Goal: Transaction & Acquisition: Purchase product/service

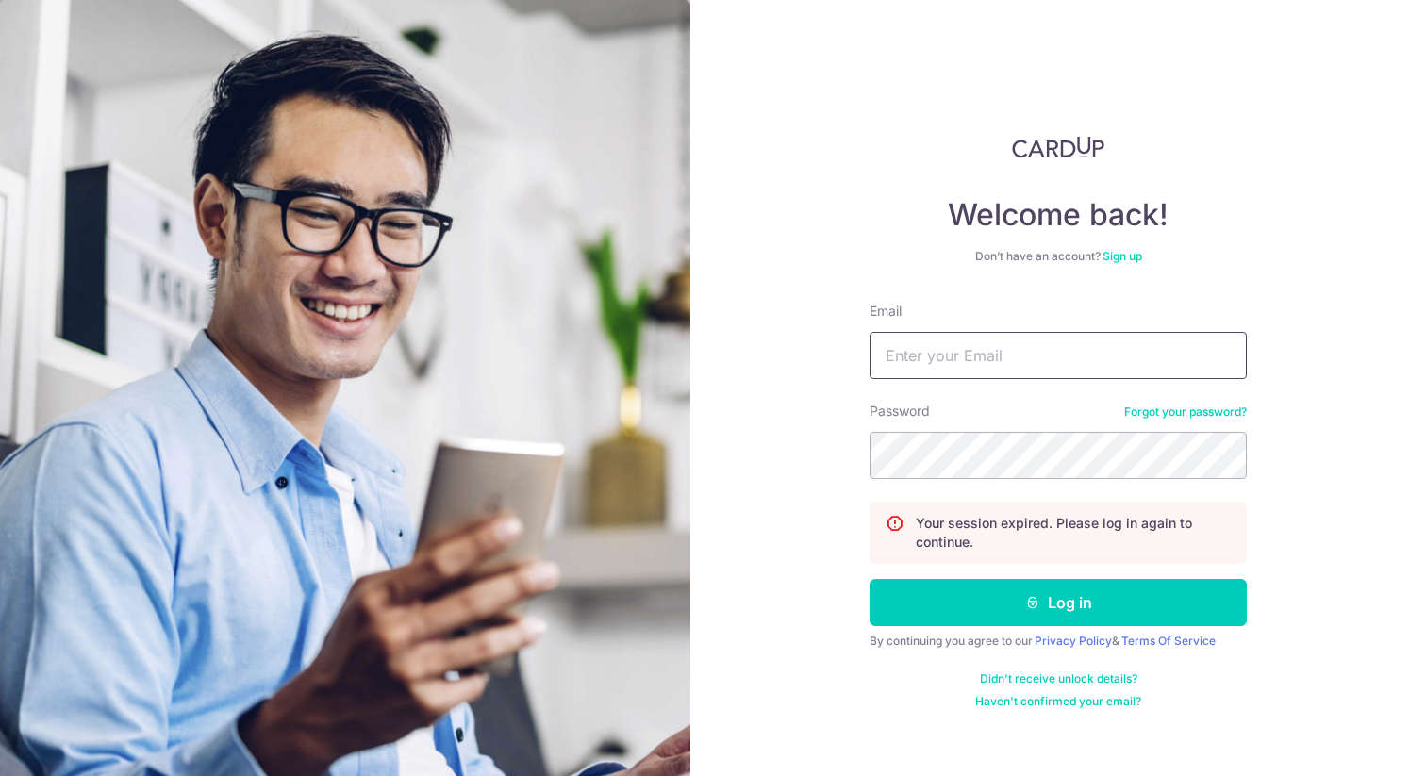
click at [1067, 356] on input "Email" at bounding box center [1058, 355] width 377 height 47
click at [0, 775] on com-1password-button at bounding box center [0, 776] width 0 height 0
type input "yufanmiao@gmail.com"
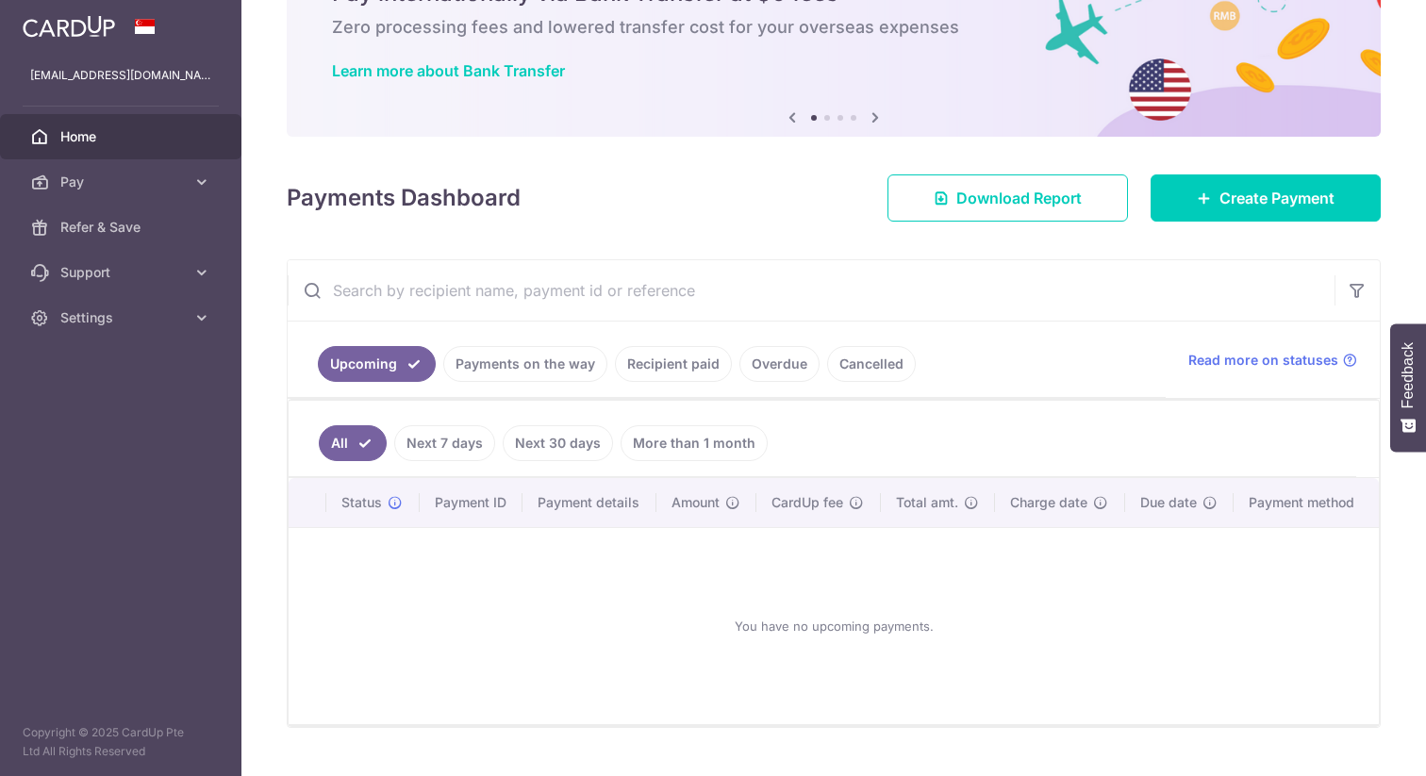
scroll to position [116, 0]
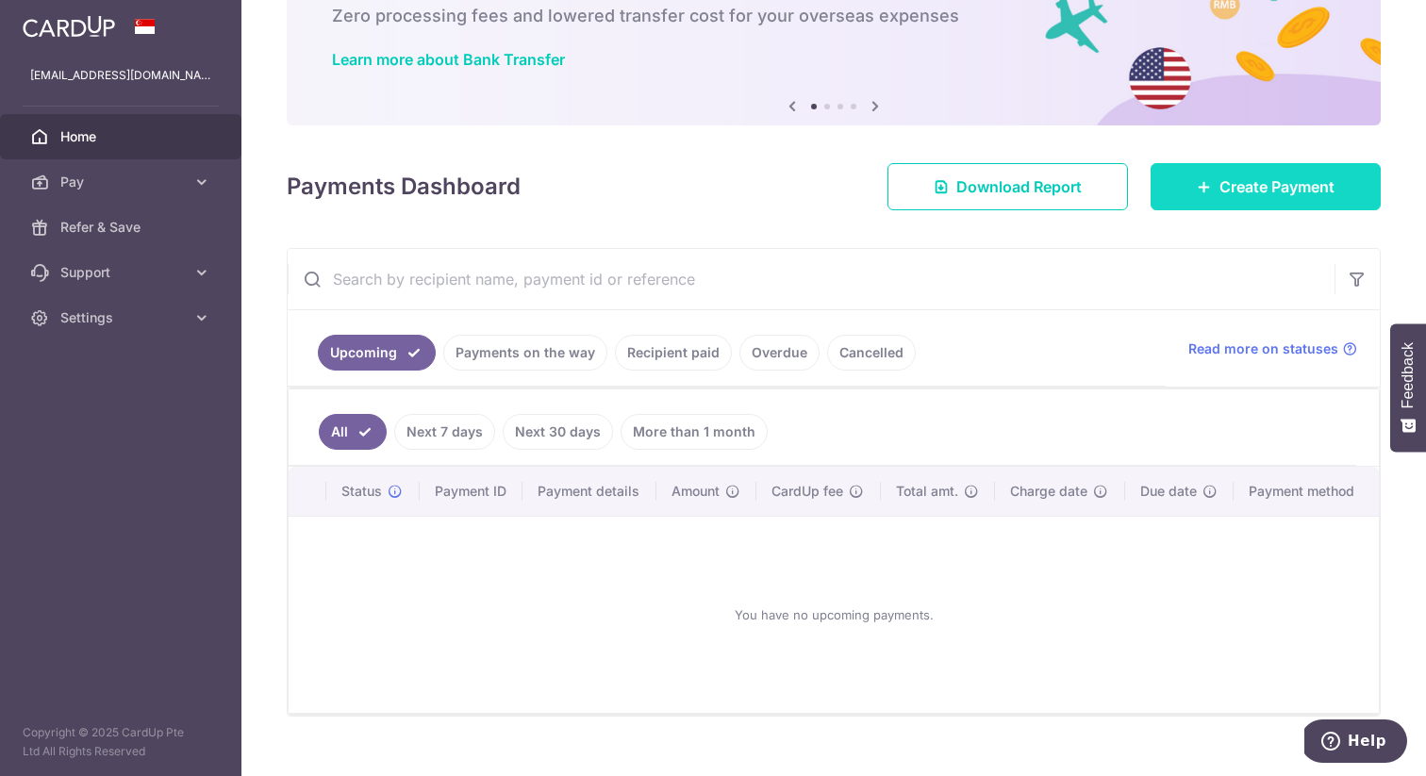
click at [1265, 204] on link "Create Payment" at bounding box center [1266, 186] width 230 height 47
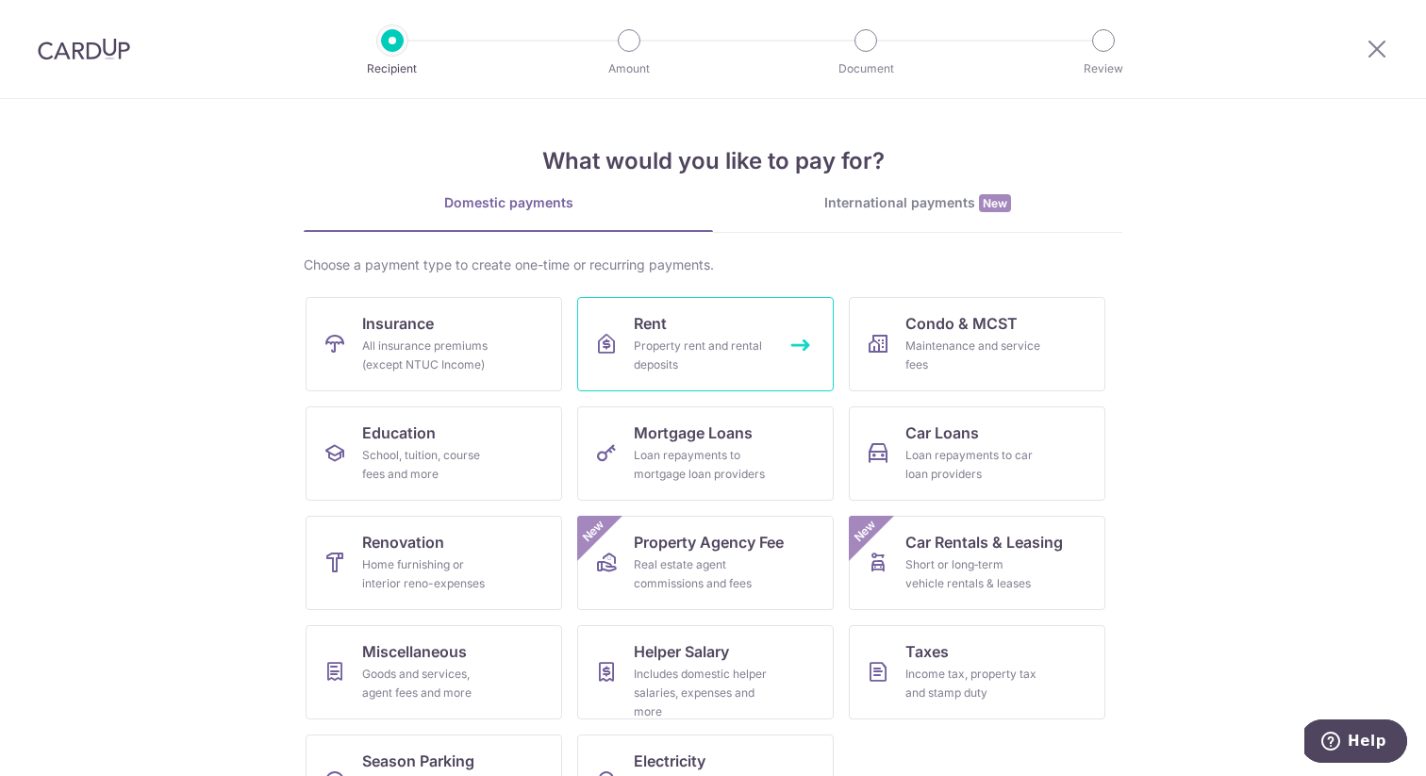
click at [679, 367] on div "Property rent and rental deposits" at bounding box center [702, 356] width 136 height 38
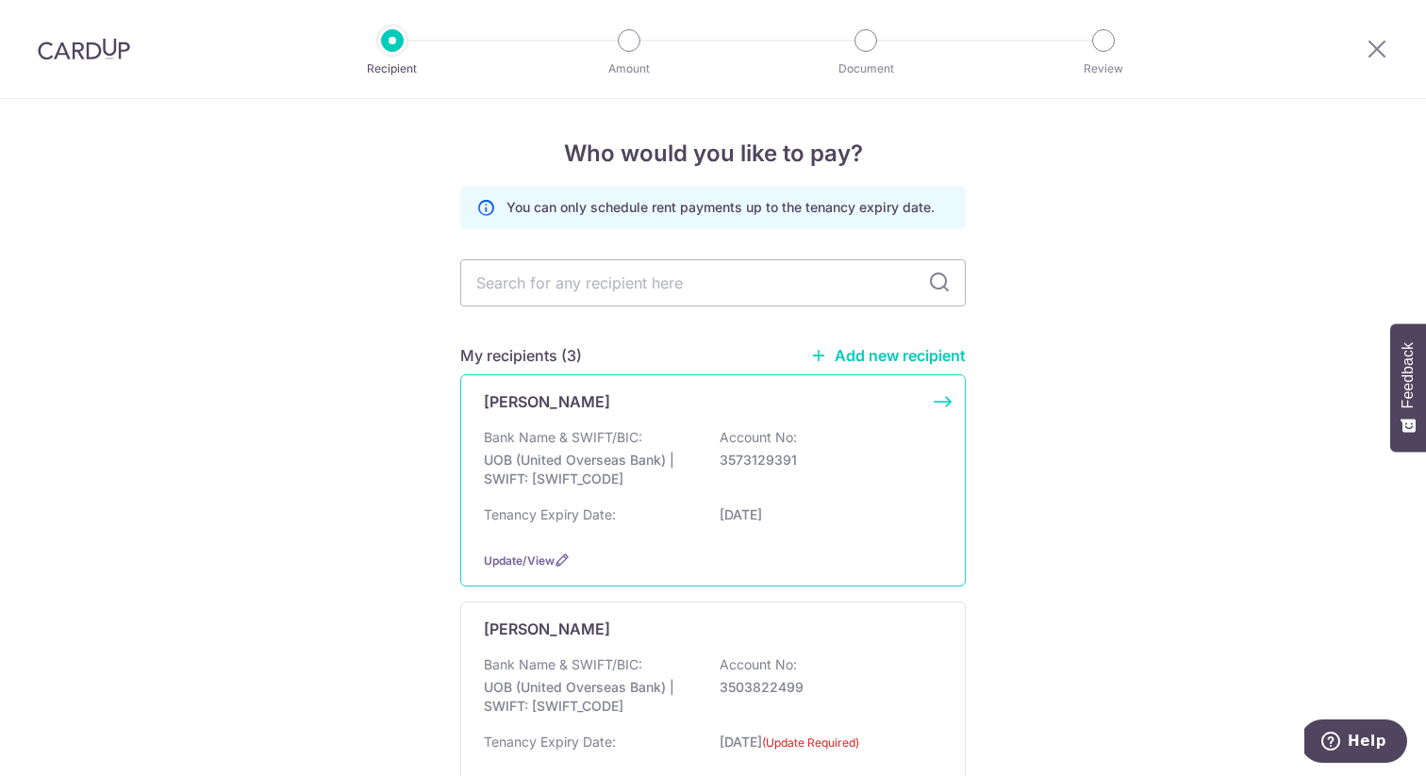
click at [948, 393] on div "Huijuan Wu Bank Name & SWIFT/BIC: UOB (United Overseas Bank) | SWIFT: UOVBSGSGX…" at bounding box center [713, 481] width 506 height 212
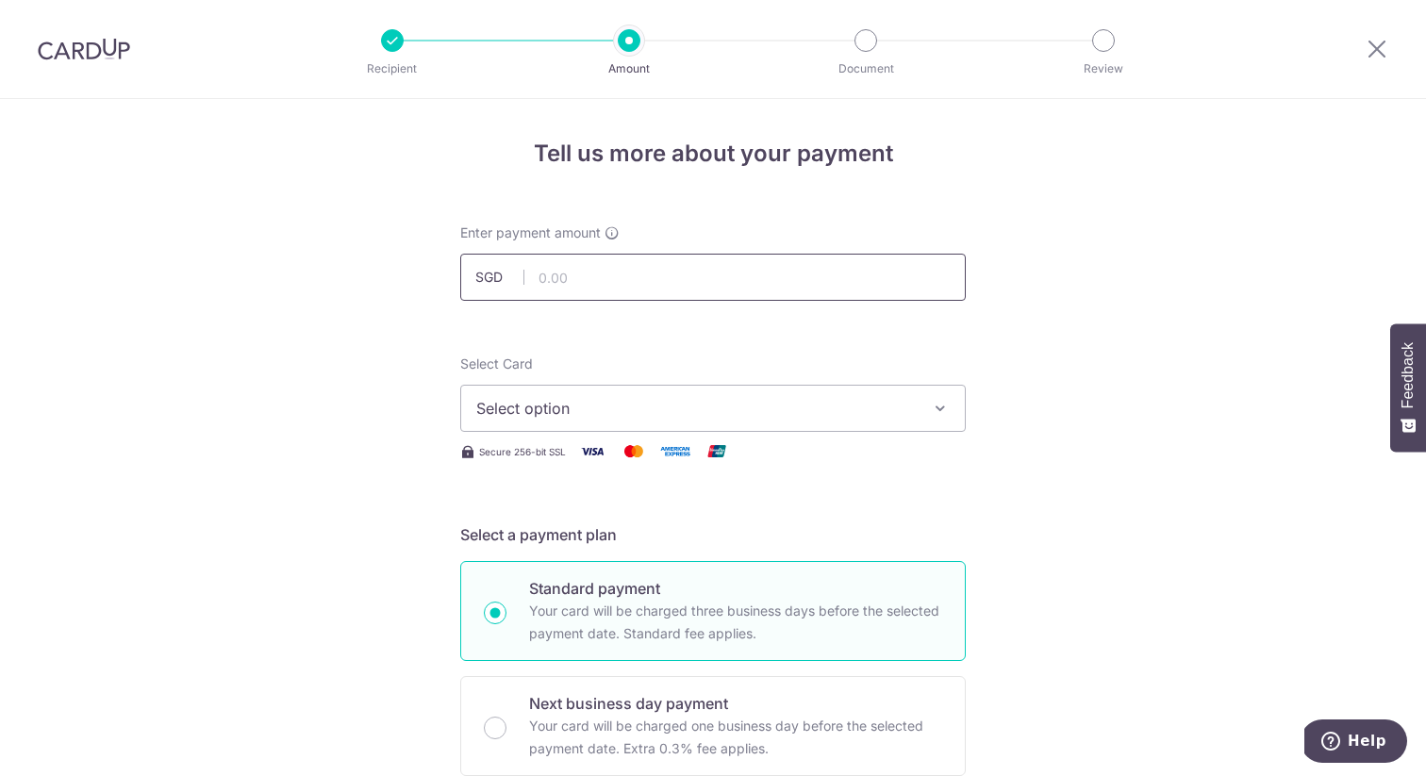
click at [630, 275] on input "text" at bounding box center [713, 277] width 506 height 47
type input "20,000.00"
click at [689, 400] on span "Select option" at bounding box center [696, 408] width 440 height 23
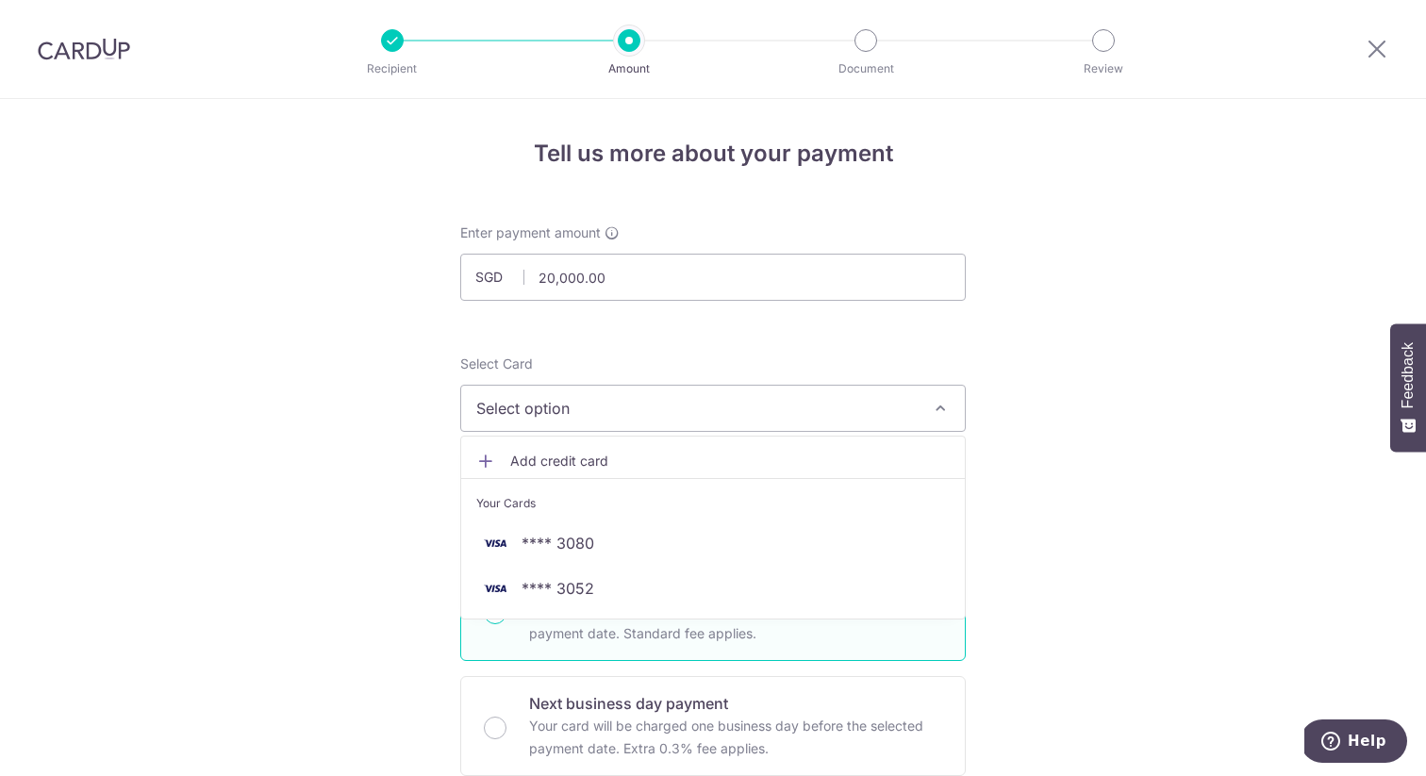
click at [665, 463] on span "Add credit card" at bounding box center [730, 461] width 440 height 19
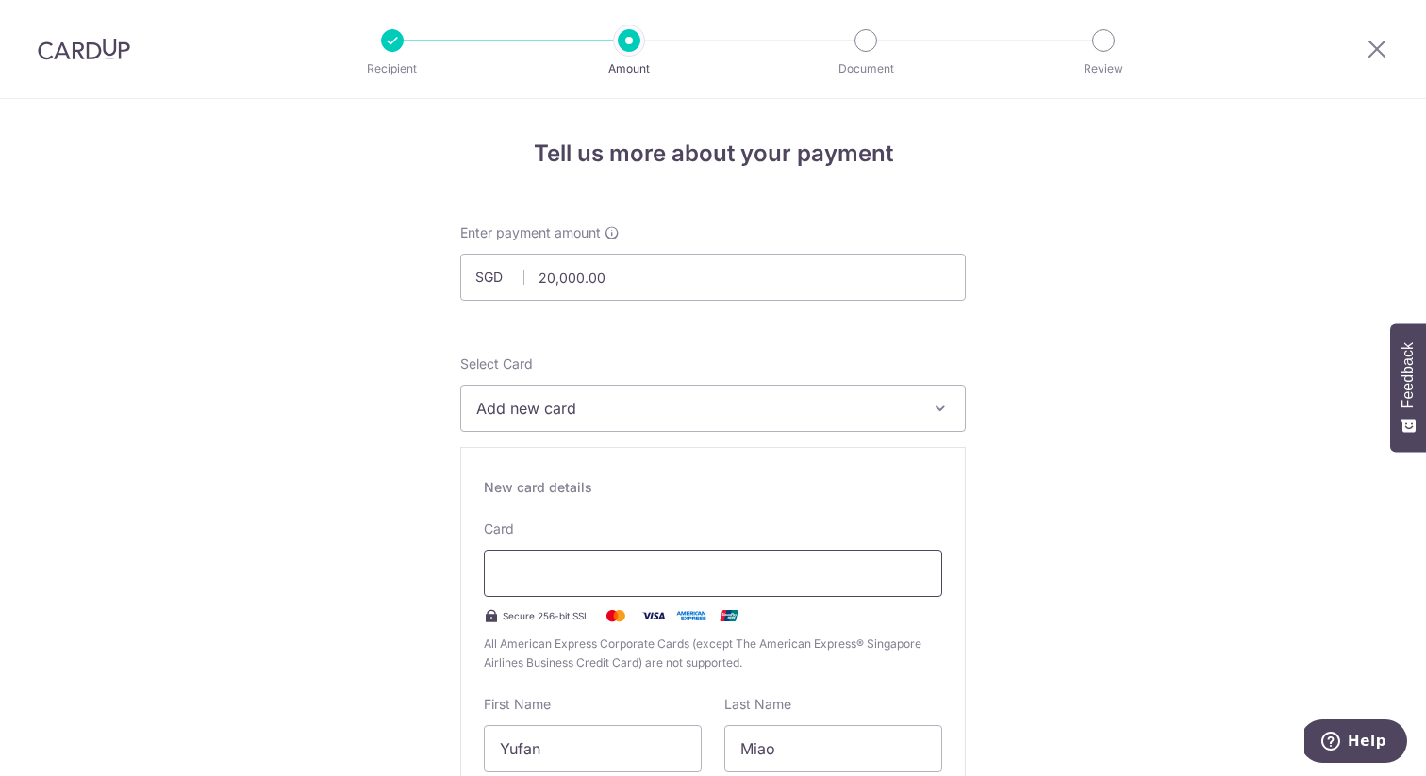
click at [630, 561] on div at bounding box center [713, 573] width 458 height 47
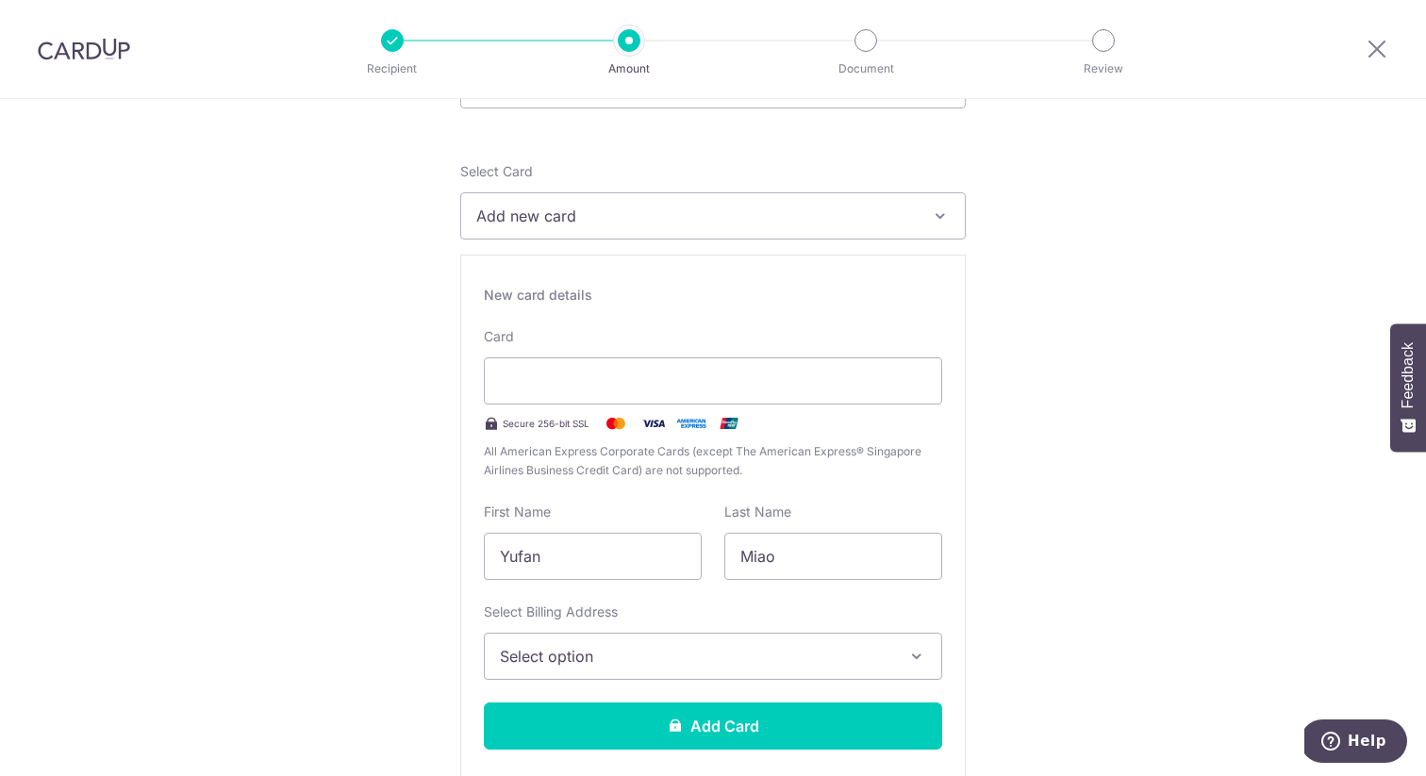
scroll to position [316, 0]
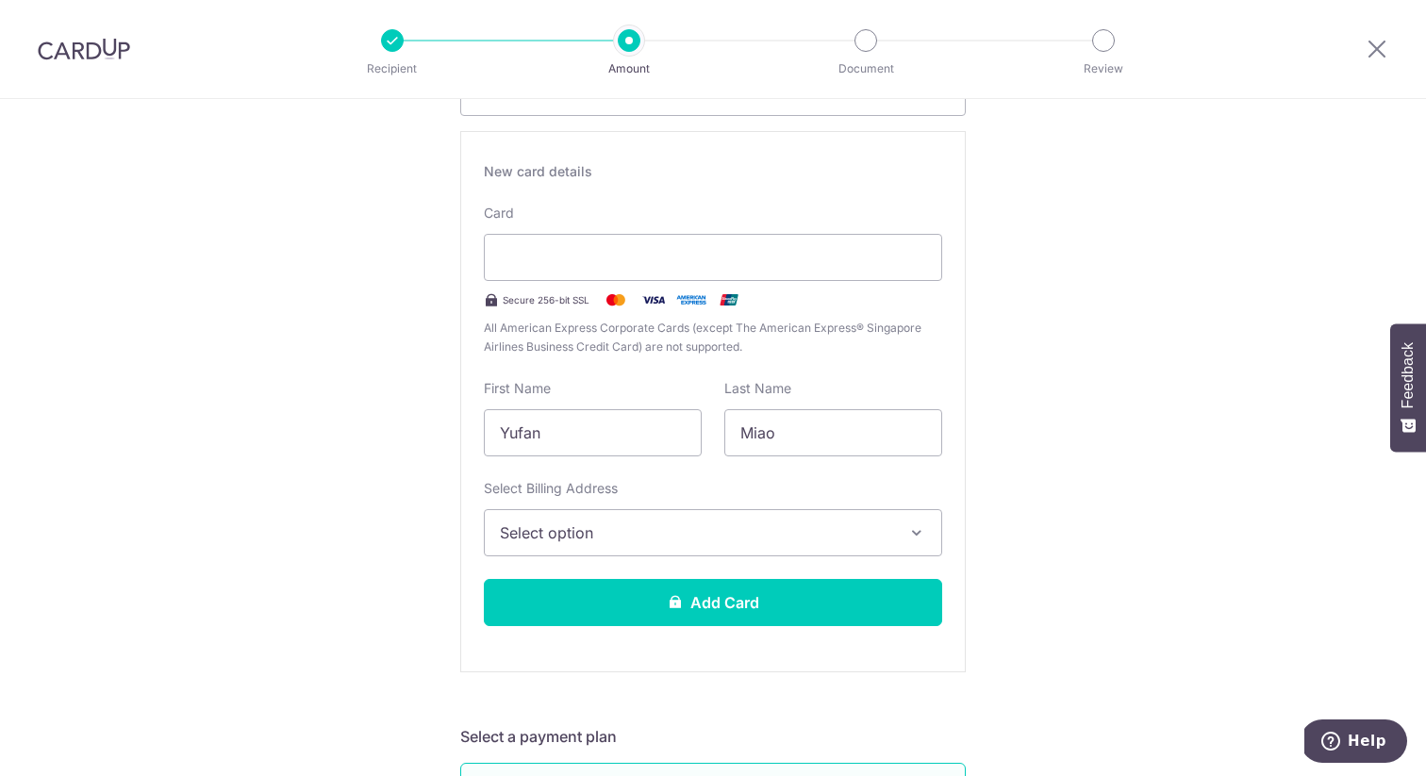
click at [875, 543] on span "Select option" at bounding box center [696, 533] width 392 height 23
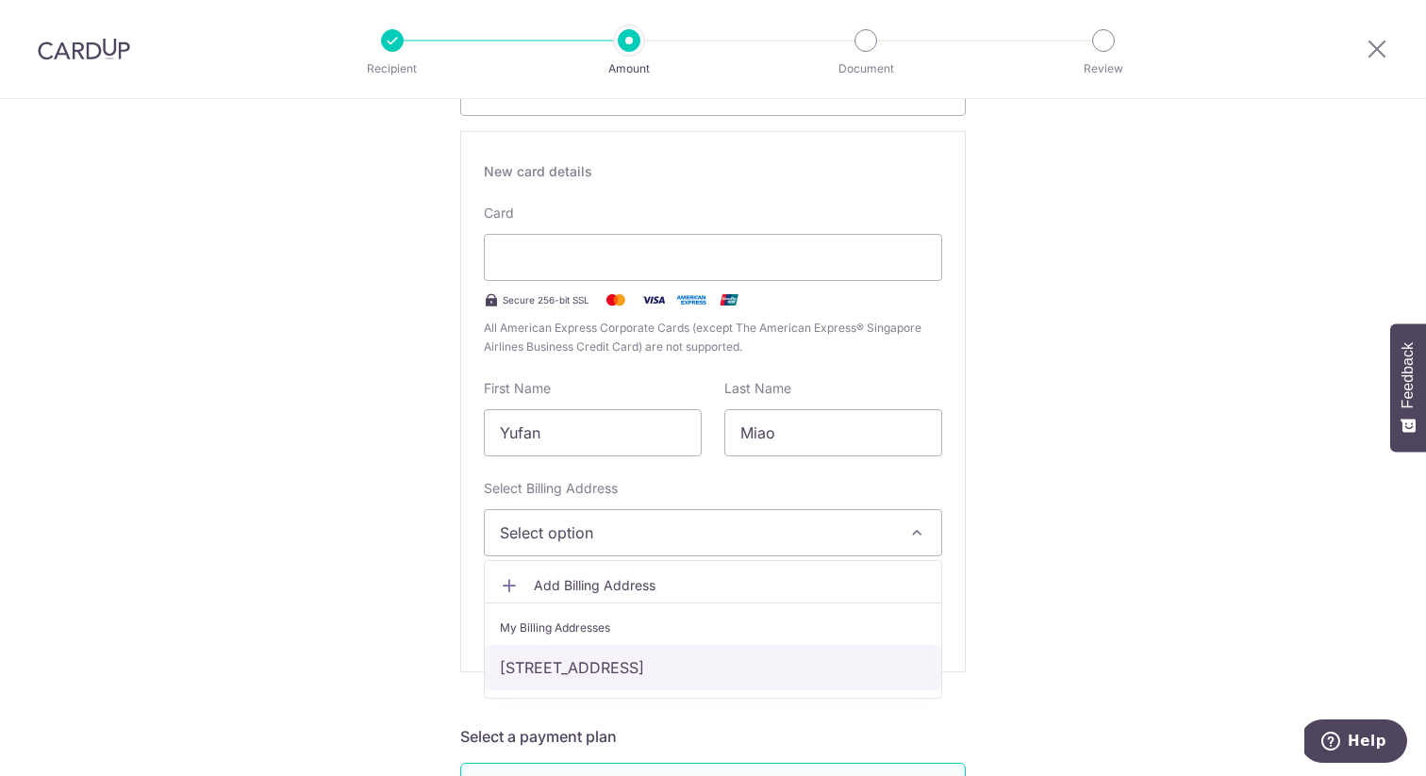
click at [831, 673] on link "[STREET_ADDRESS]" at bounding box center [713, 667] width 457 height 45
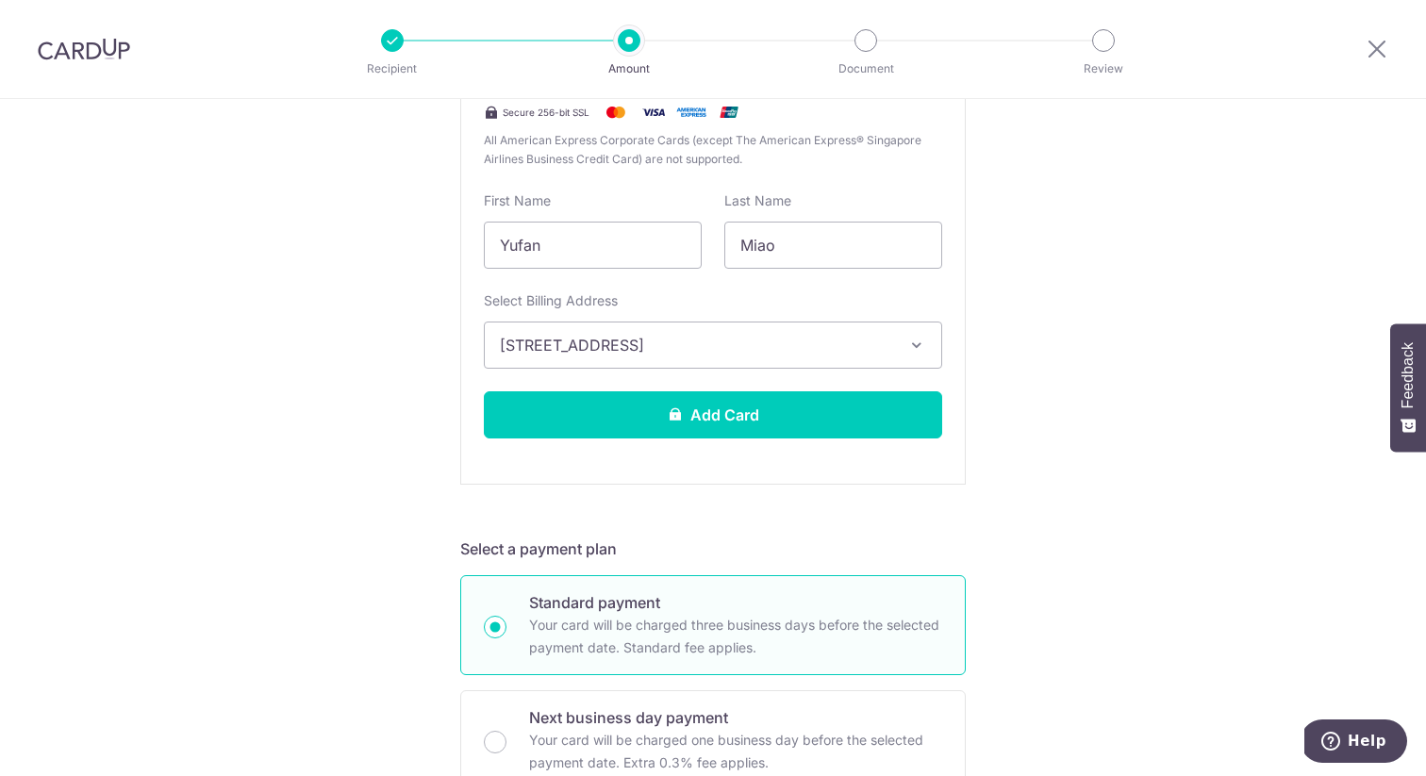
scroll to position [578, 0]
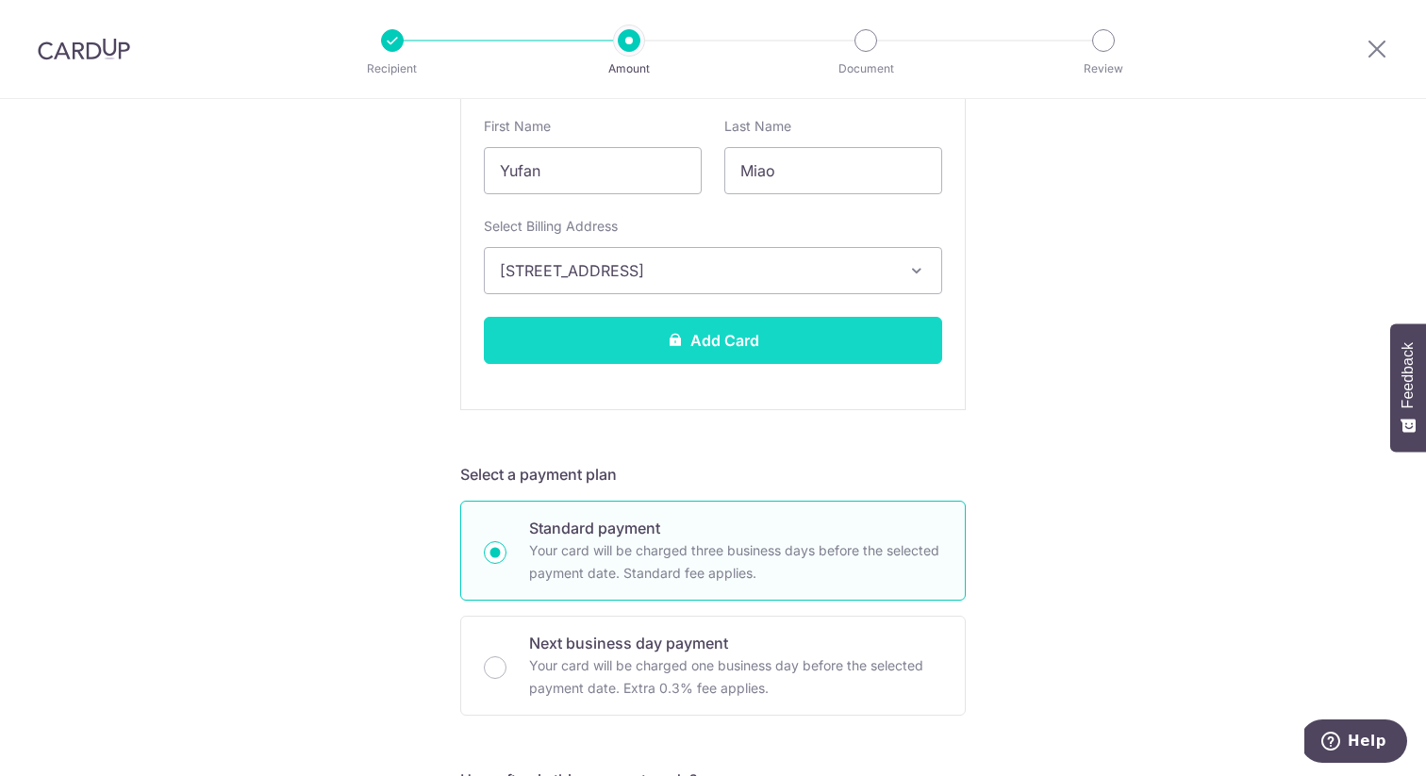
click at [803, 336] on button "Add Card" at bounding box center [713, 340] width 458 height 47
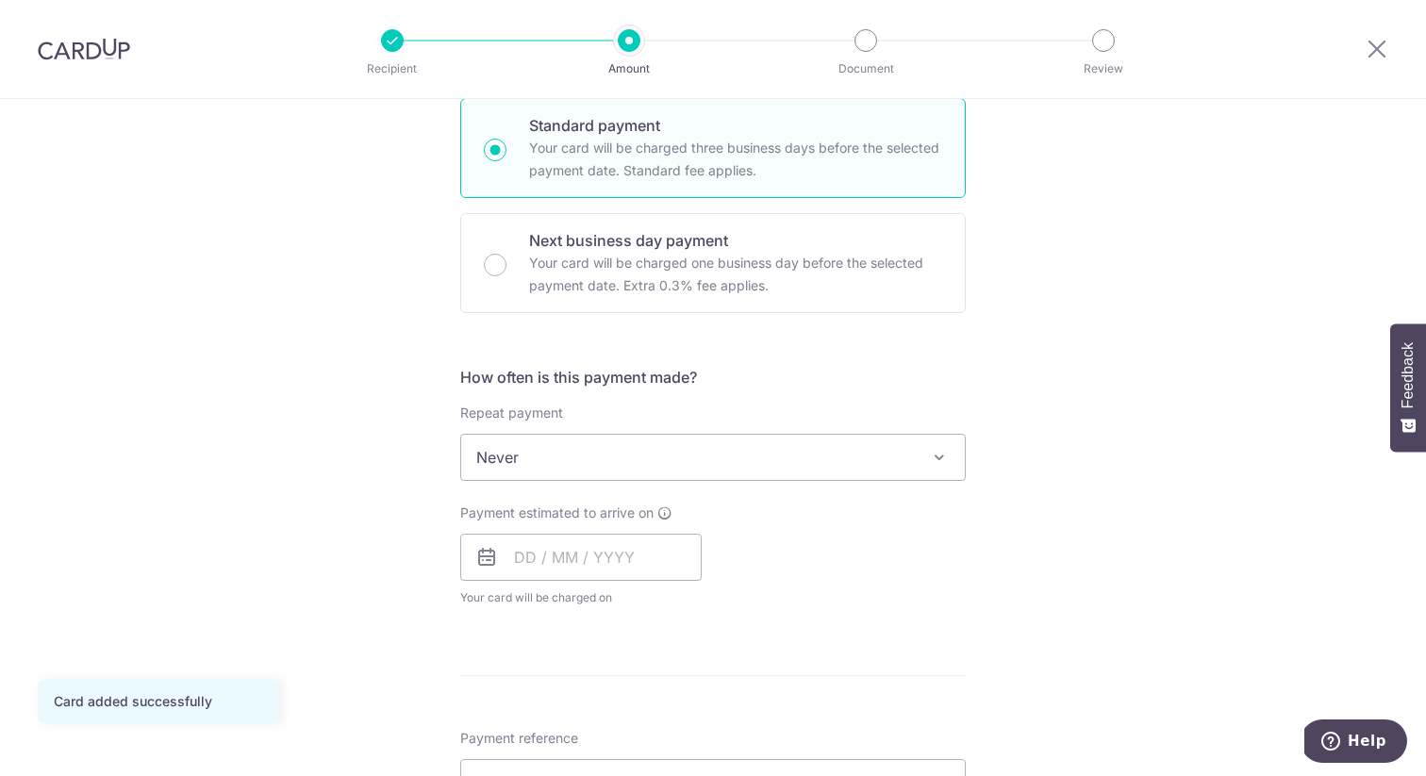
scroll to position [462, 0]
click at [911, 457] on span "Never" at bounding box center [713, 458] width 504 height 45
click at [614, 567] on input "text" at bounding box center [581, 558] width 242 height 47
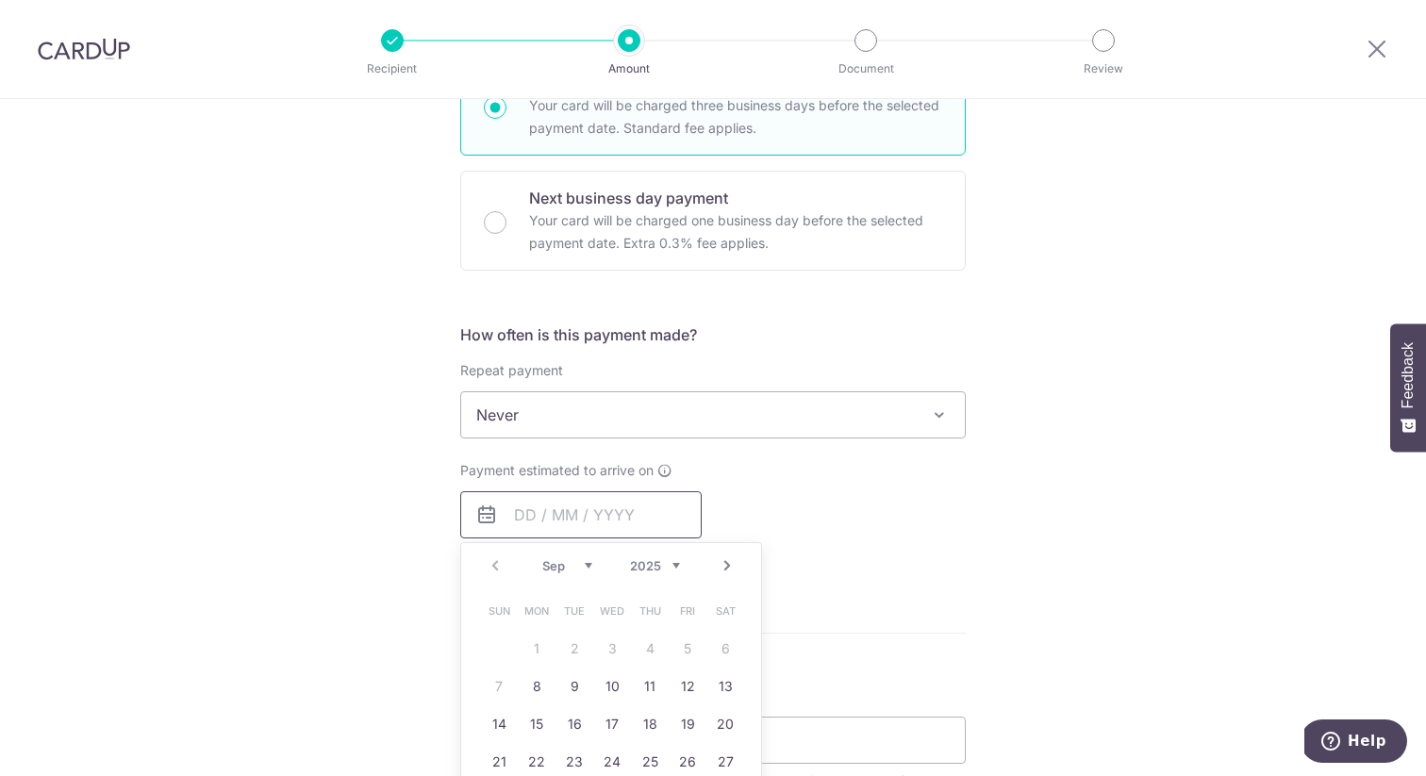
scroll to position [443, 0]
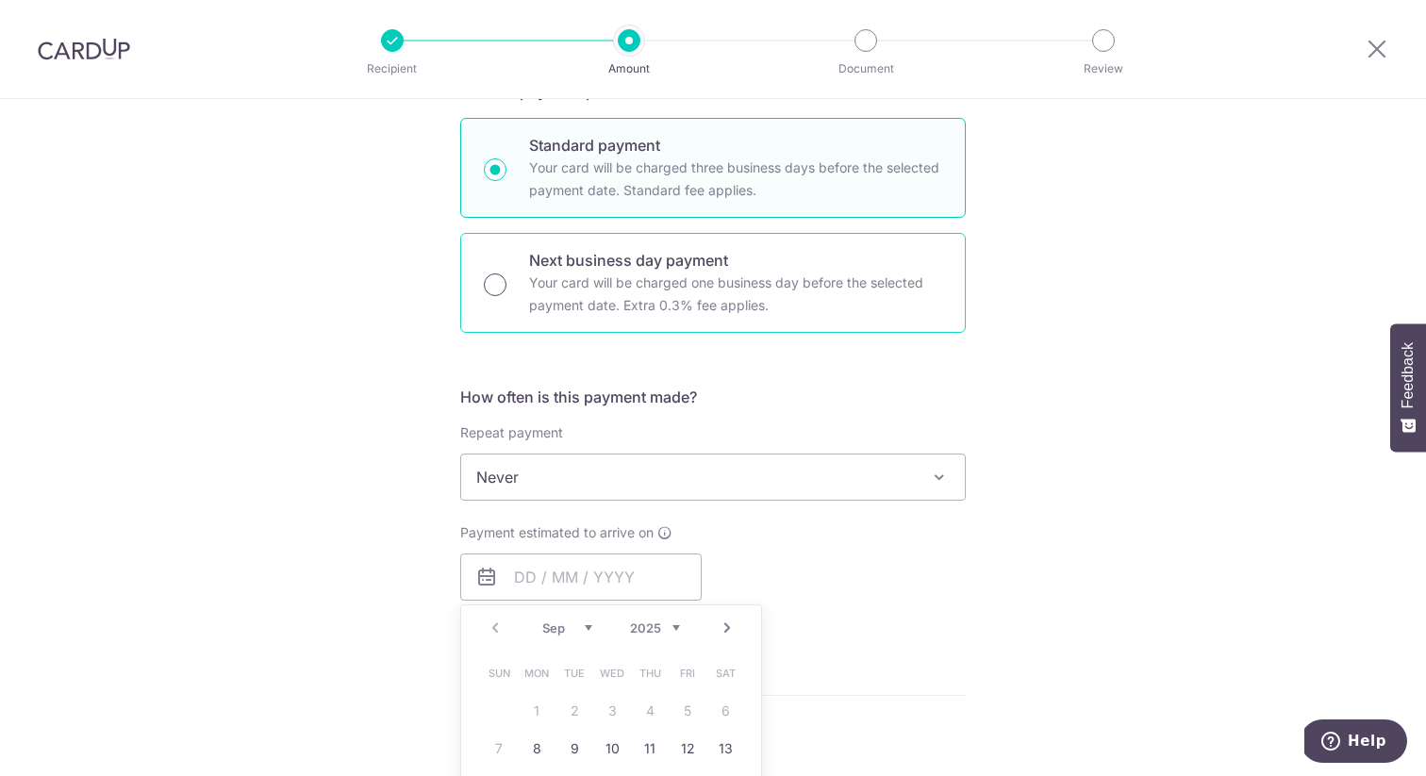
click at [495, 291] on input "Next business day payment Your card will be charged one business day before the…" at bounding box center [495, 285] width 23 height 23
radio input "true"
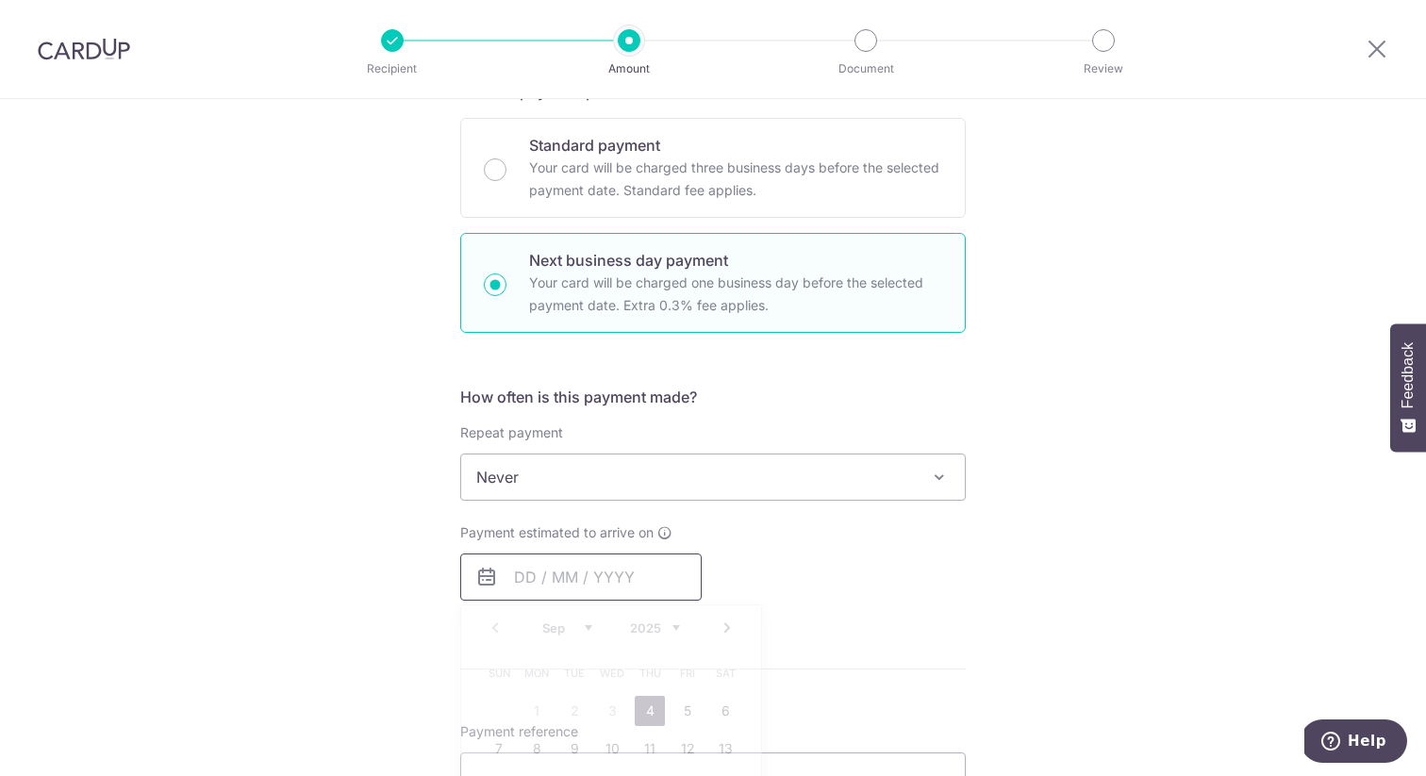
click at [621, 582] on input "text" at bounding box center [581, 577] width 242 height 47
click at [652, 705] on link "4" at bounding box center [650, 711] width 30 height 30
type input "[DATE]"
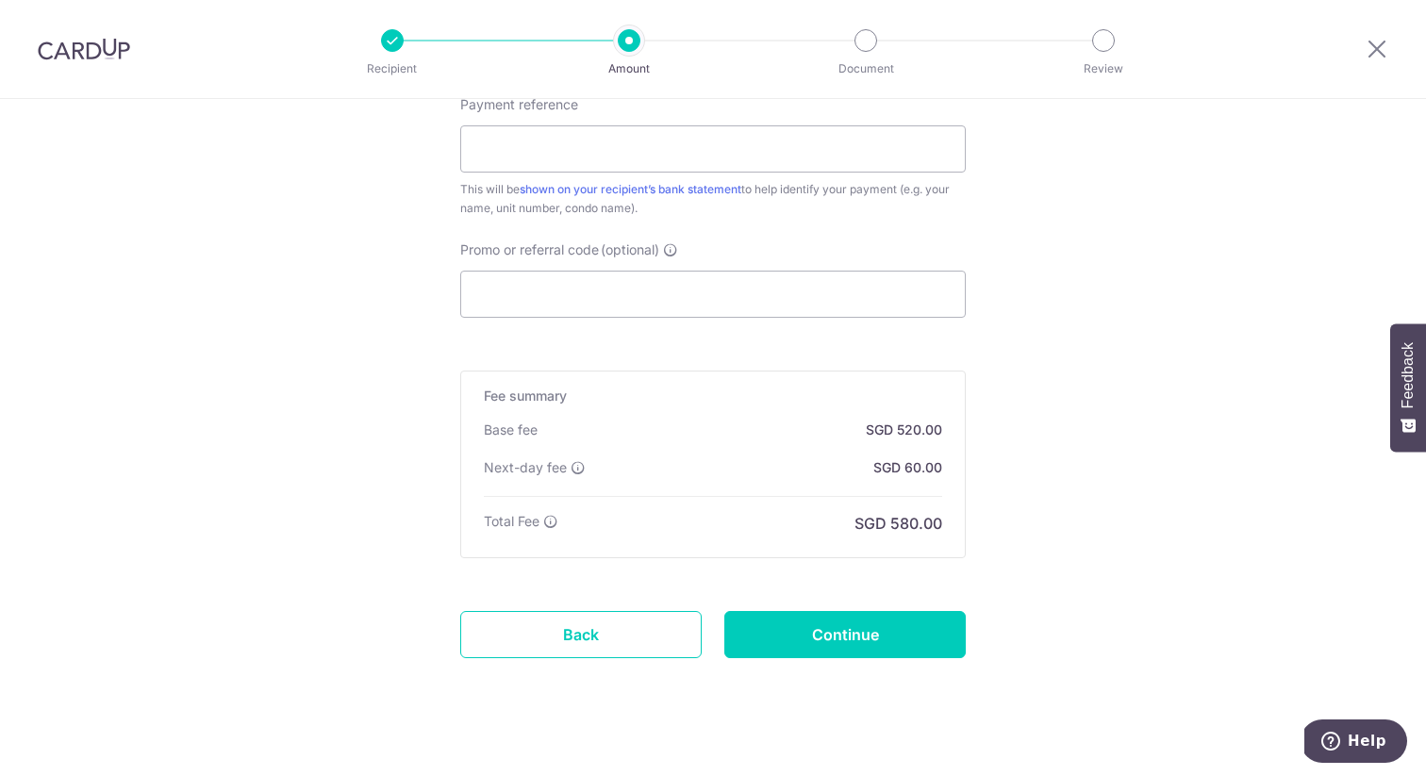
scroll to position [1188, 0]
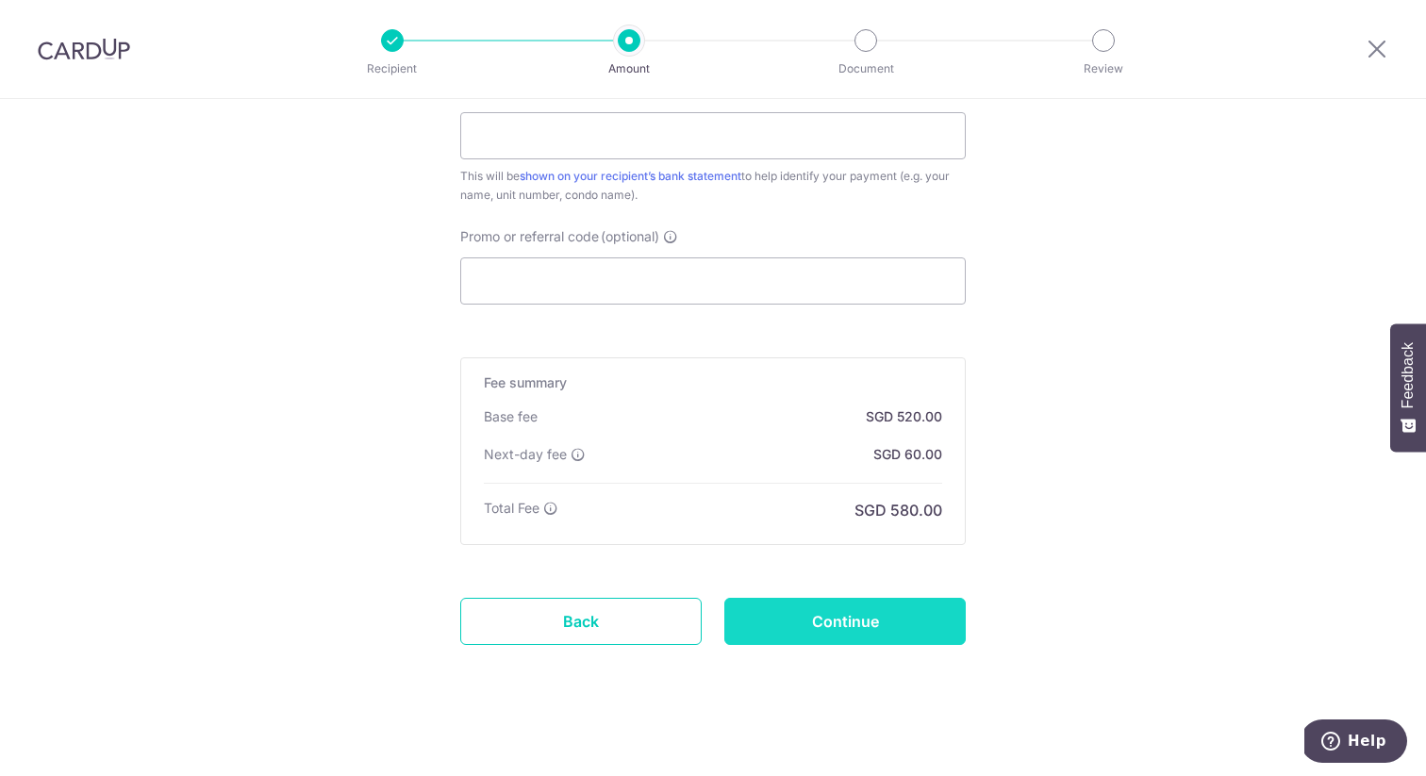
click at [874, 637] on input "Continue" at bounding box center [846, 621] width 242 height 47
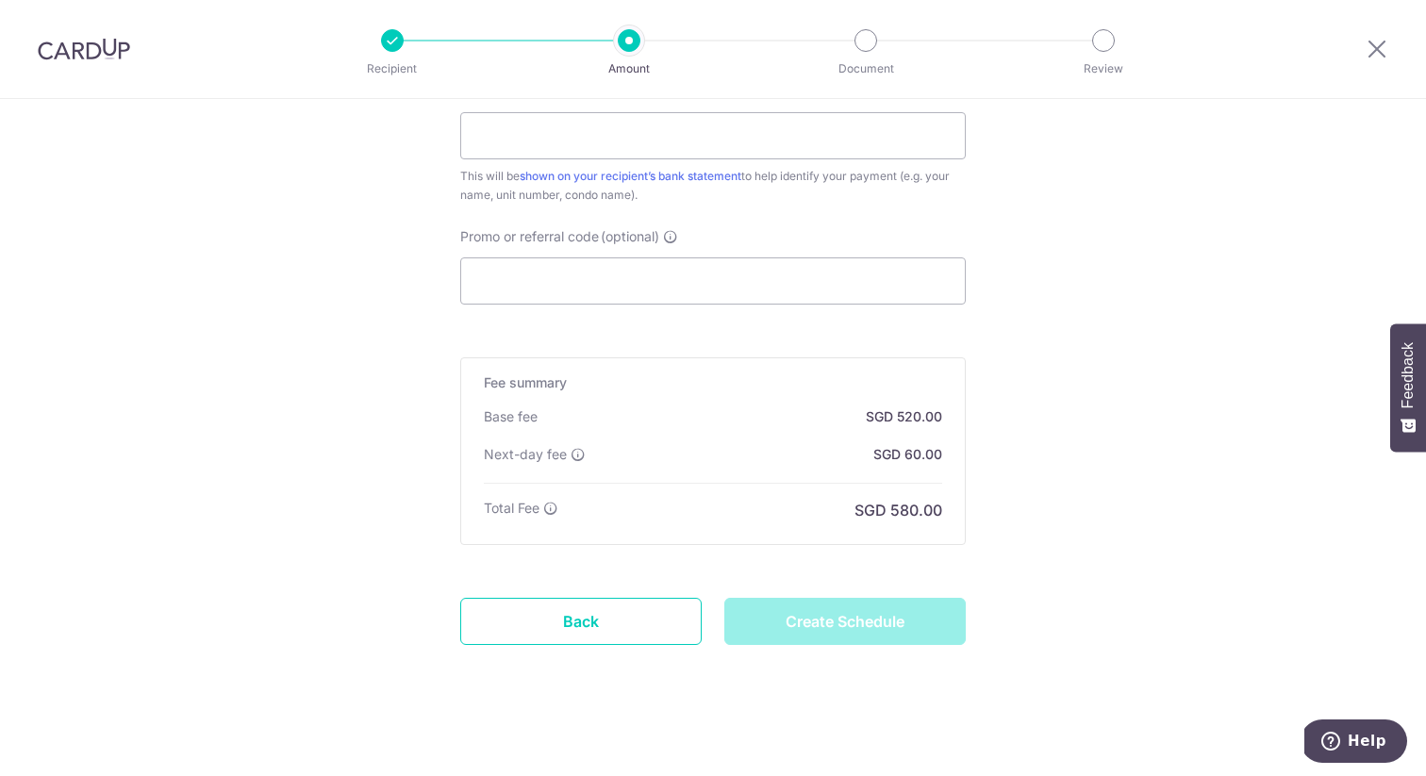
type input "Create Schedule"
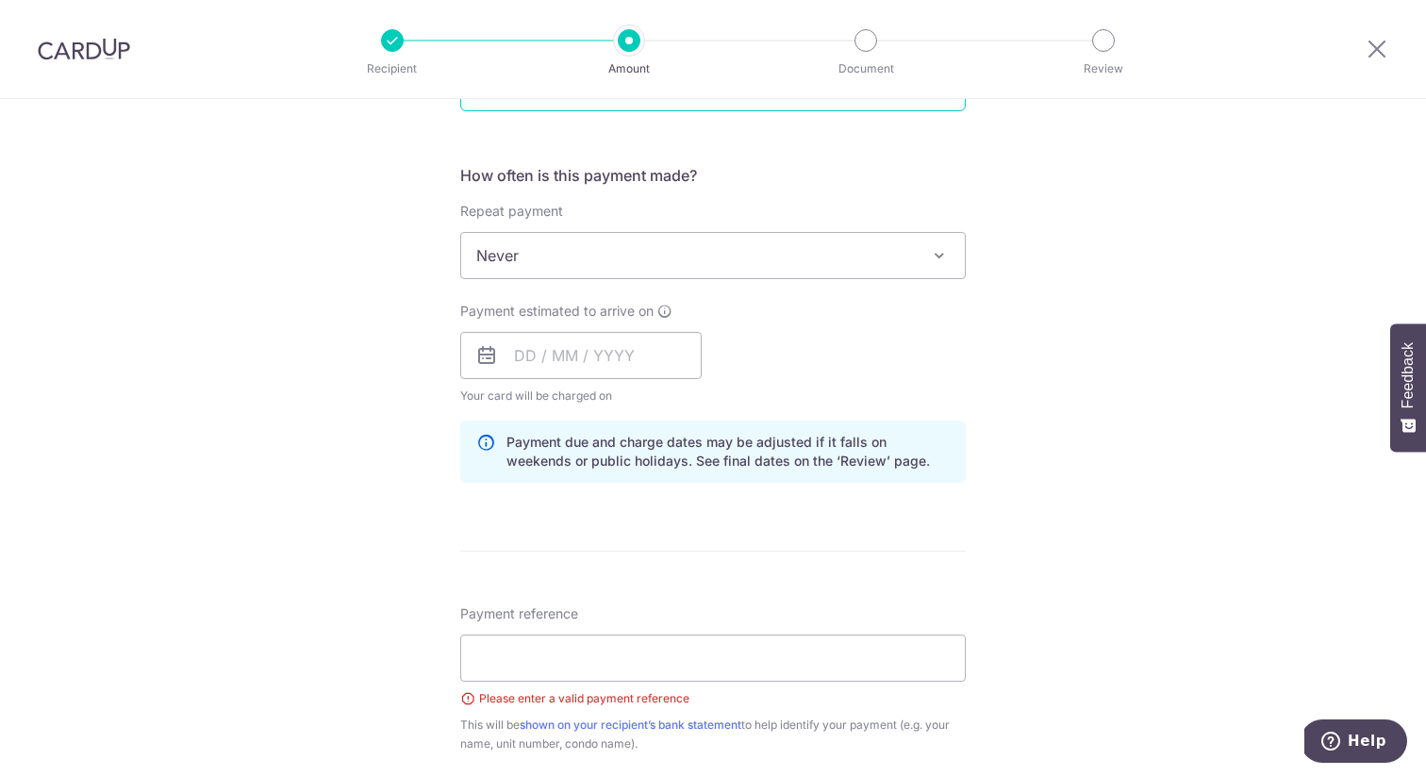
scroll to position [940, 0]
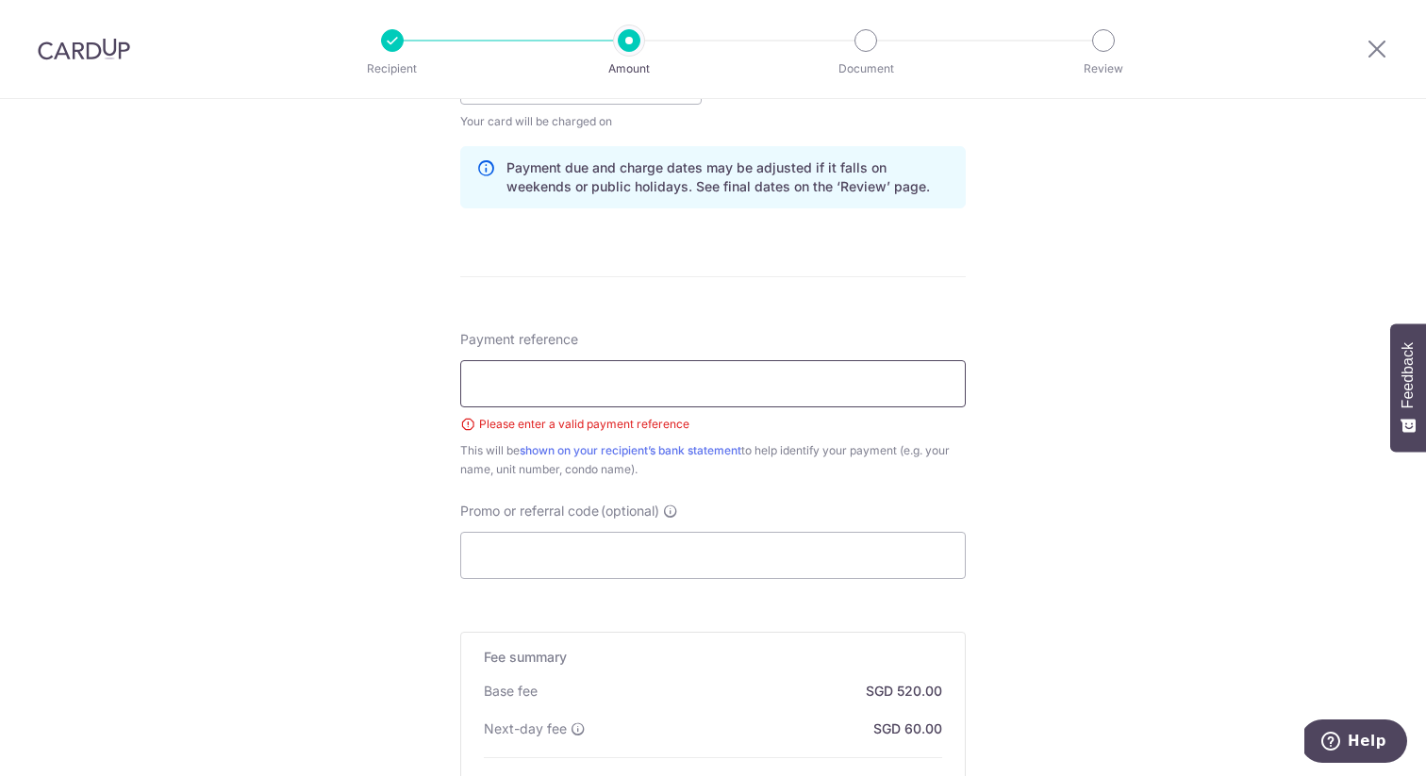
click at [779, 375] on input "Payment reference" at bounding box center [713, 383] width 506 height 47
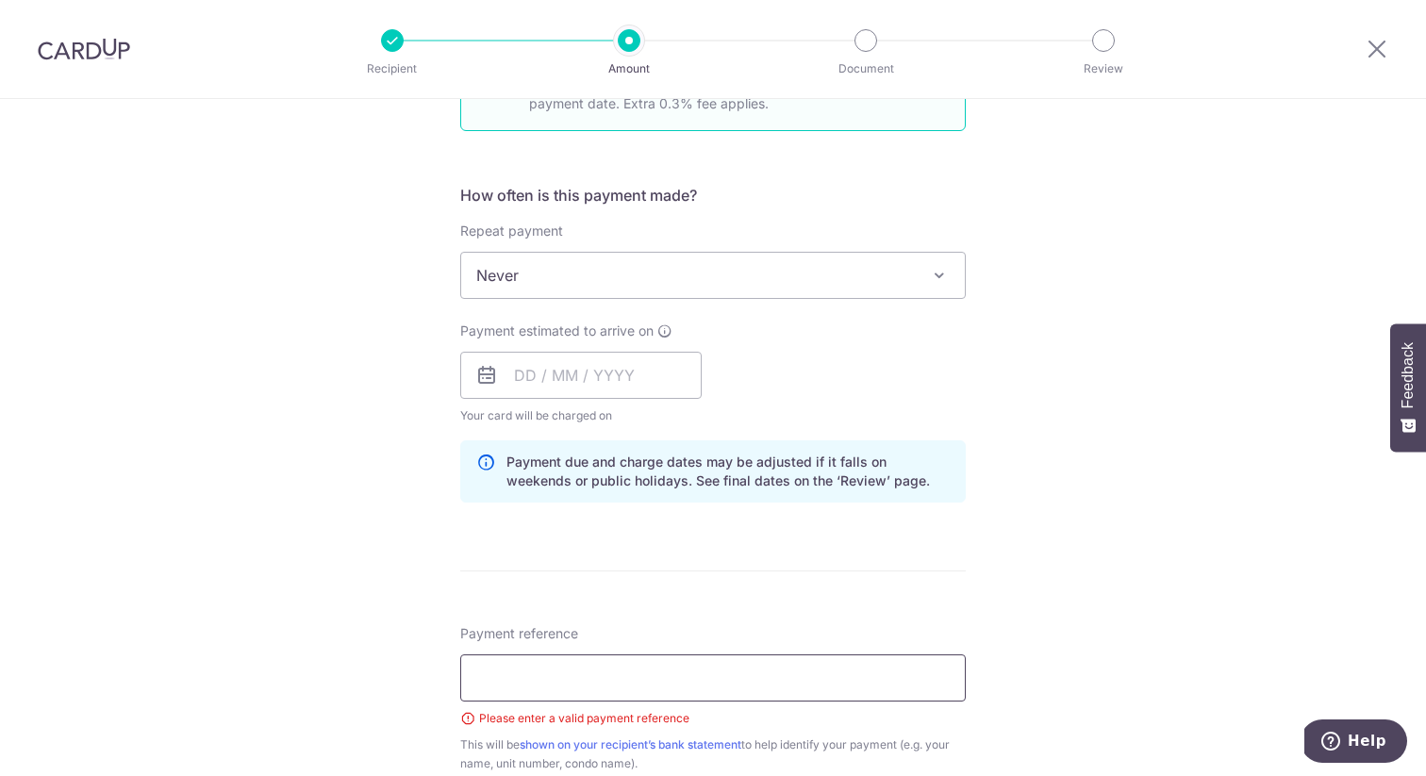
scroll to position [723, 0]
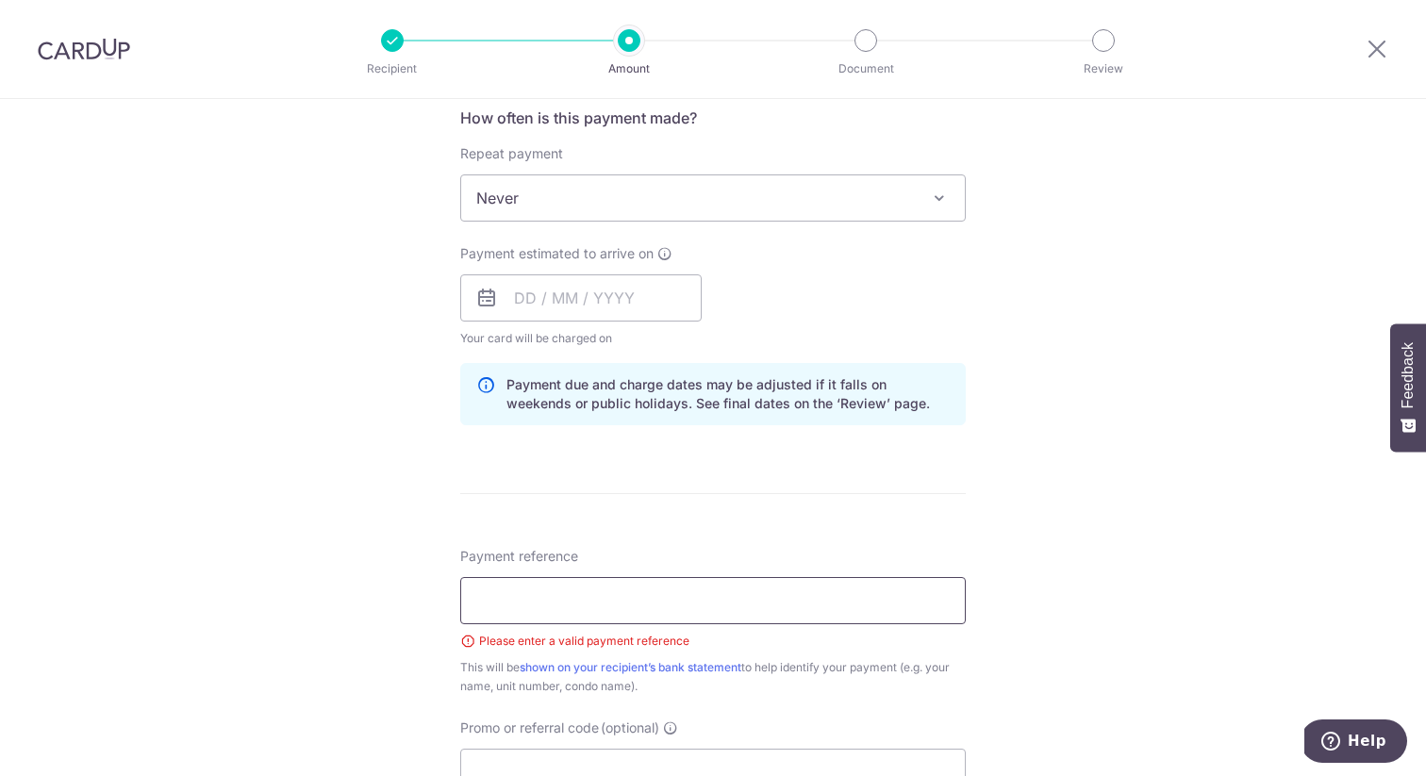
click at [672, 594] on input "Payment reference" at bounding box center [713, 600] width 506 height 47
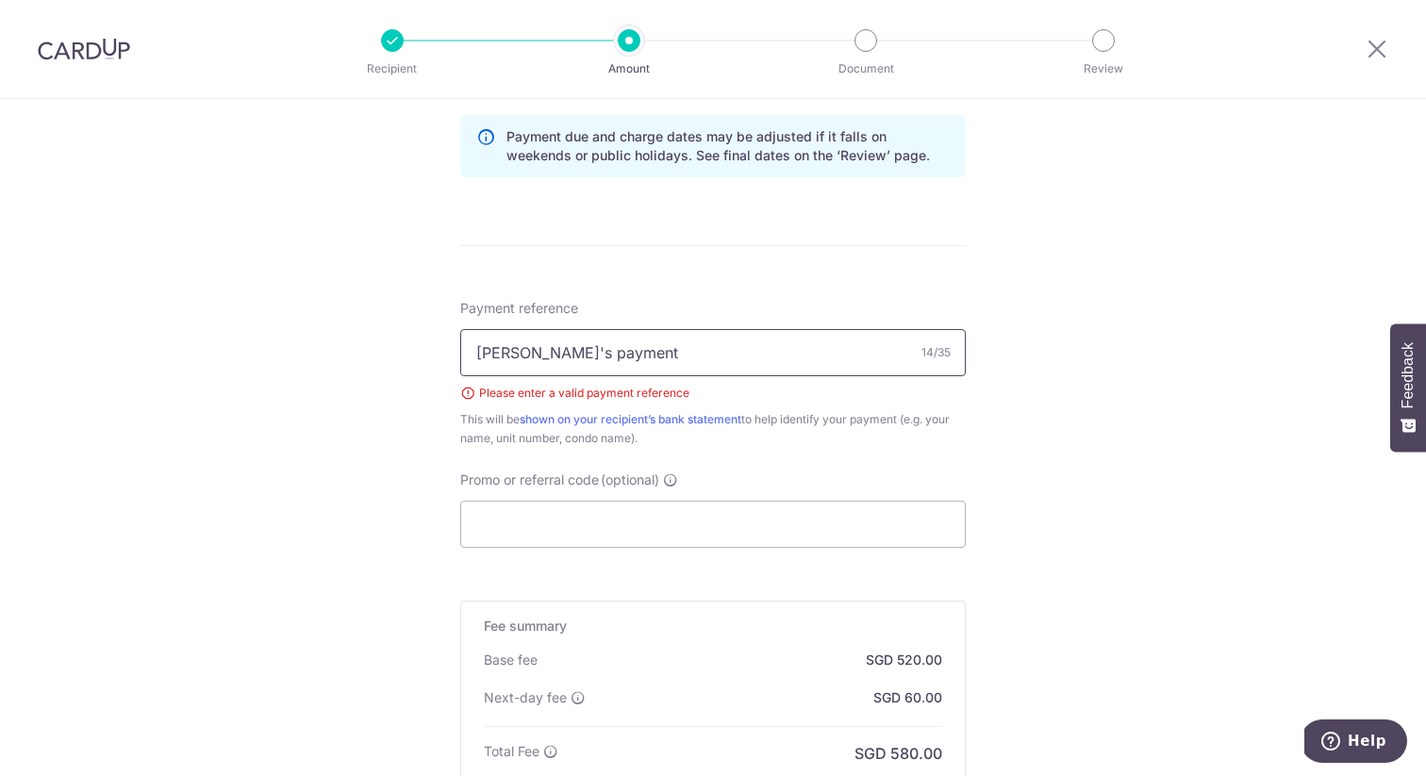
scroll to position [993, 0]
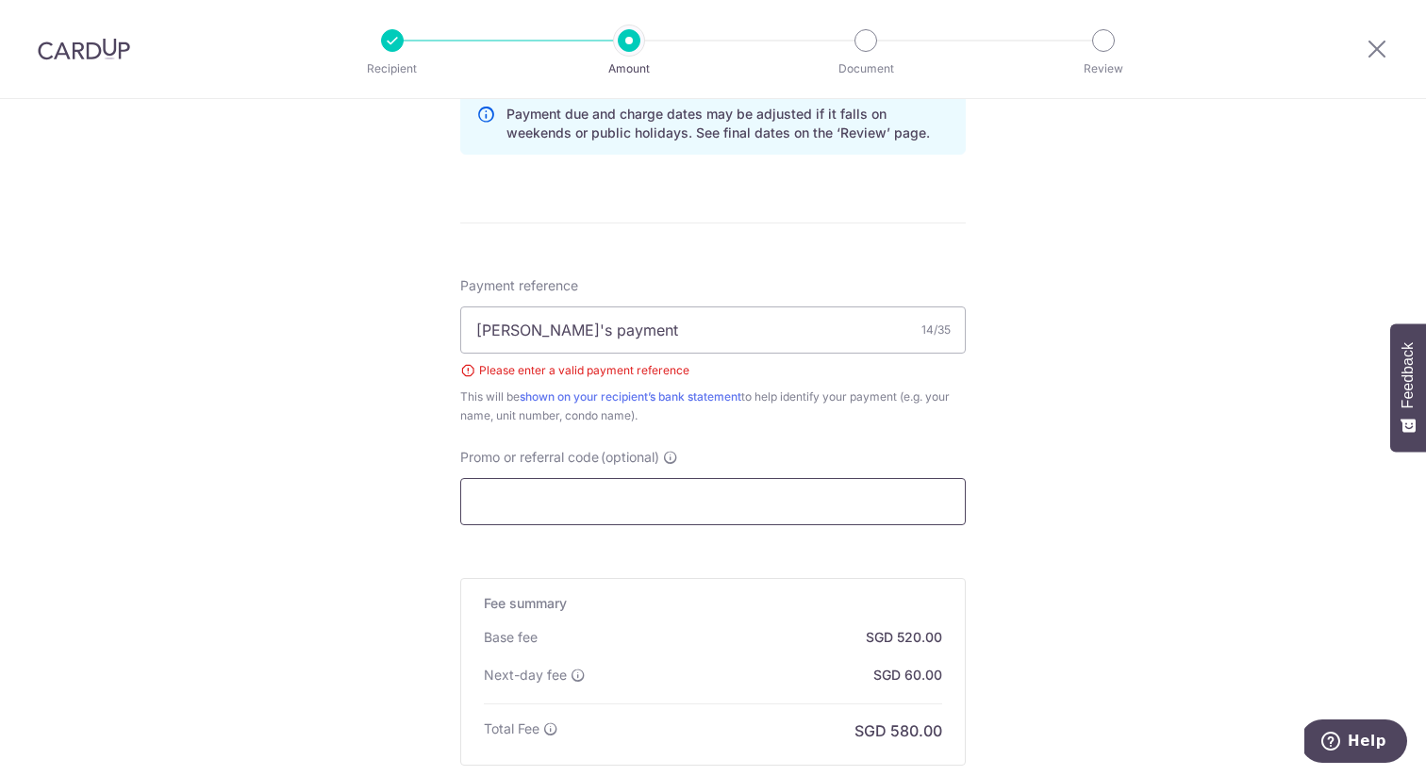
click at [745, 495] on input "Promo or referral code (optional)" at bounding box center [713, 501] width 506 height 47
drag, startPoint x: 521, startPoint y: 333, endPoint x: 464, endPoint y: 334, distance: 56.6
click at [464, 333] on input "ivan's payment" at bounding box center [713, 330] width 506 height 47
type input "ivan payment"
click at [604, 515] on input "Promo or referral code (optional)" at bounding box center [713, 501] width 506 height 47
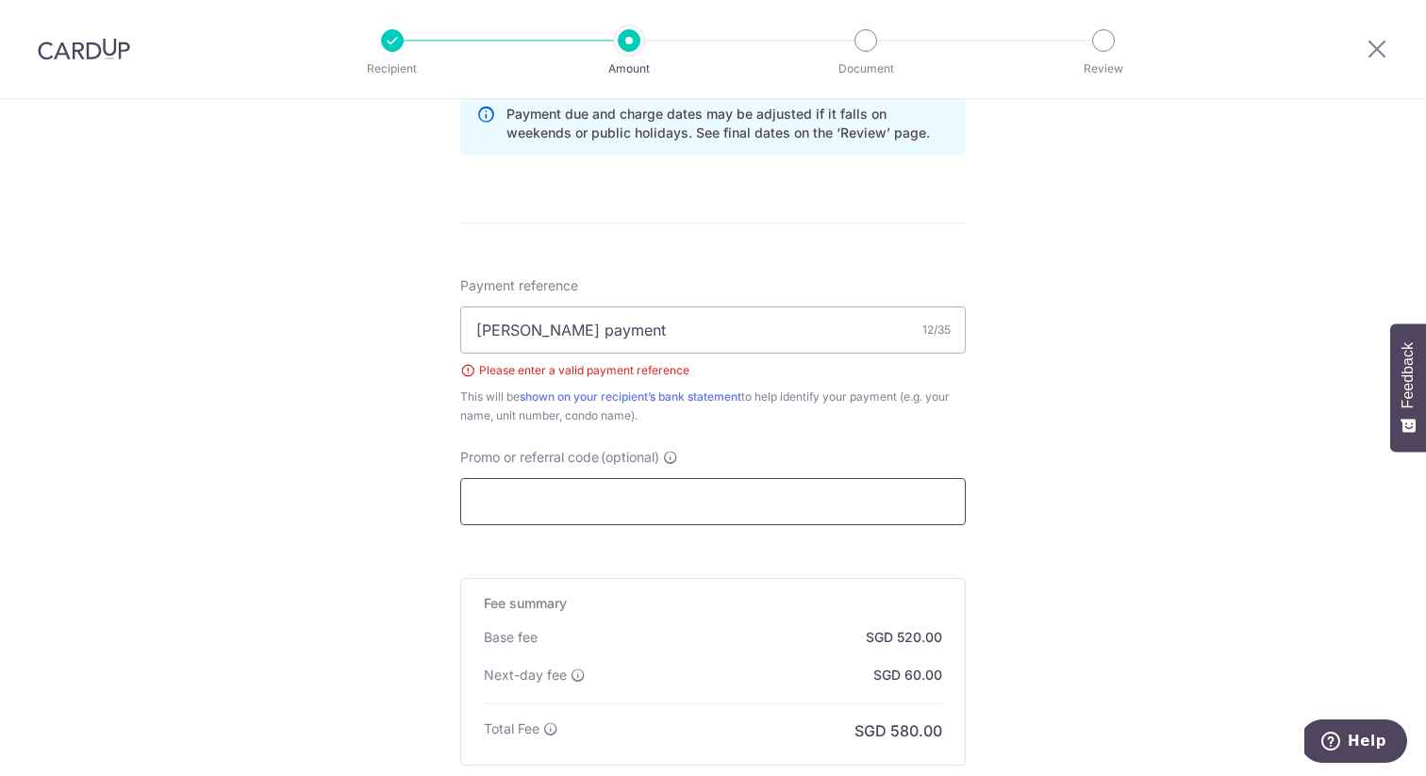
scroll to position [1029, 0]
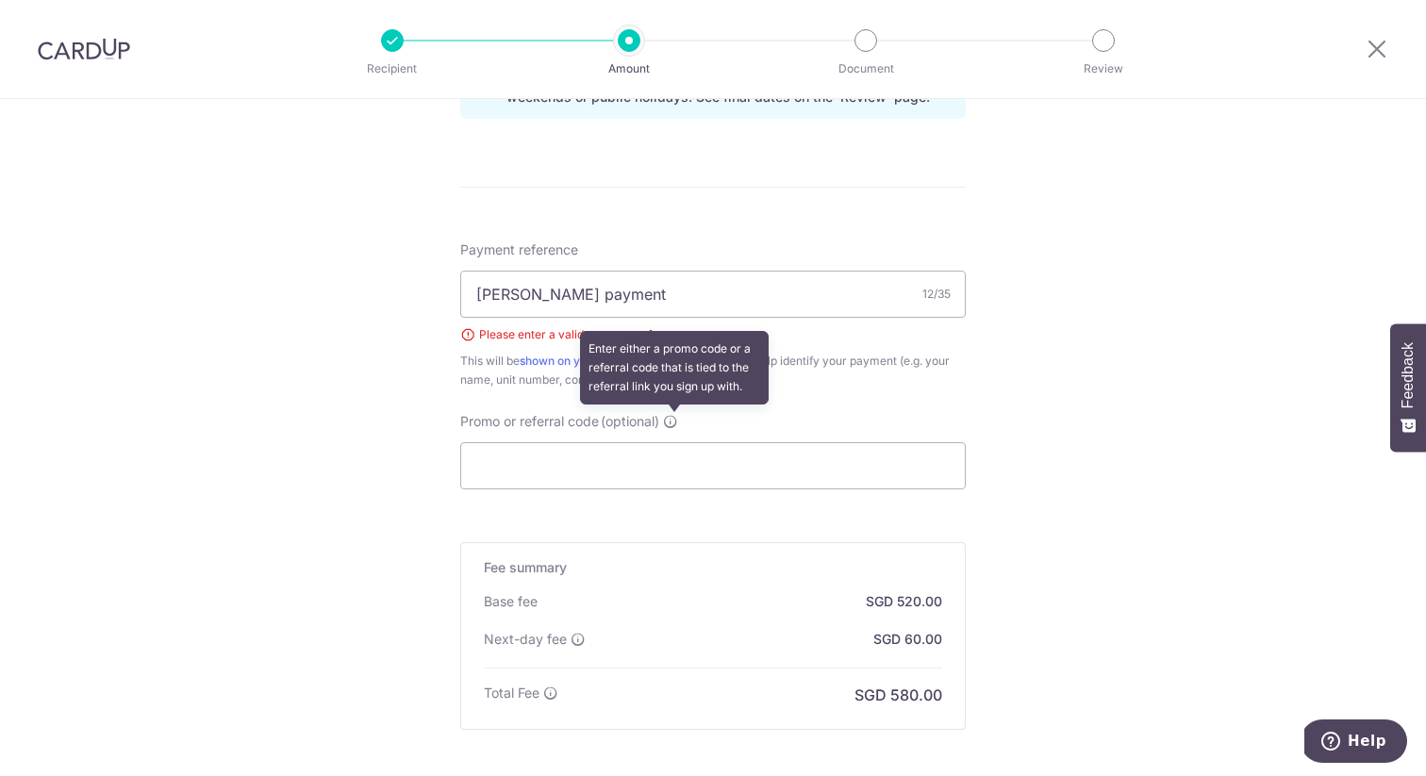
click at [675, 422] on icon at bounding box center [670, 421] width 15 height 15
click at [675, 442] on input "Promo or referral code (optional) Enter either a promo code or a referral code …" at bounding box center [713, 465] width 506 height 47
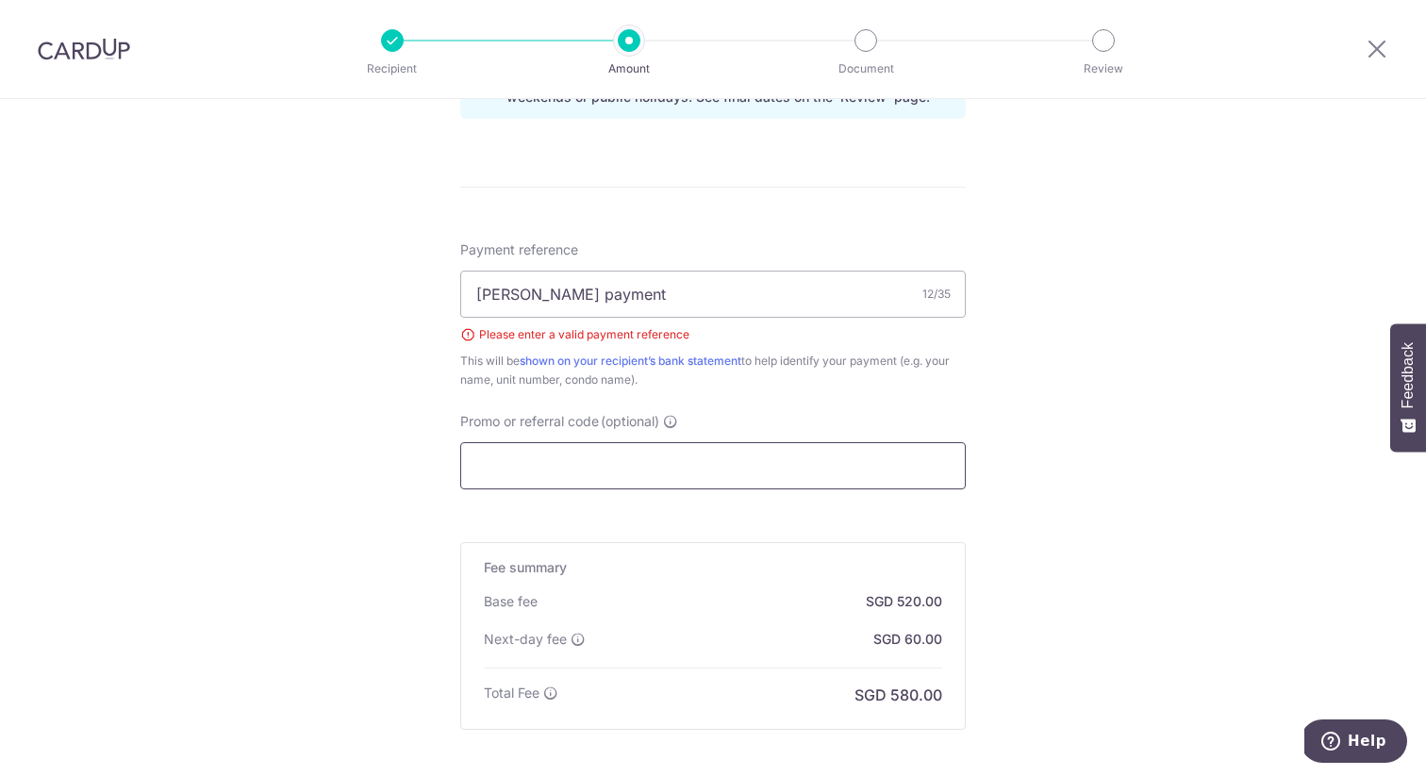
click at [730, 474] on input "Promo or referral code (optional)" at bounding box center [713, 465] width 506 height 47
paste input "OFF225"
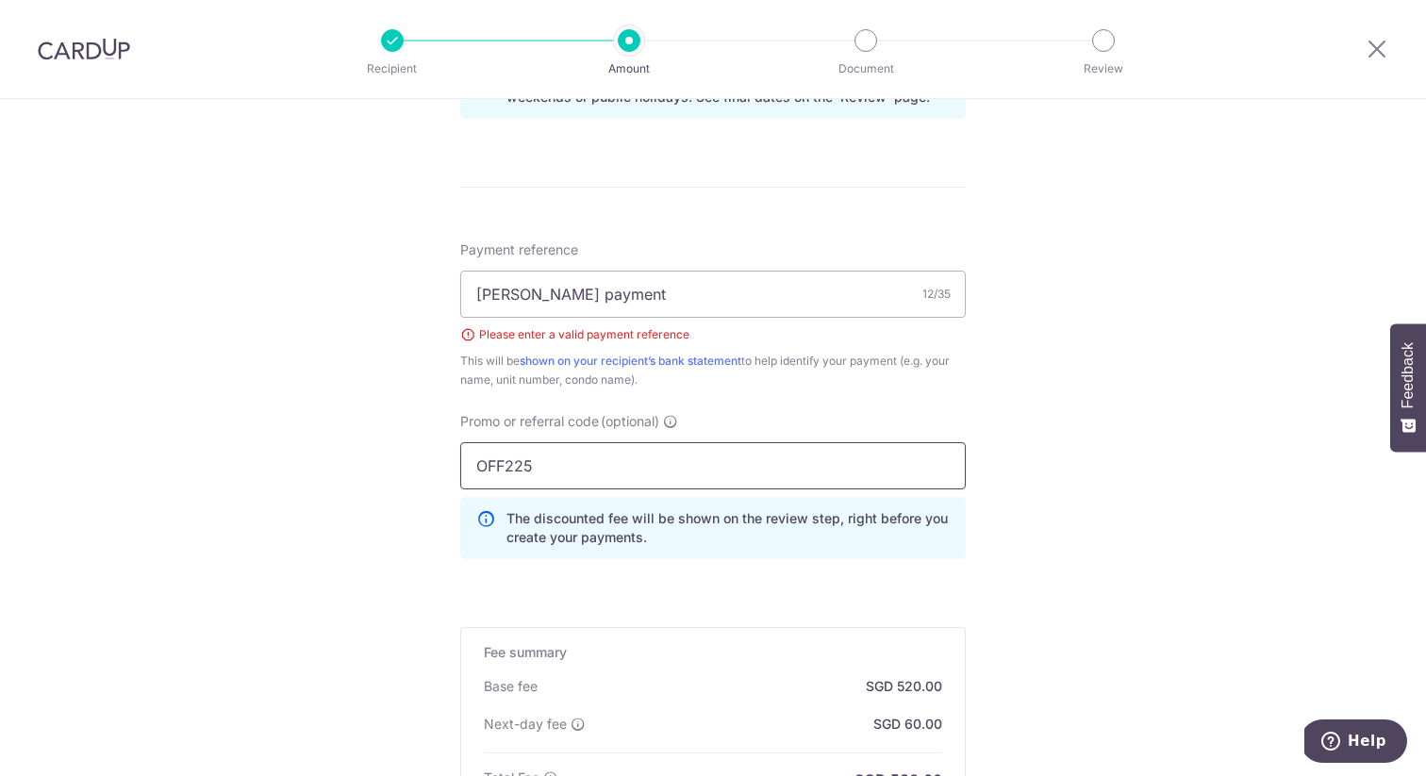
type input "OFF225"
click at [1113, 465] on div "Tell us more about your payment Enter payment amount SGD 20,000.00 20000.00 Sel…" at bounding box center [713, 63] width 1426 height 1987
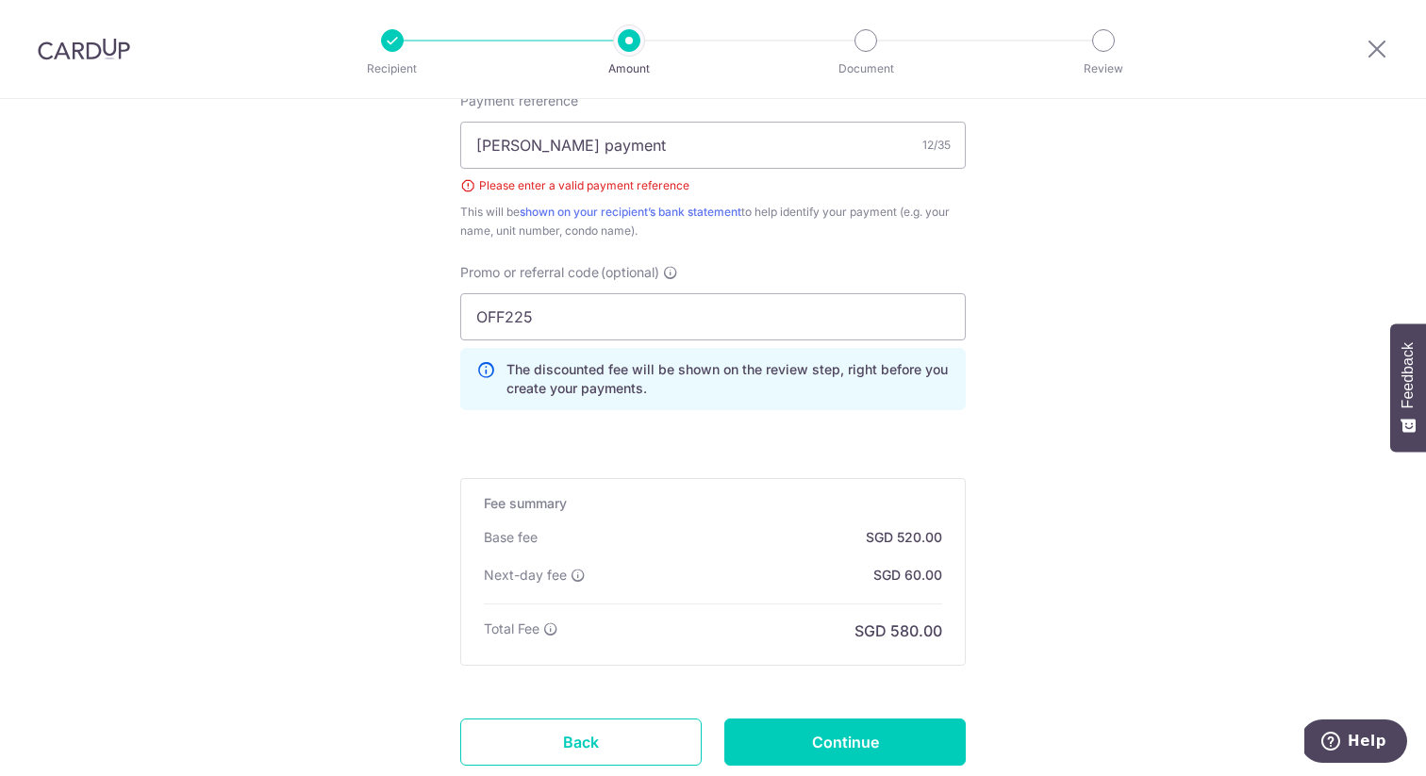
scroll to position [1241, 0]
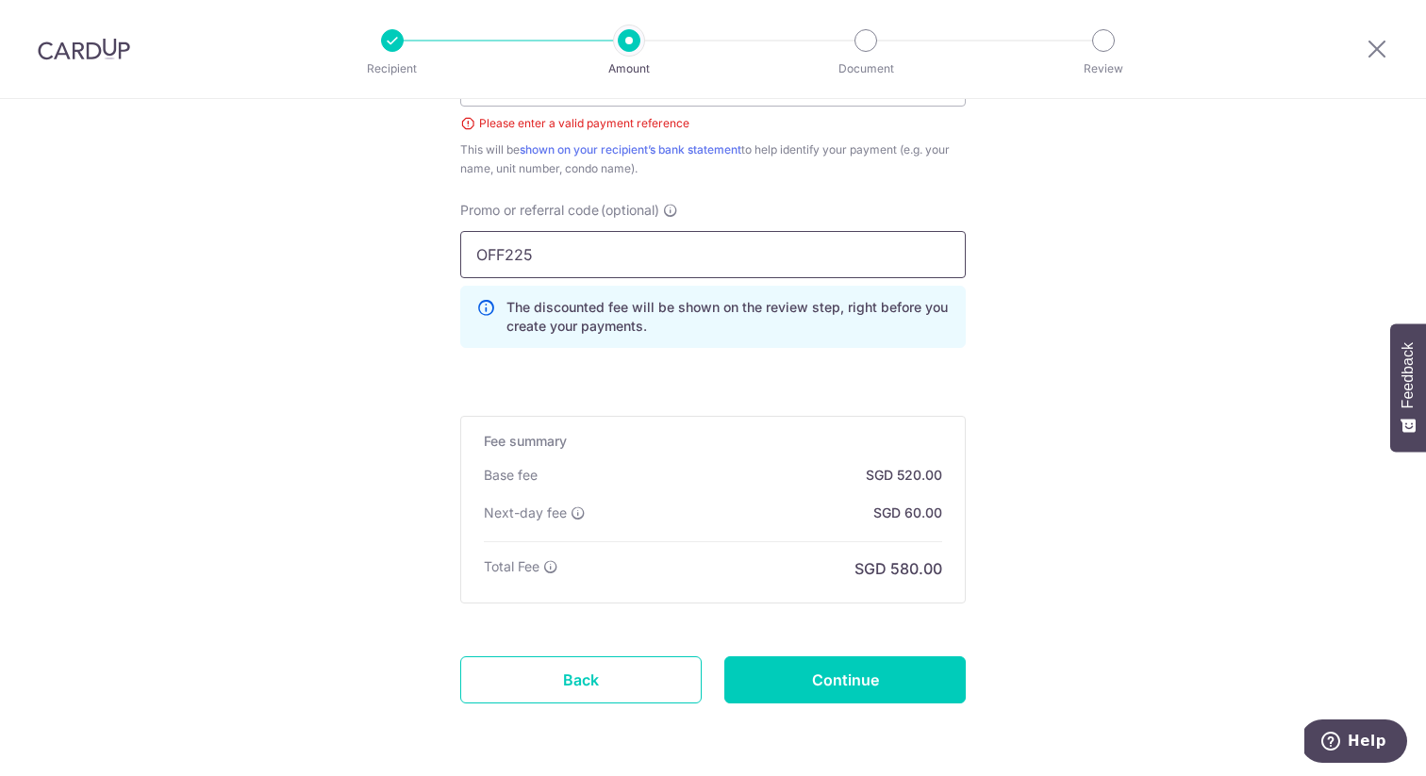
click at [698, 269] on input "OFF225" at bounding box center [713, 254] width 506 height 47
click at [868, 679] on input "Continue" at bounding box center [846, 680] width 242 height 47
type input "Create Schedule"
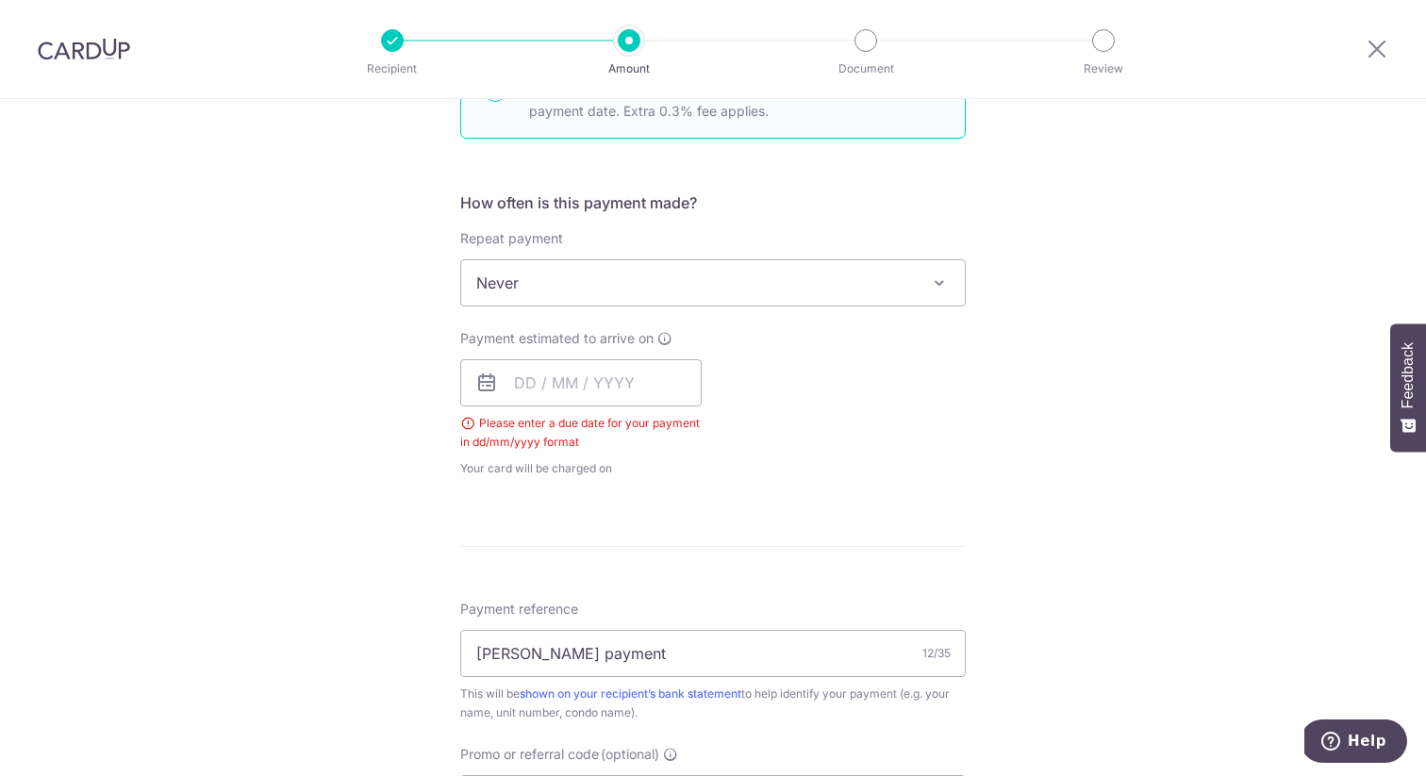
scroll to position [588, 0]
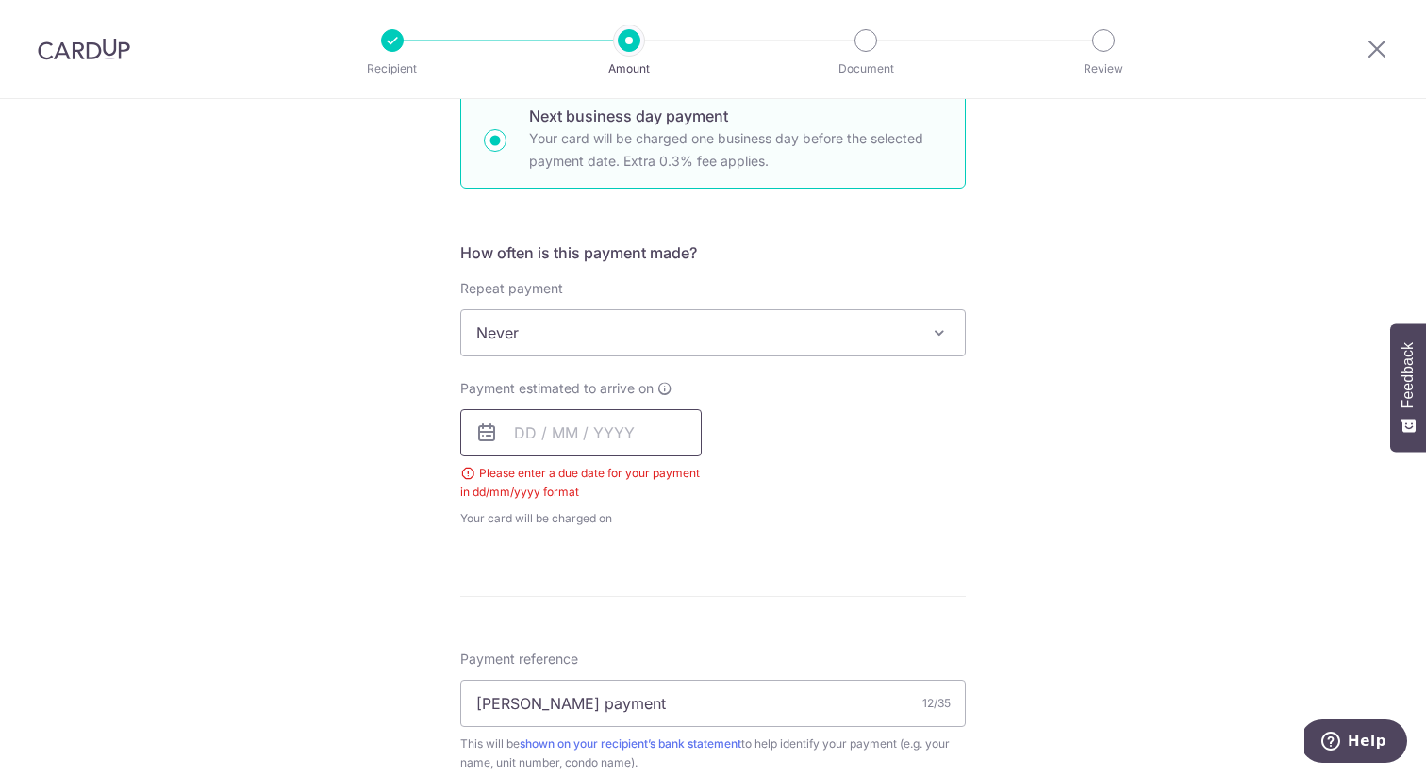
click at [528, 432] on input "text" at bounding box center [581, 432] width 242 height 47
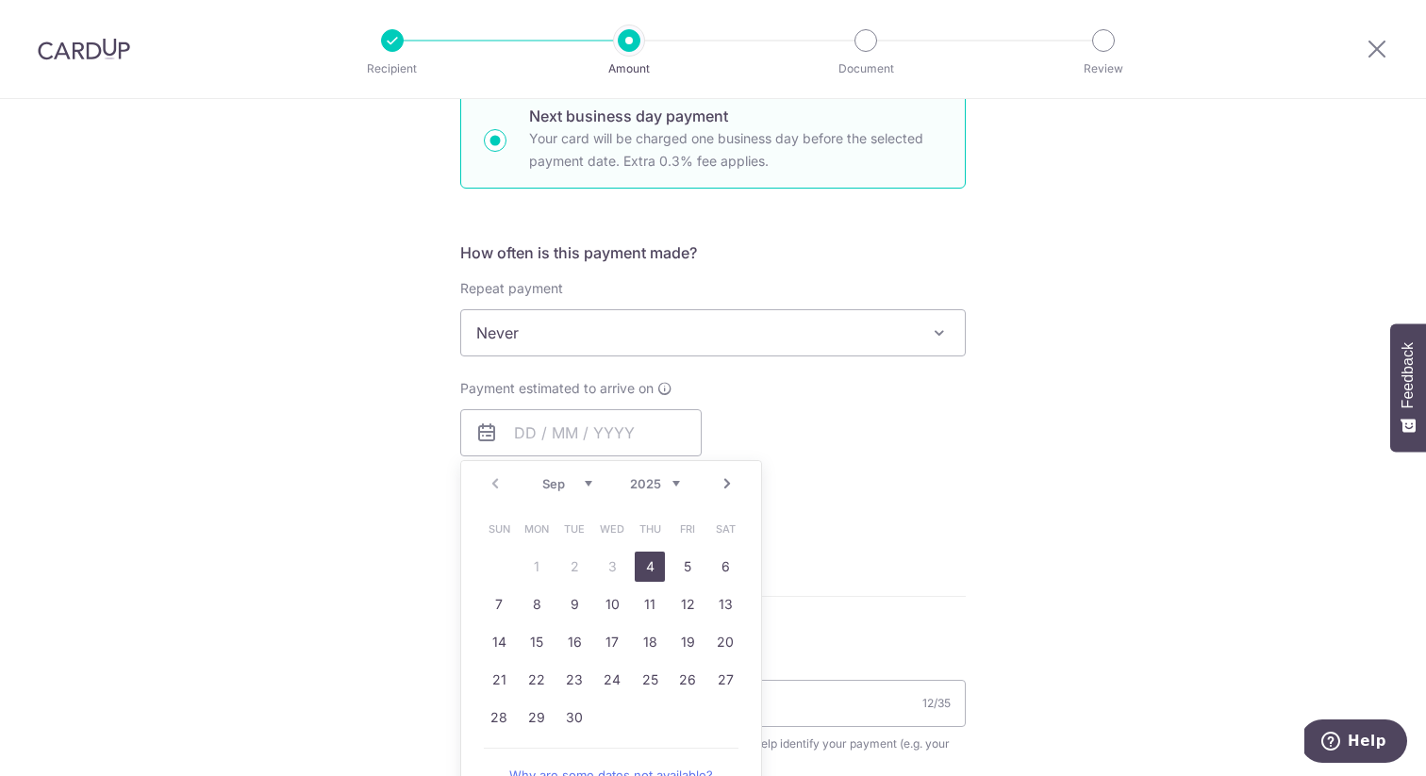
click at [647, 565] on link "4" at bounding box center [650, 567] width 30 height 30
type input "04/09/2025"
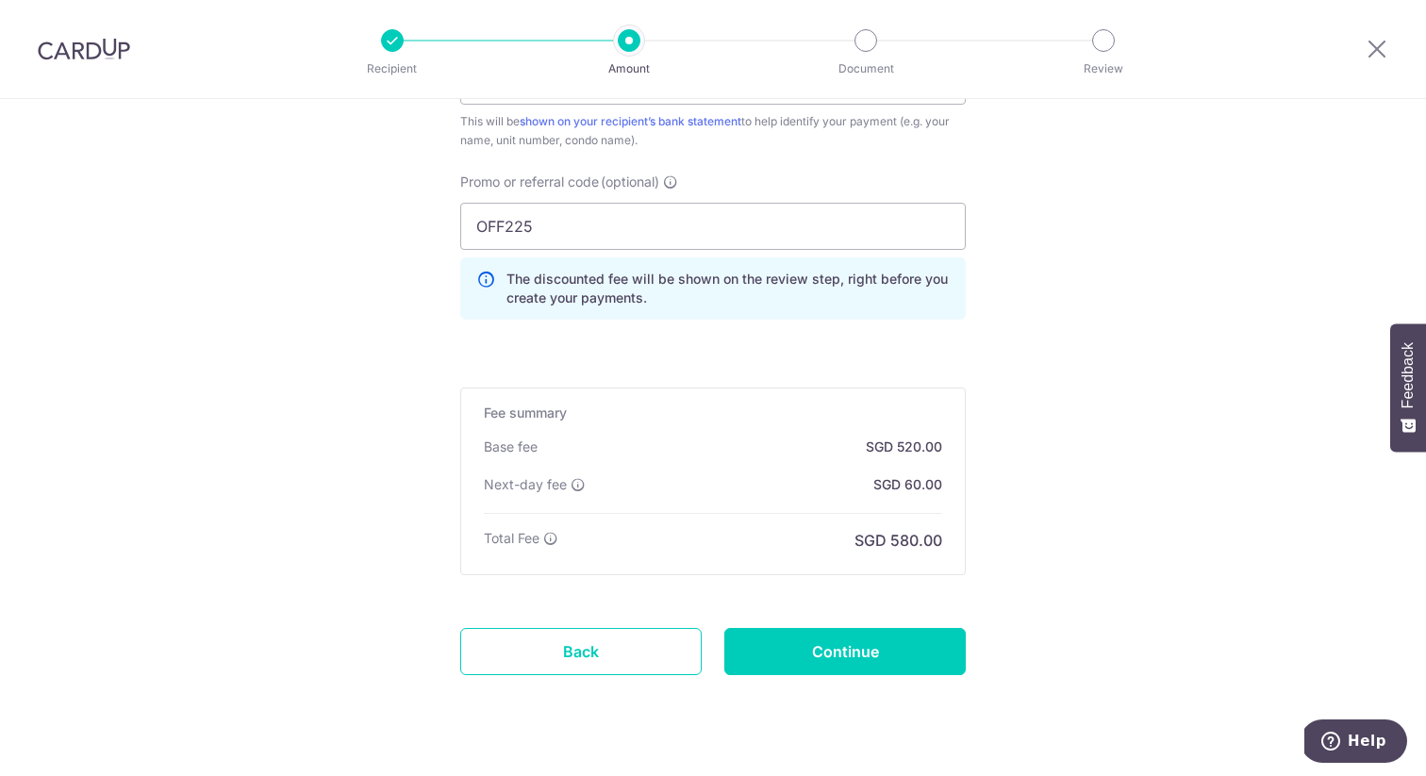
scroll to position [1283, 0]
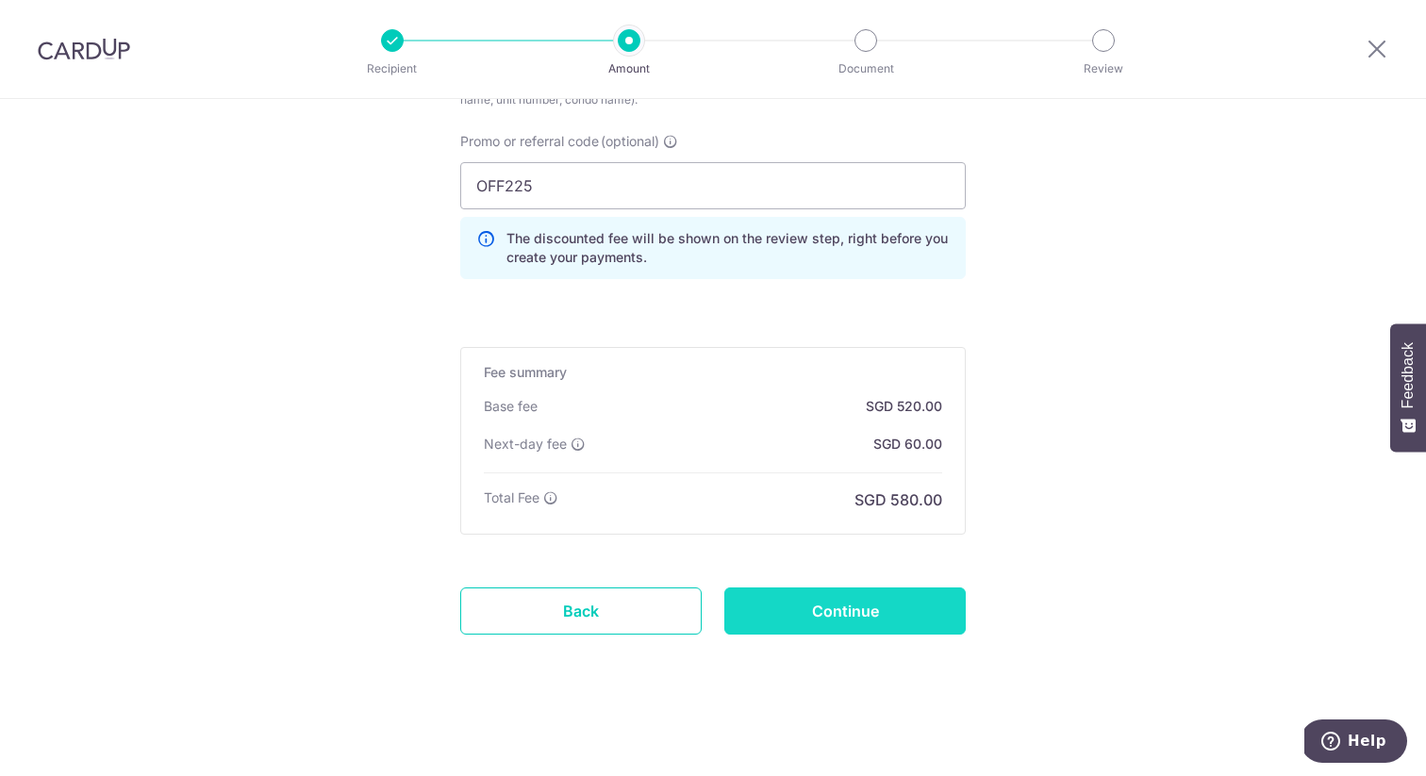
click at [857, 619] on input "Continue" at bounding box center [846, 611] width 242 height 47
type input "Create Schedule"
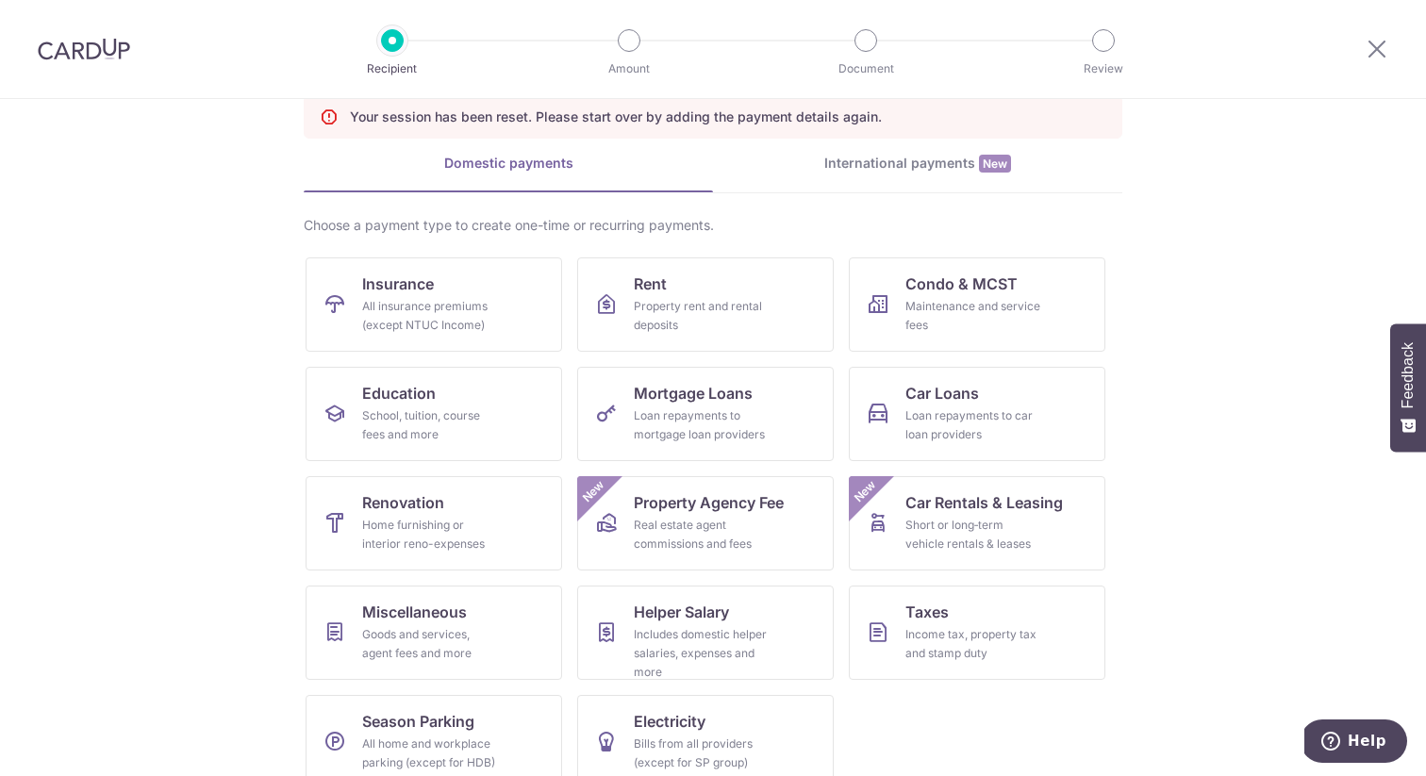
scroll to position [126, 0]
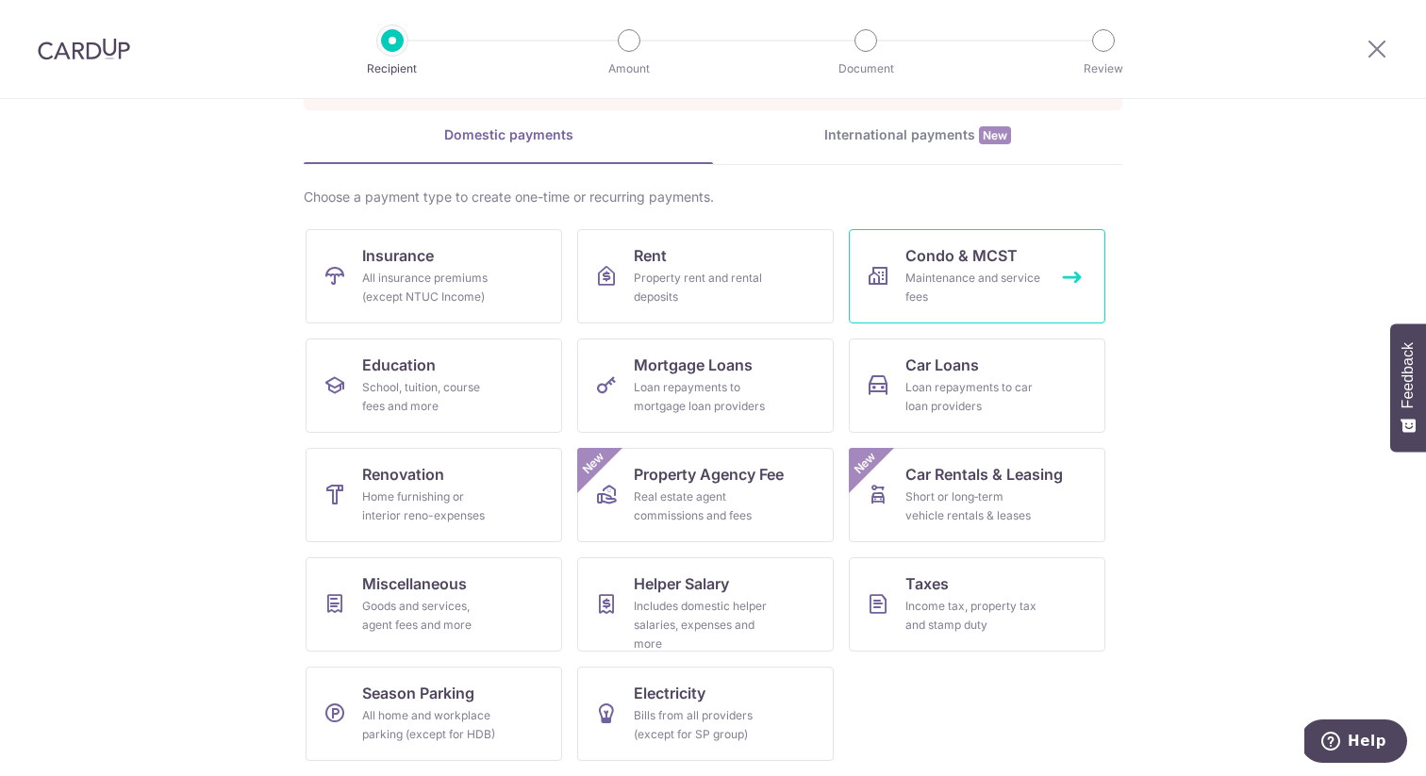
click at [1062, 275] on link "Condo & MCST Maintenance and service fees" at bounding box center [977, 276] width 257 height 94
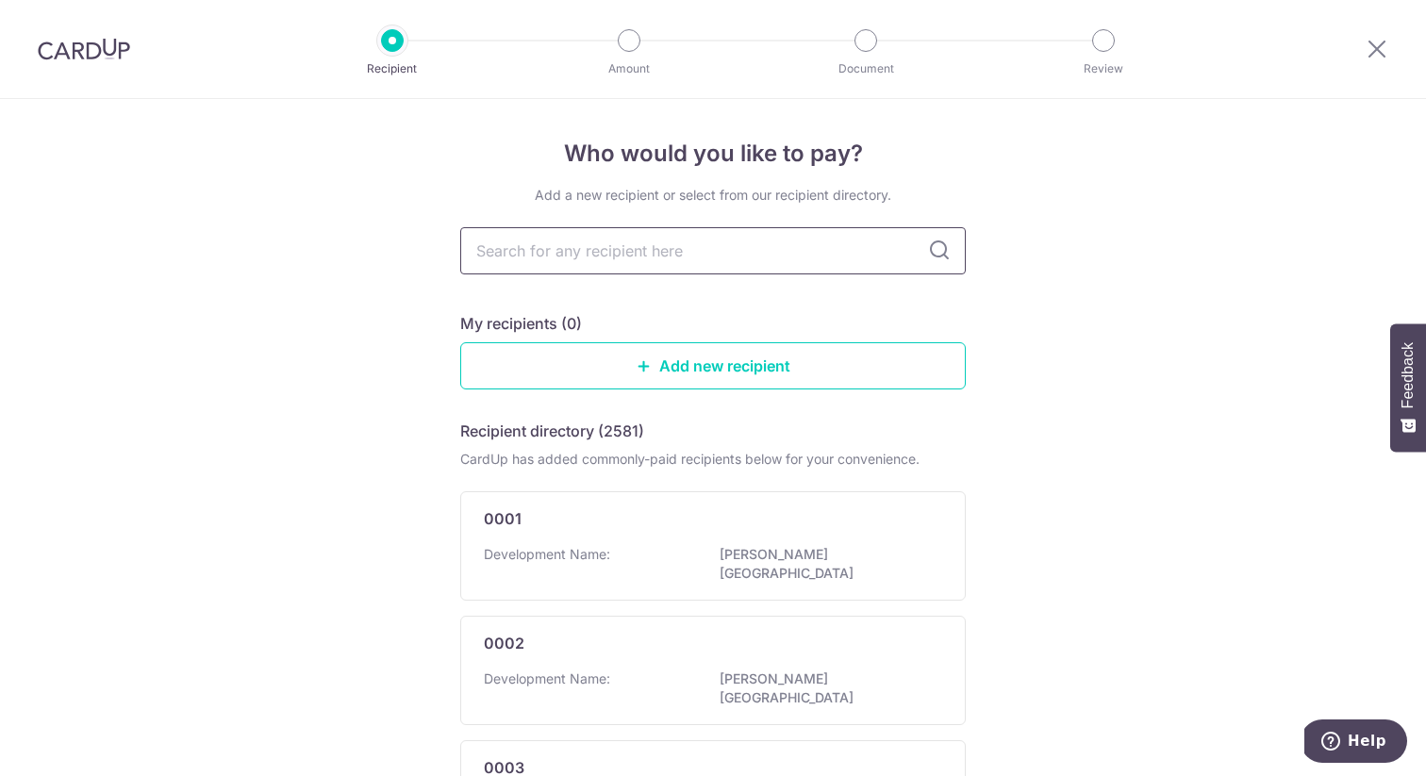
click at [661, 252] on input "text" at bounding box center [713, 250] width 506 height 47
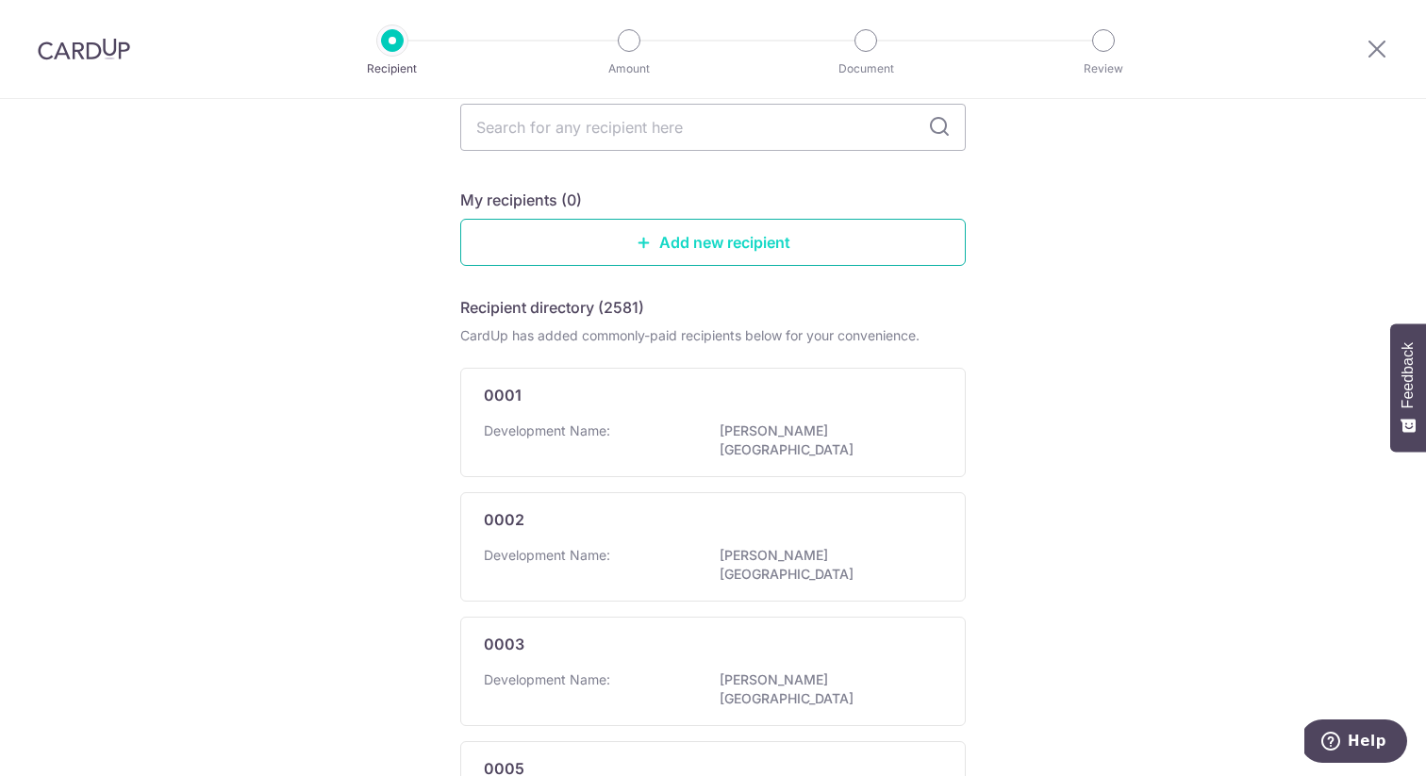
scroll to position [187, 0]
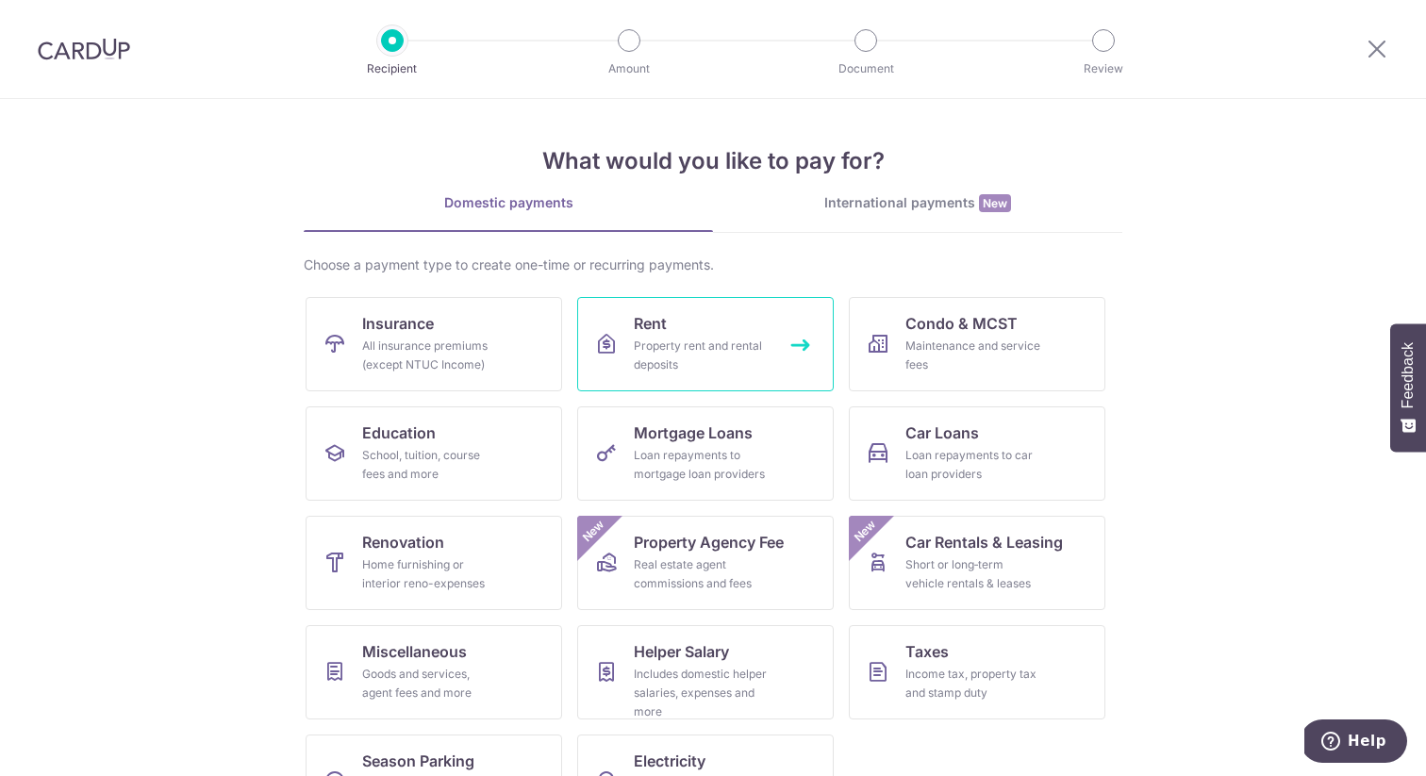
scroll to position [68, 0]
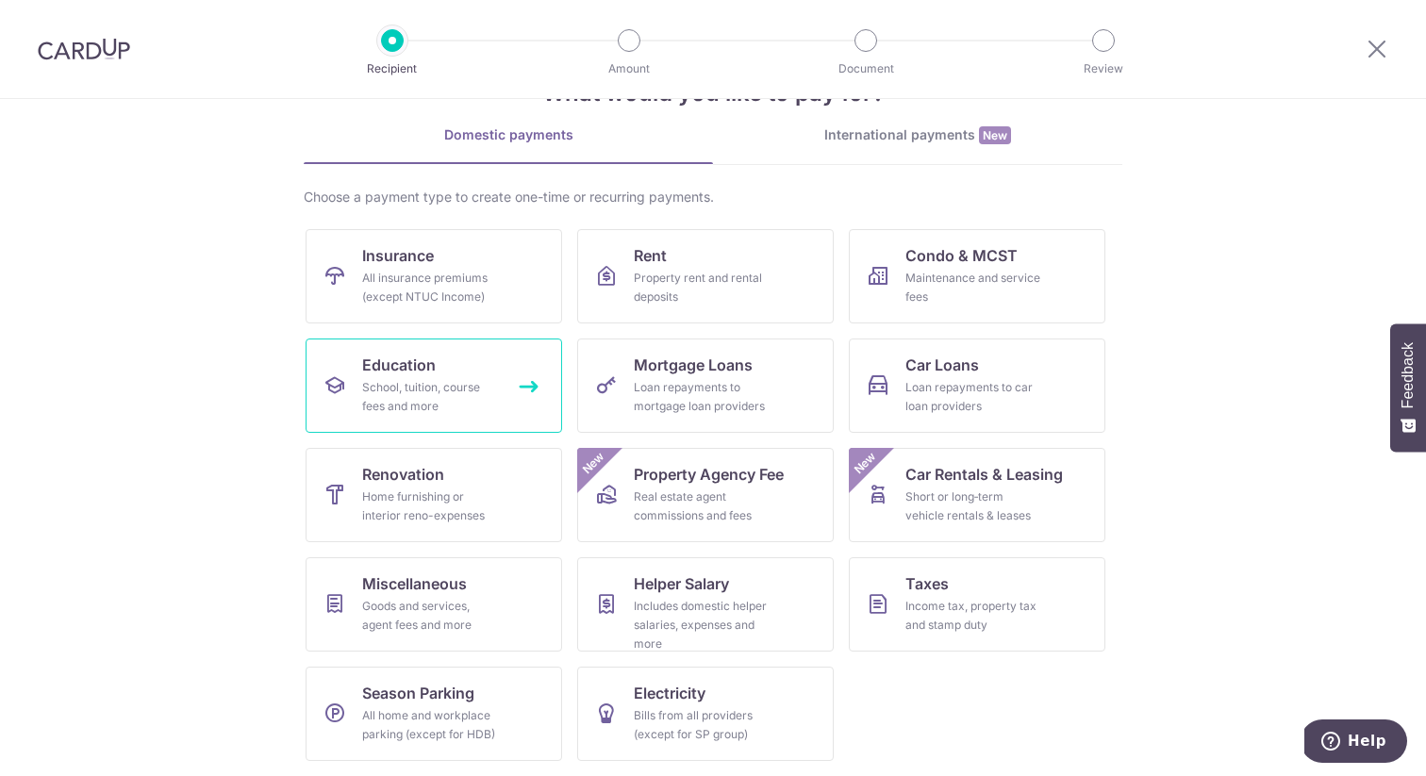
click at [458, 391] on div "School, tuition, course fees and more" at bounding box center [430, 397] width 136 height 38
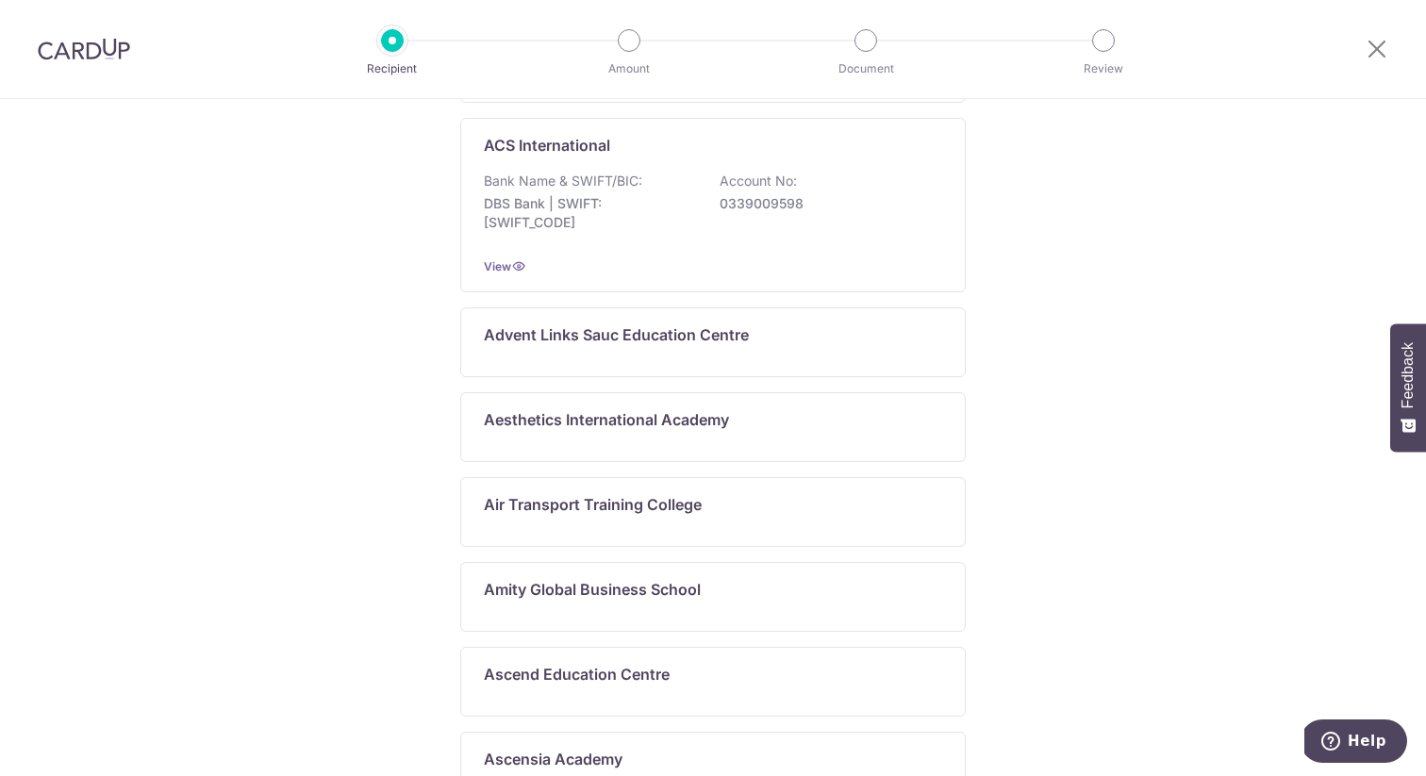
scroll to position [953, 0]
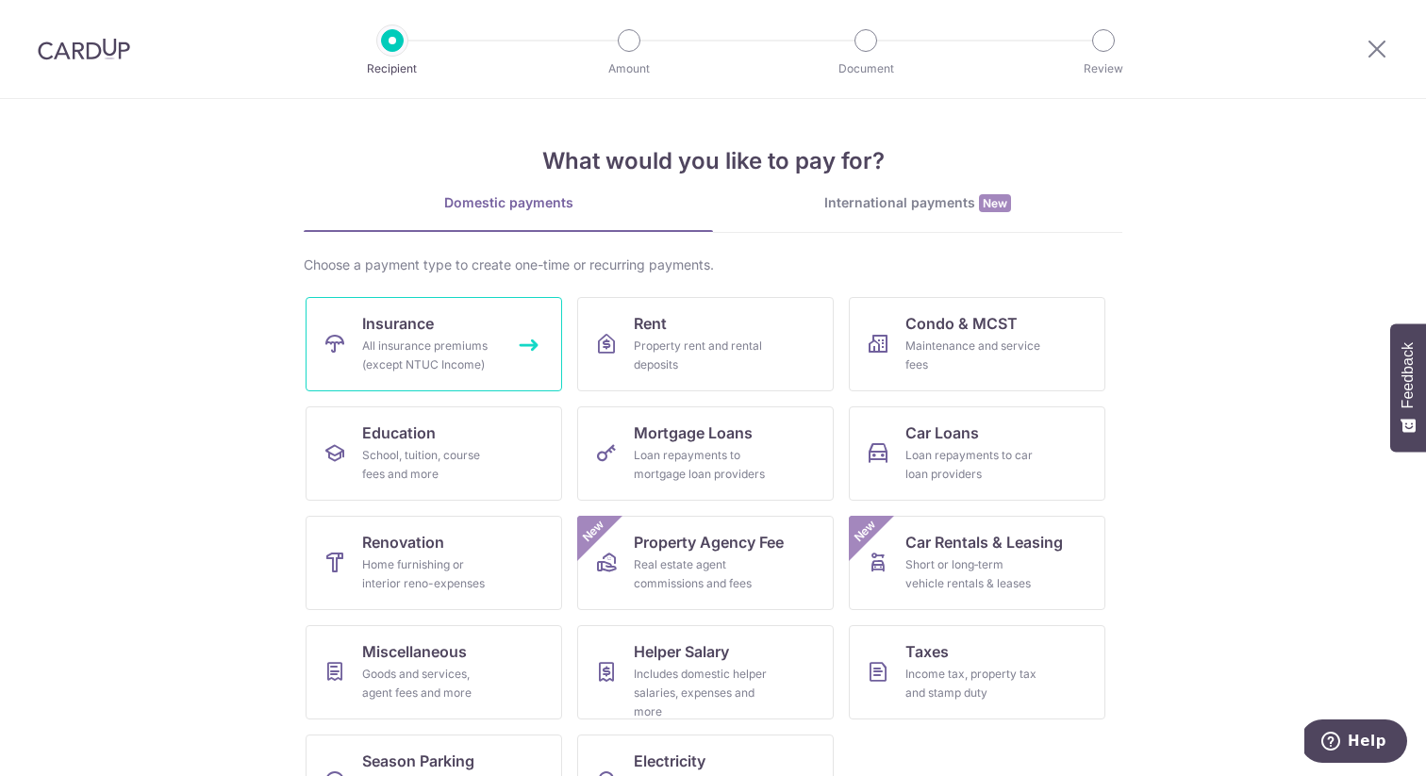
scroll to position [68, 0]
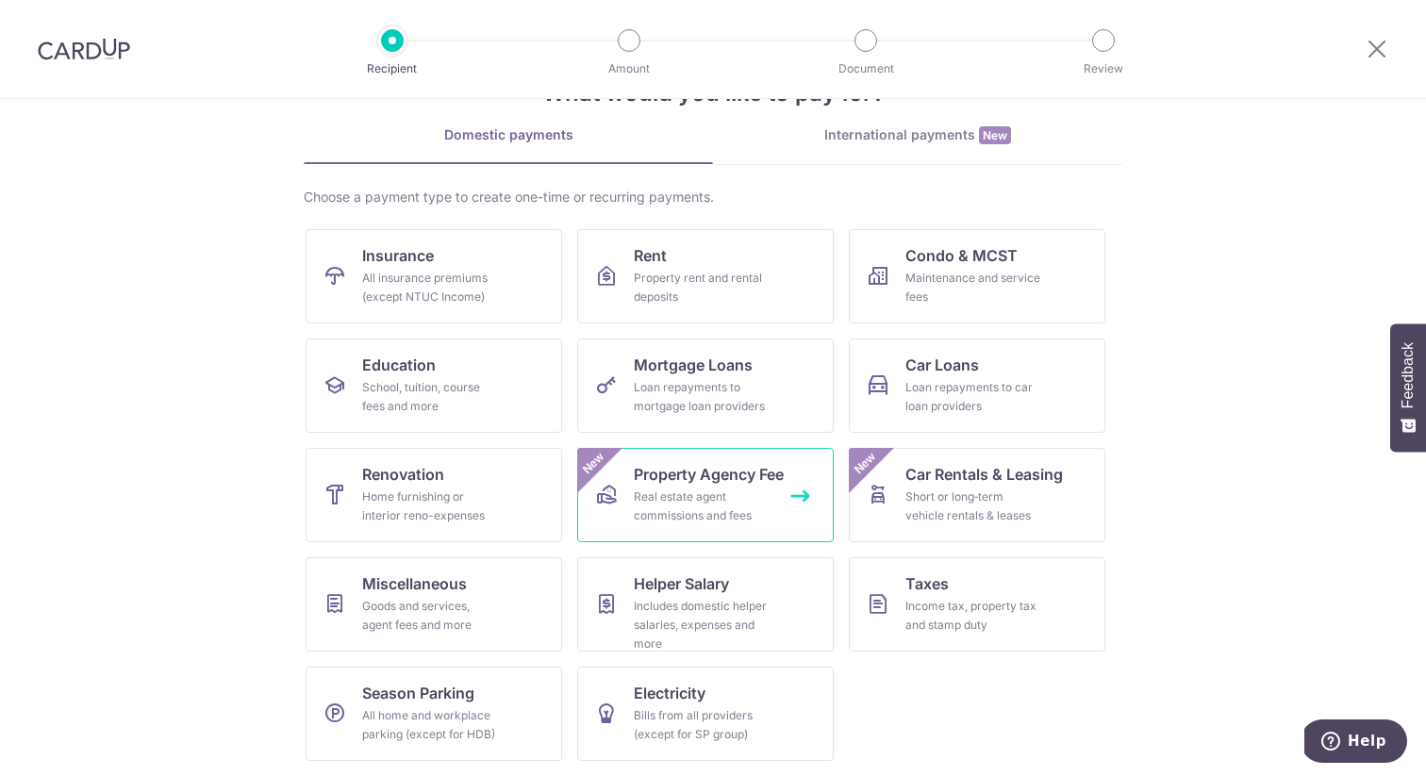
click at [748, 510] on div "Real estate agent commissions and fees" at bounding box center [702, 507] width 136 height 38
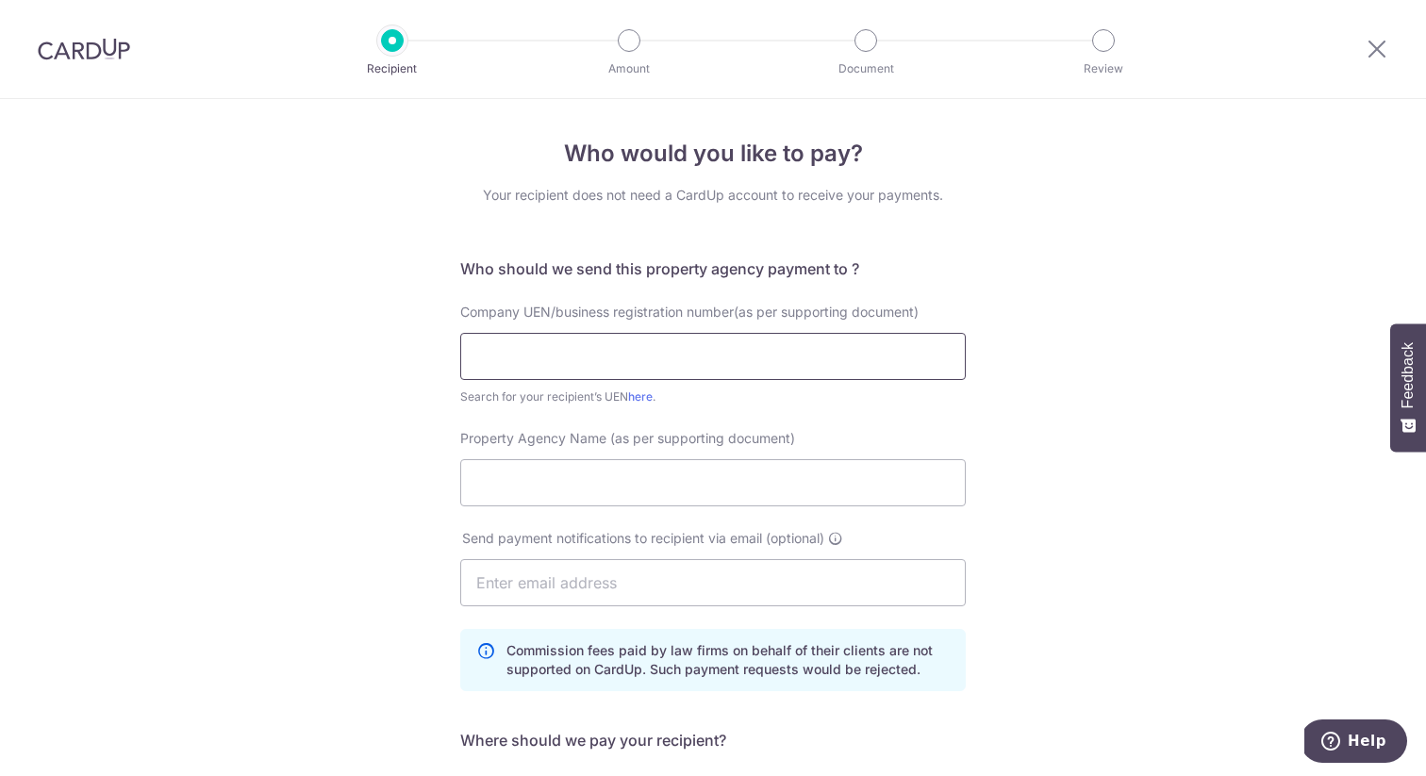
click at [651, 364] on input "text" at bounding box center [713, 356] width 506 height 47
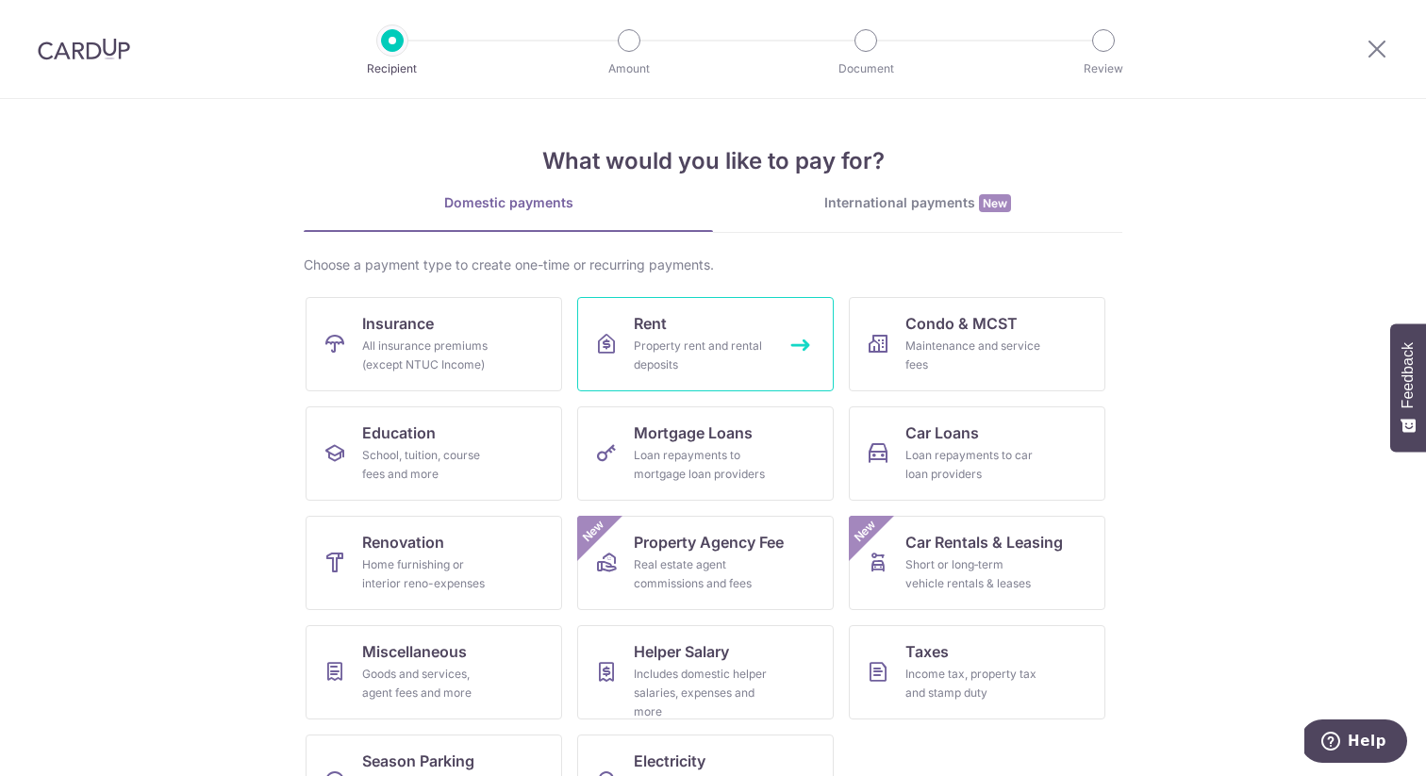
scroll to position [68, 0]
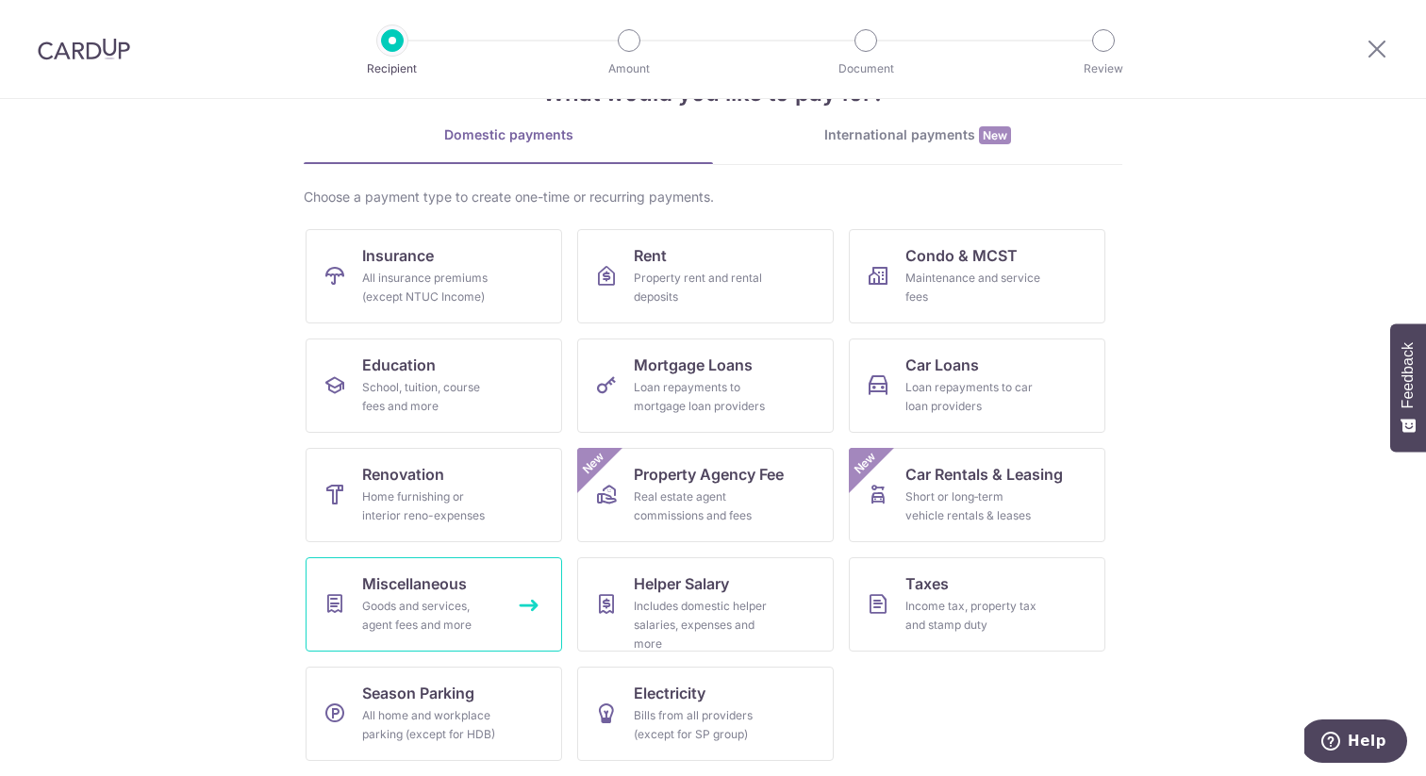
click at [458, 600] on div "Goods and services, agent fees and more" at bounding box center [430, 616] width 136 height 38
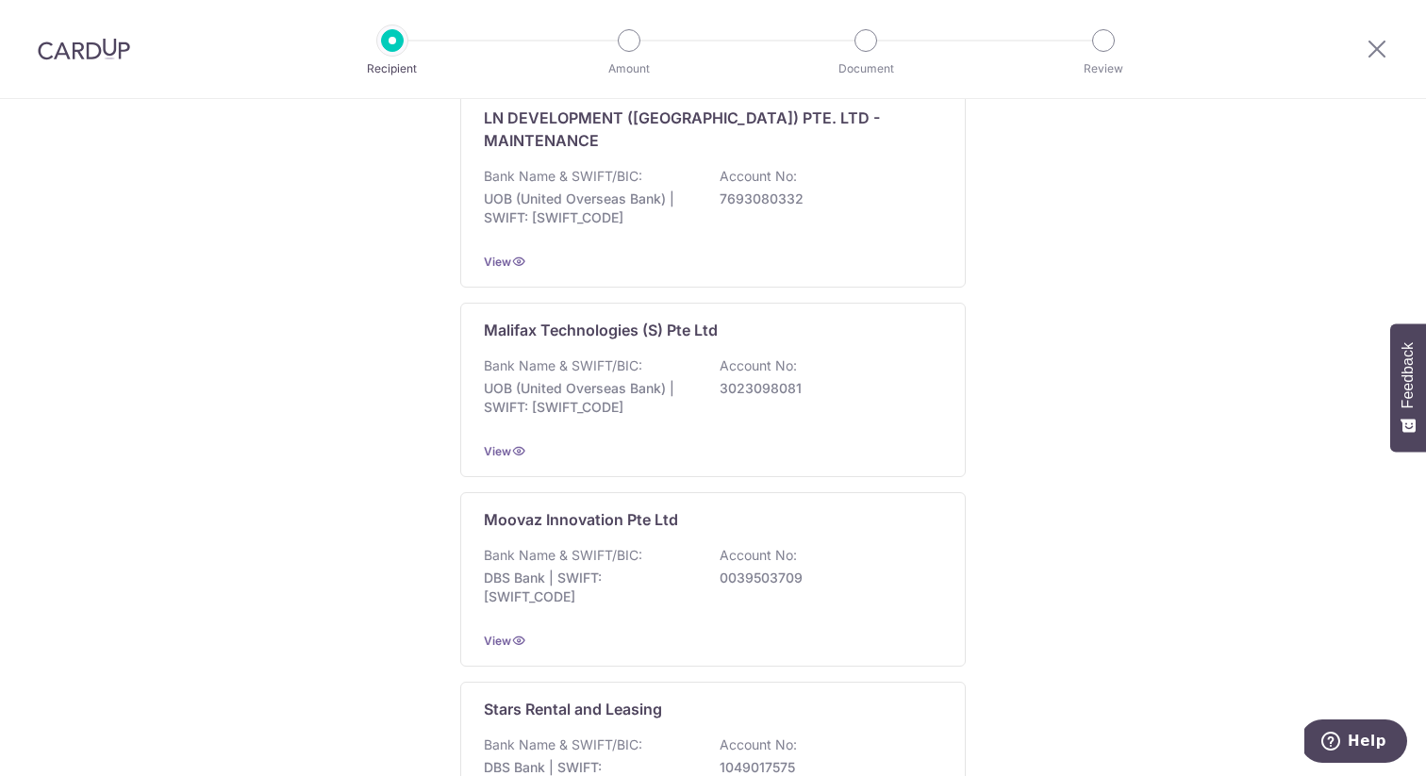
scroll to position [180, 0]
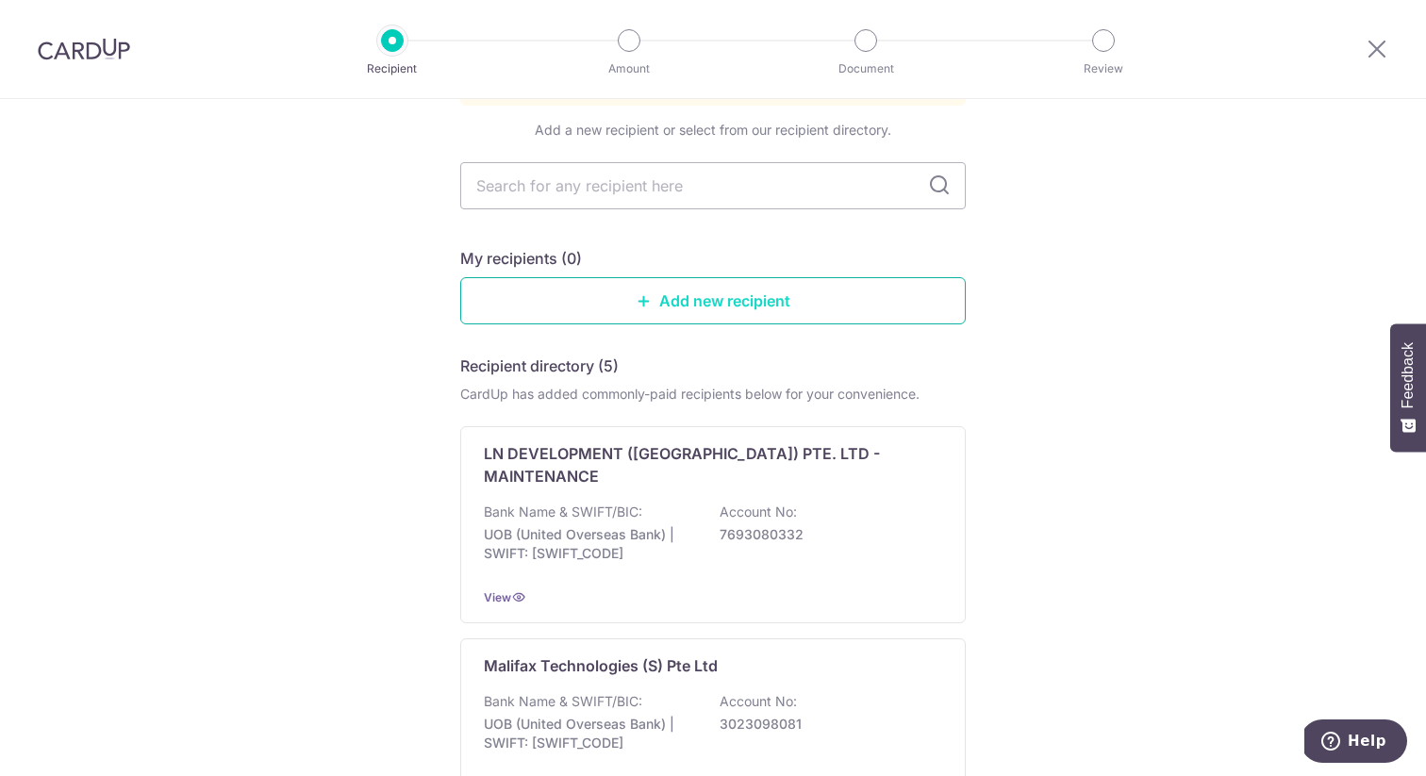
click at [595, 282] on link "Add new recipient" at bounding box center [713, 300] width 506 height 47
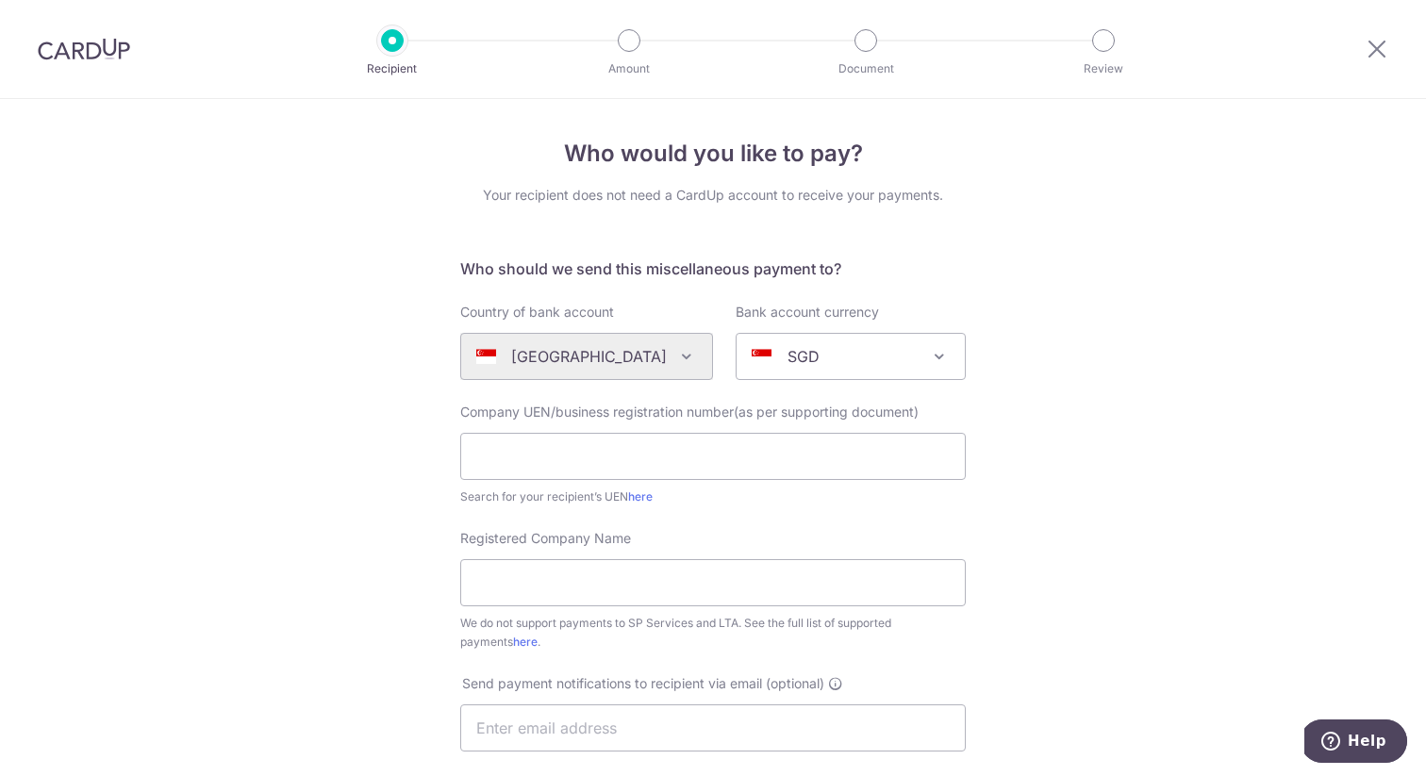
click at [671, 365] on div "Algeria Andorra Angola Anguilla Argentina Armenia Aruba Australia Austria Azerb…" at bounding box center [586, 356] width 253 height 47
click at [675, 355] on div "Algeria Andorra Angola Anguilla Argentina Armenia Aruba Australia Austria Azerb…" at bounding box center [586, 356] width 253 height 47
click at [720, 461] on input "text" at bounding box center [713, 456] width 506 height 47
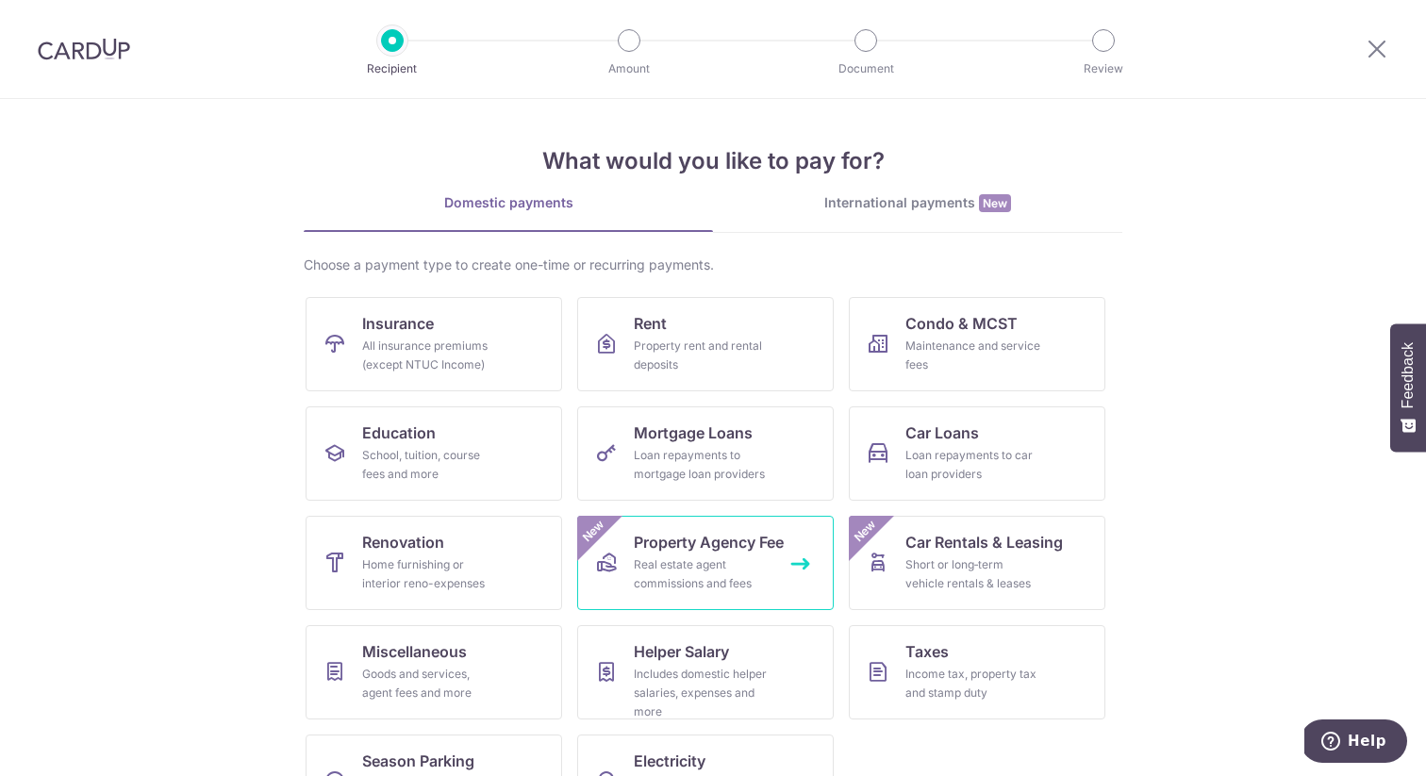
scroll to position [68, 0]
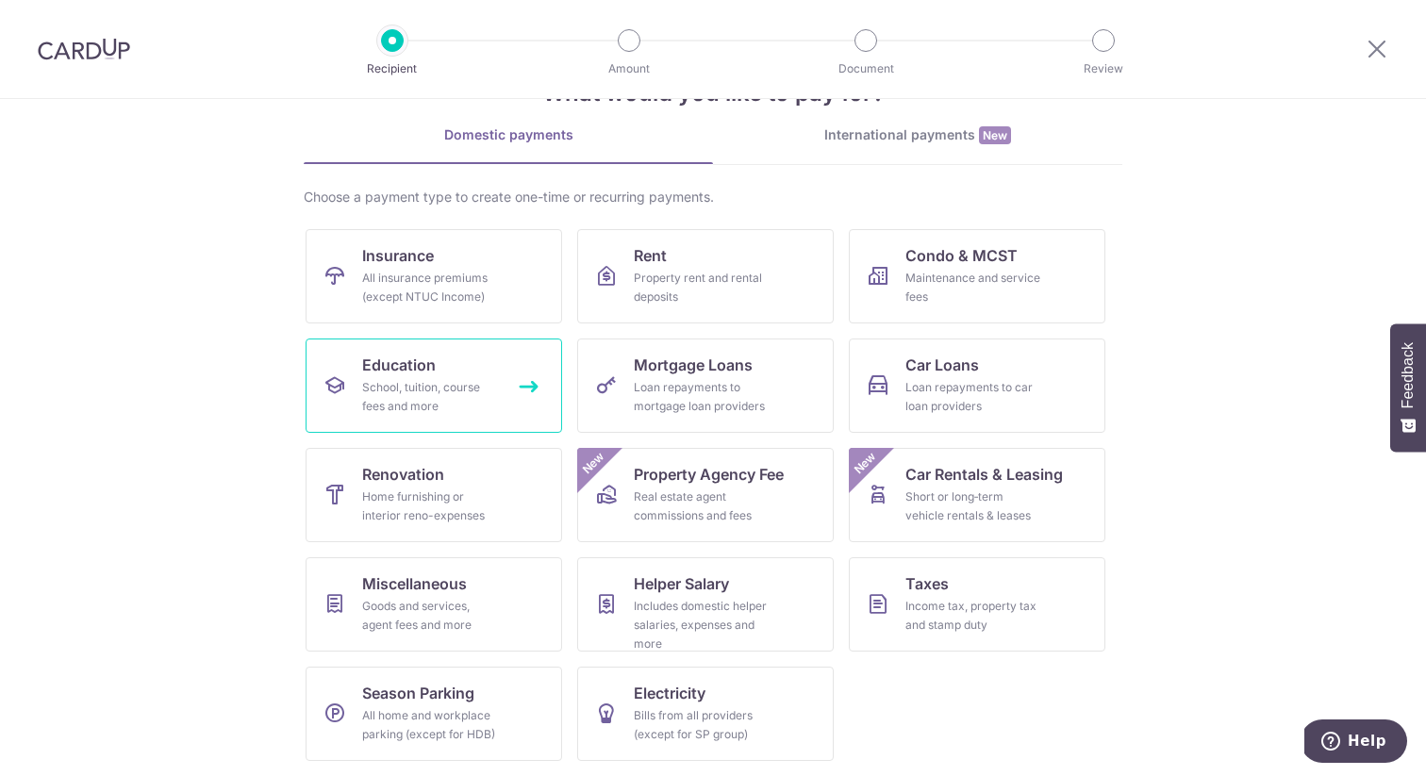
click at [408, 403] on div "School, tuition, course fees and more" at bounding box center [430, 397] width 136 height 38
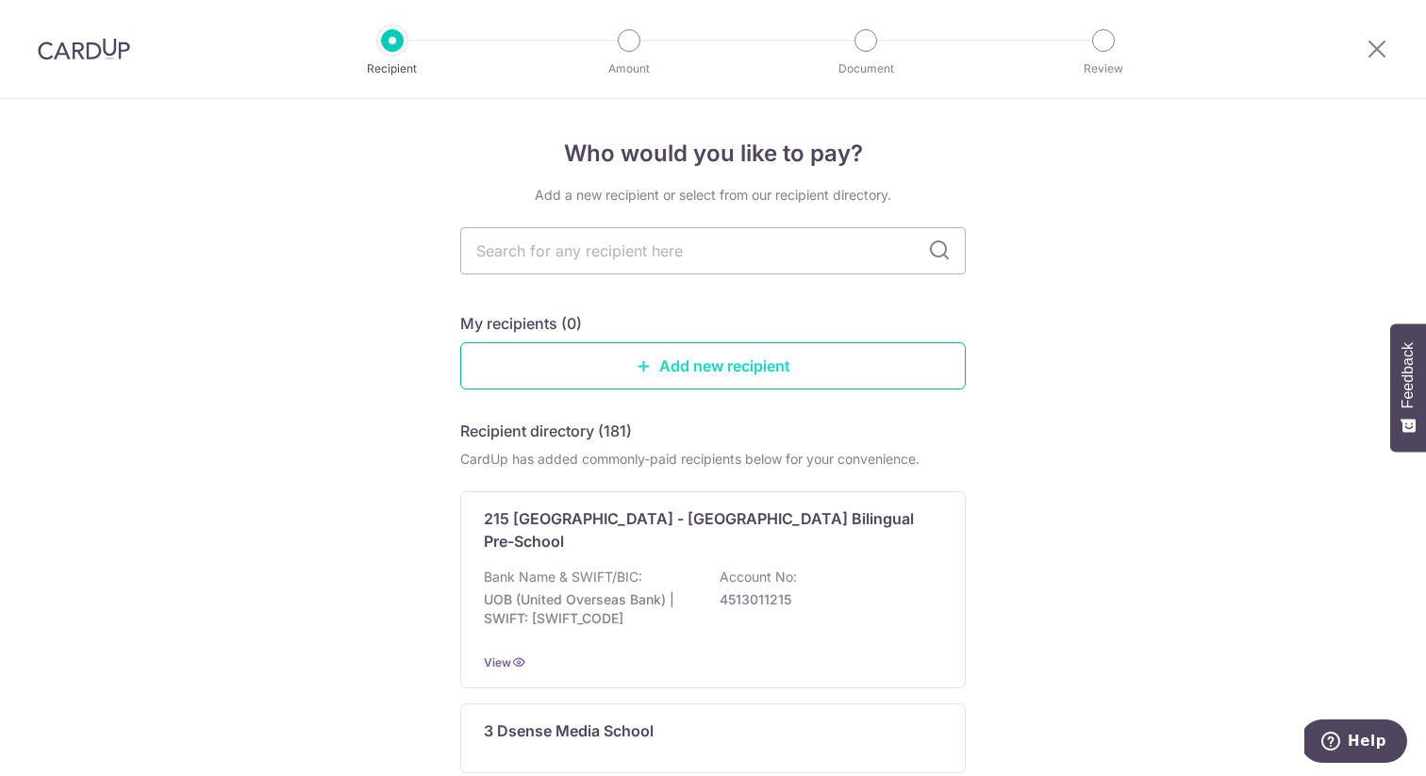
click at [698, 363] on link "Add new recipient" at bounding box center [713, 365] width 506 height 47
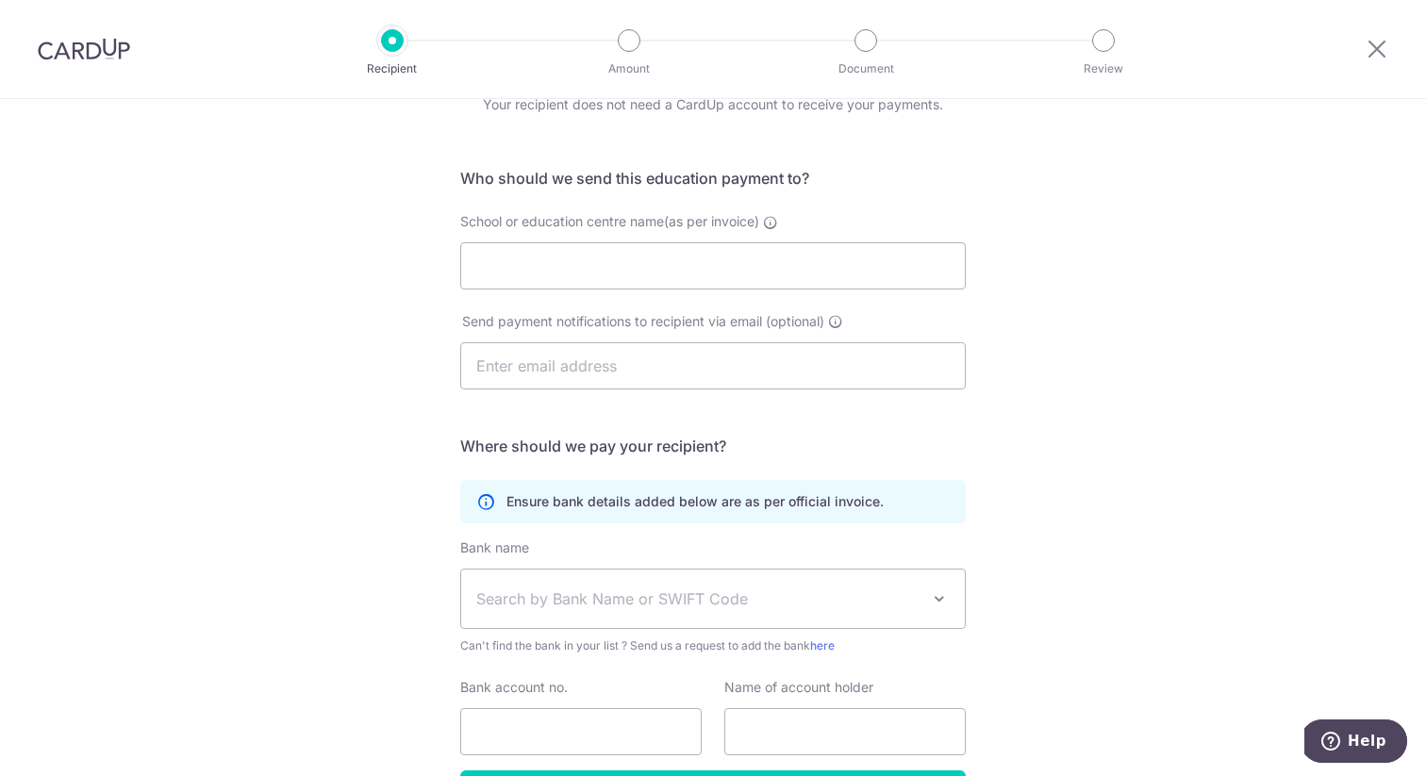
scroll to position [75, 0]
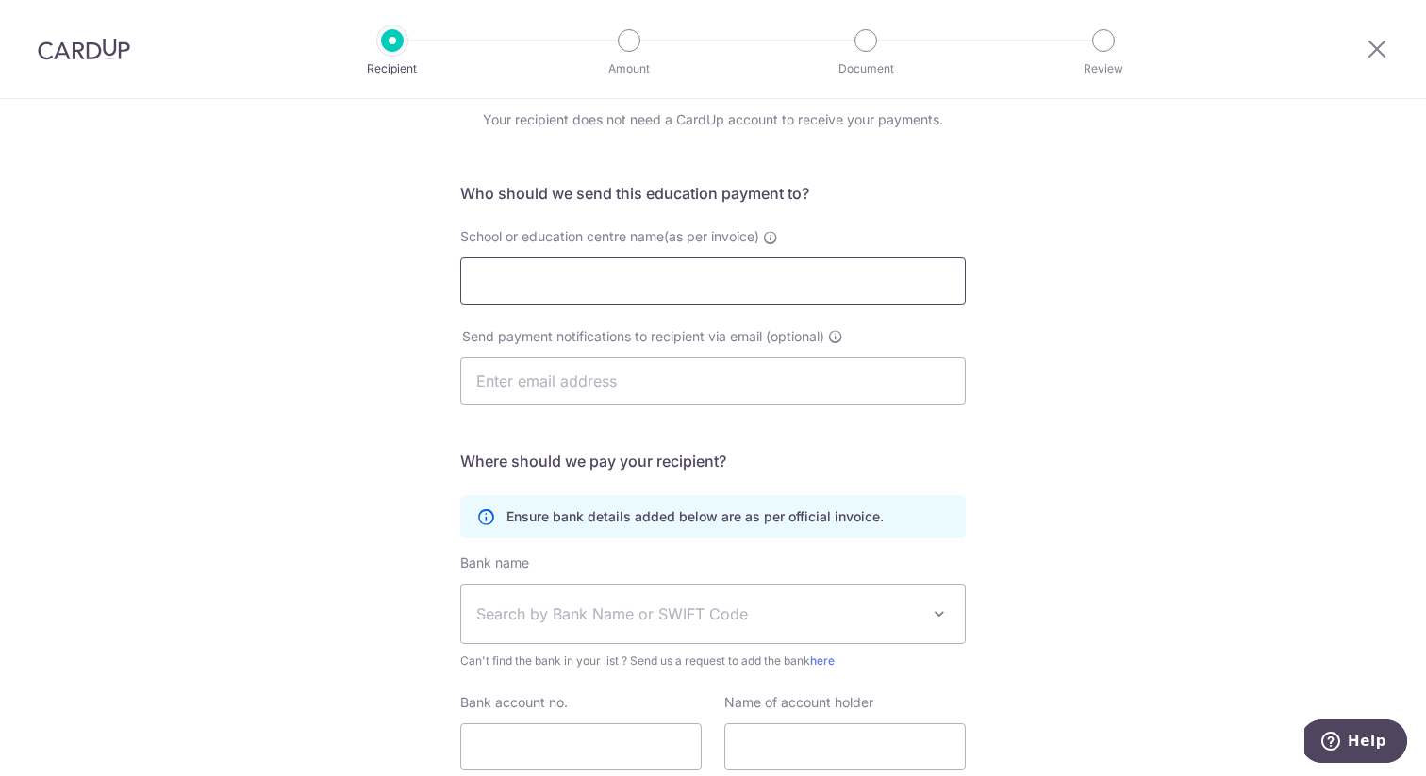
click at [687, 280] on input "School or education centre name(as per invoice)" at bounding box center [713, 281] width 506 height 47
type input "Cherwell Wine SG"
click at [1024, 457] on div "Who would you like to pay? Your recipient does not need a CardUp account to rec…" at bounding box center [713, 473] width 1426 height 898
click at [725, 381] on input "text" at bounding box center [713, 381] width 506 height 47
click at [882, 462] on h5 "Where should we pay your recipient?" at bounding box center [713, 461] width 506 height 23
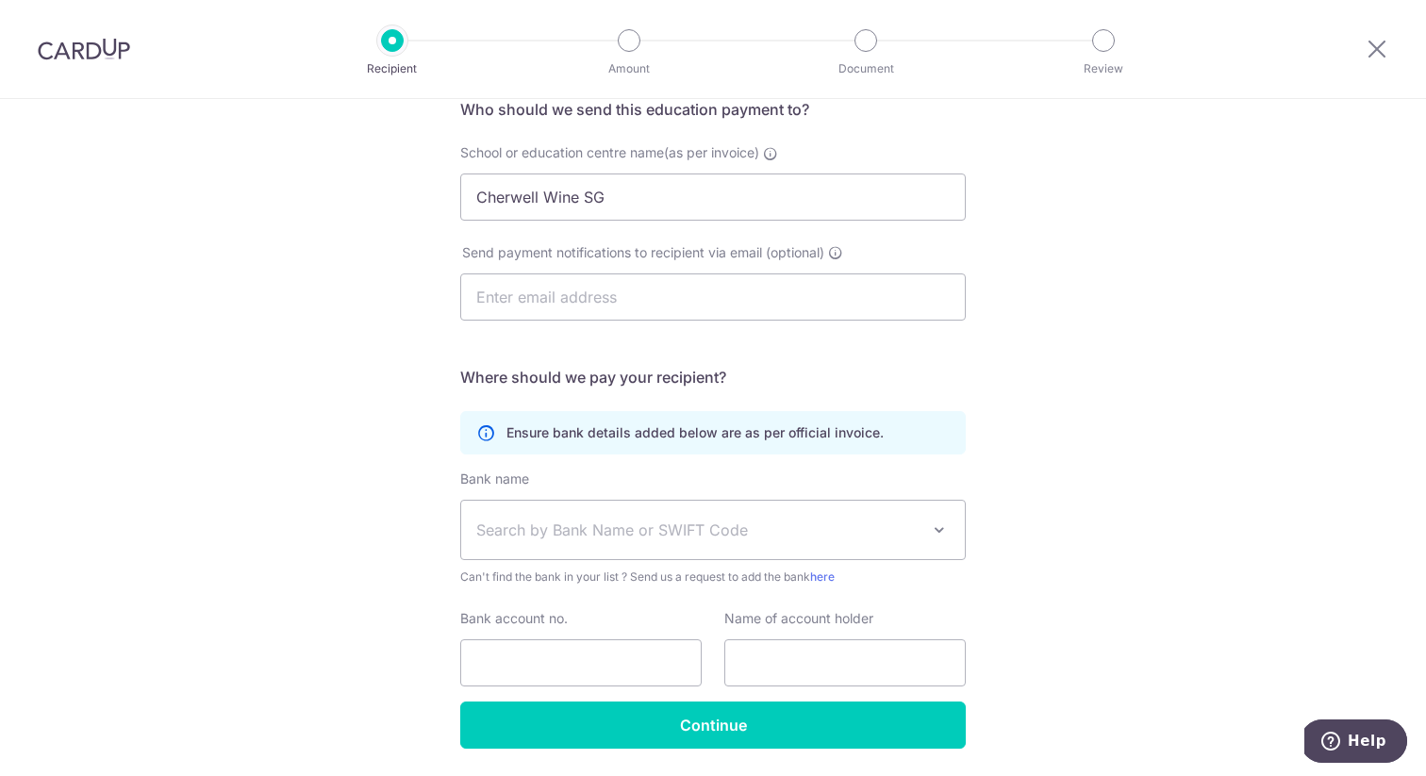
scroll to position [198, 0]
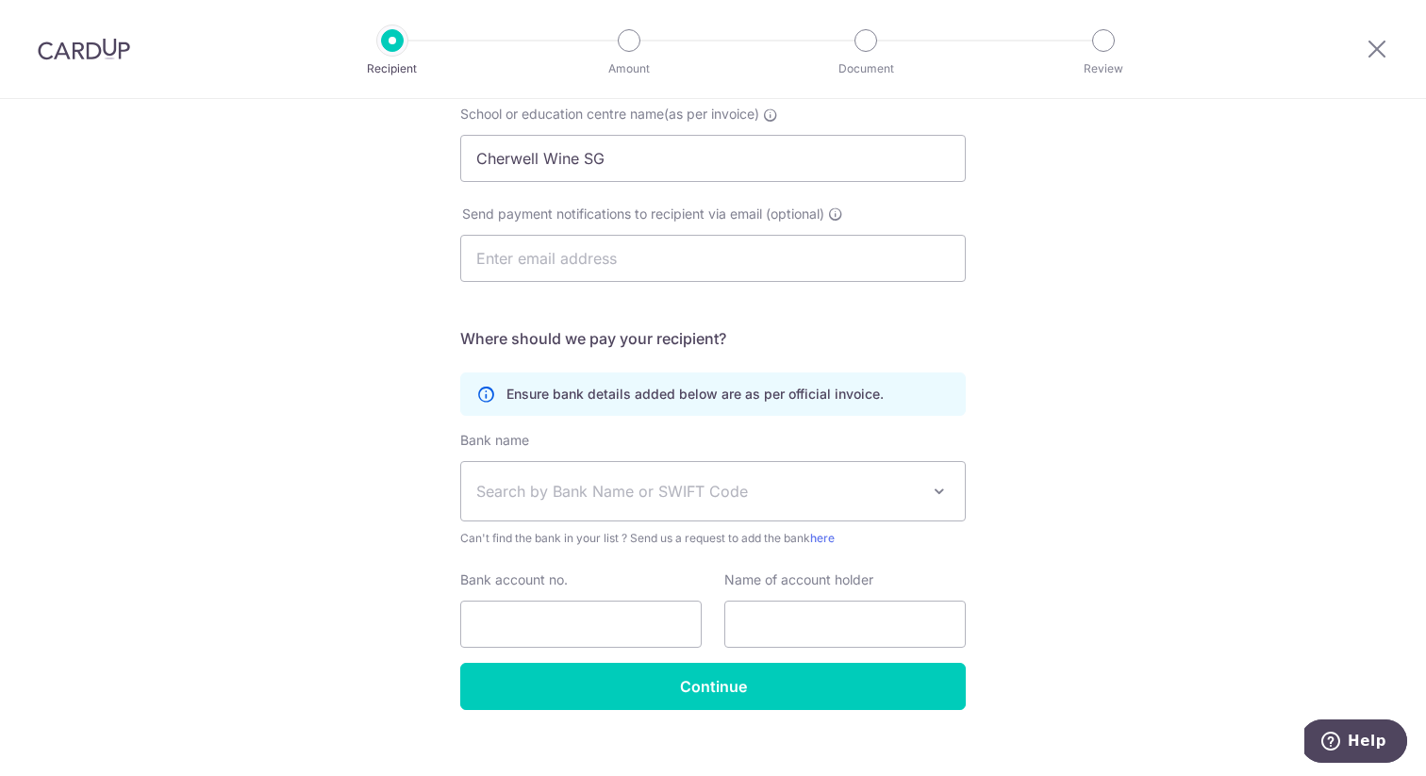
click at [841, 490] on span "Search by Bank Name or SWIFT Code" at bounding box center [697, 491] width 443 height 23
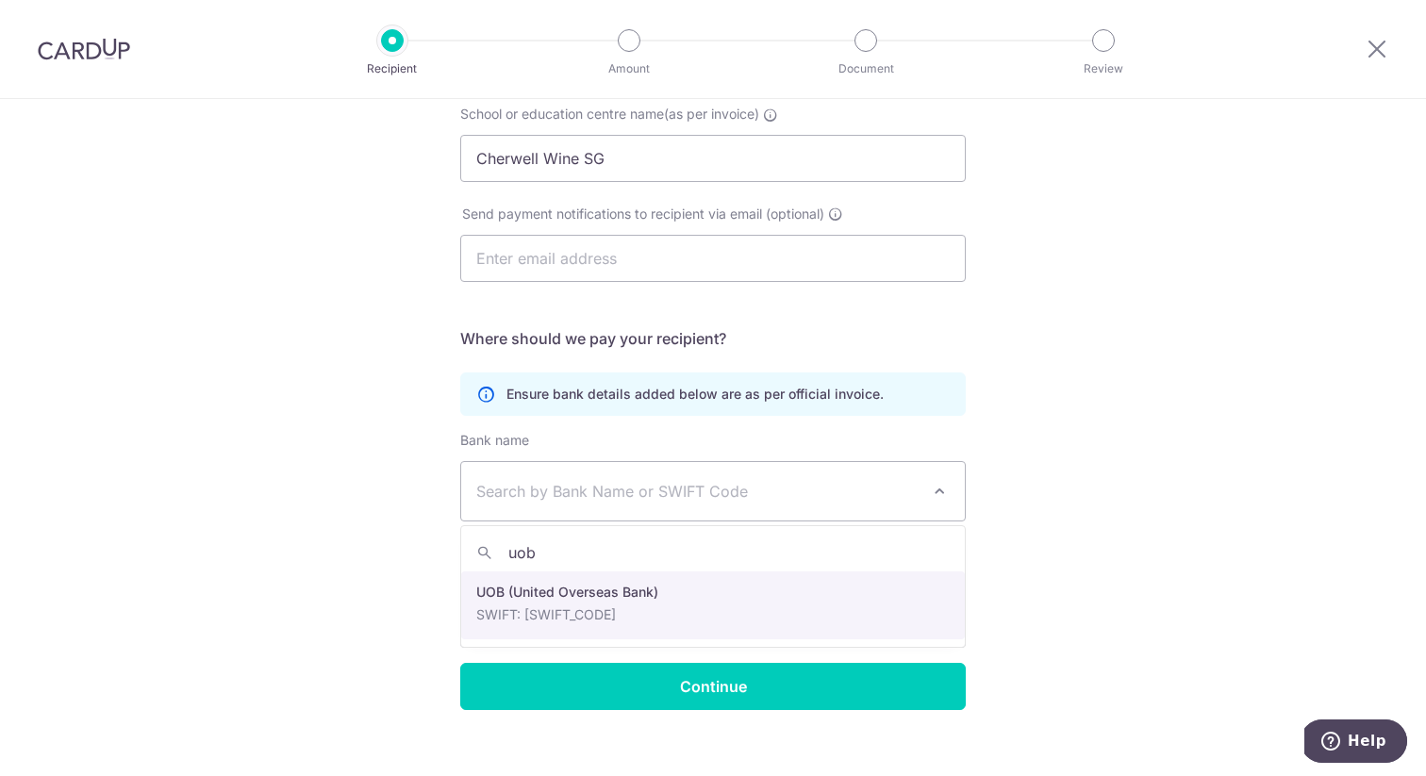
type input "uob"
select select "18"
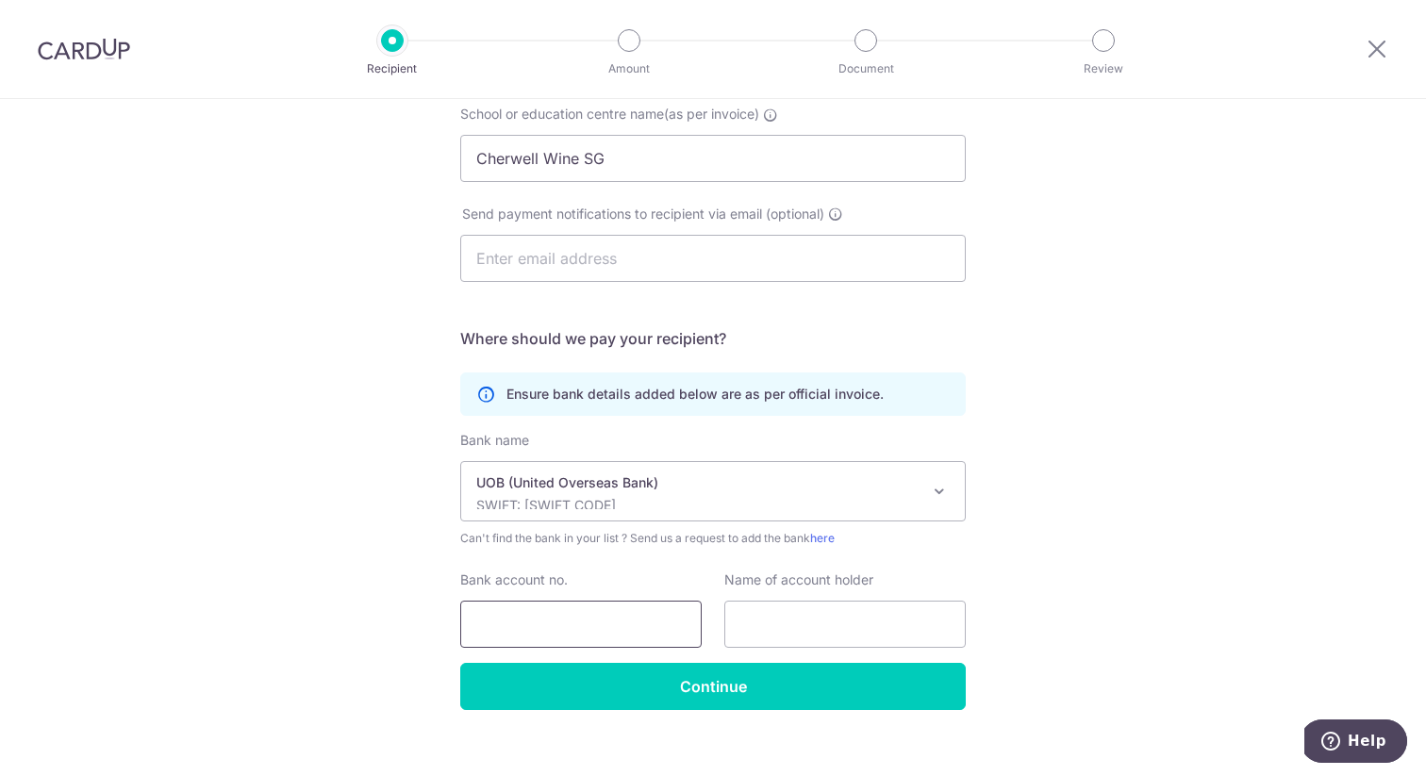
click at [623, 631] on input "Bank account no." at bounding box center [581, 624] width 242 height 47
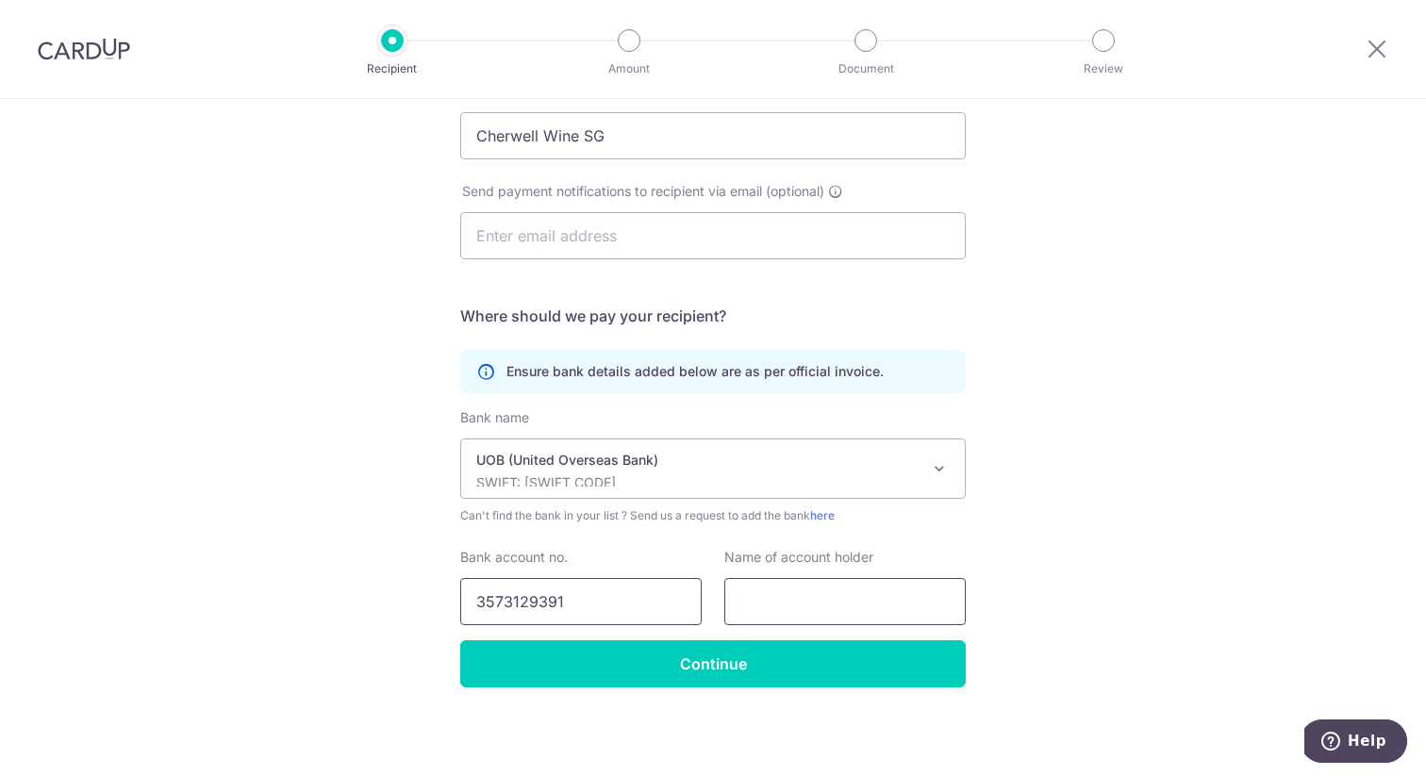
type input "3573129391"
click at [789, 605] on input "text" at bounding box center [846, 601] width 242 height 47
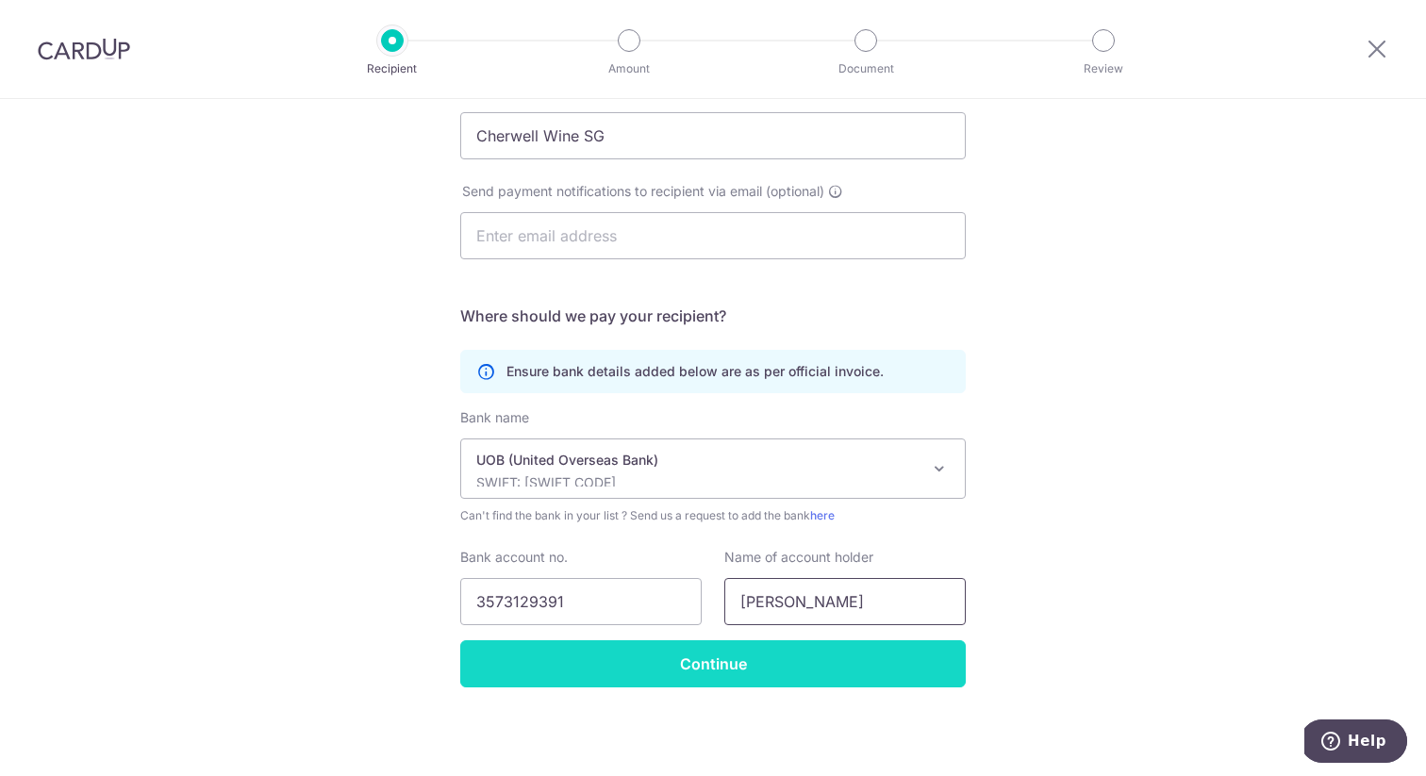
type input "Wu Huijuan"
click at [781, 677] on input "Continue" at bounding box center [713, 664] width 506 height 47
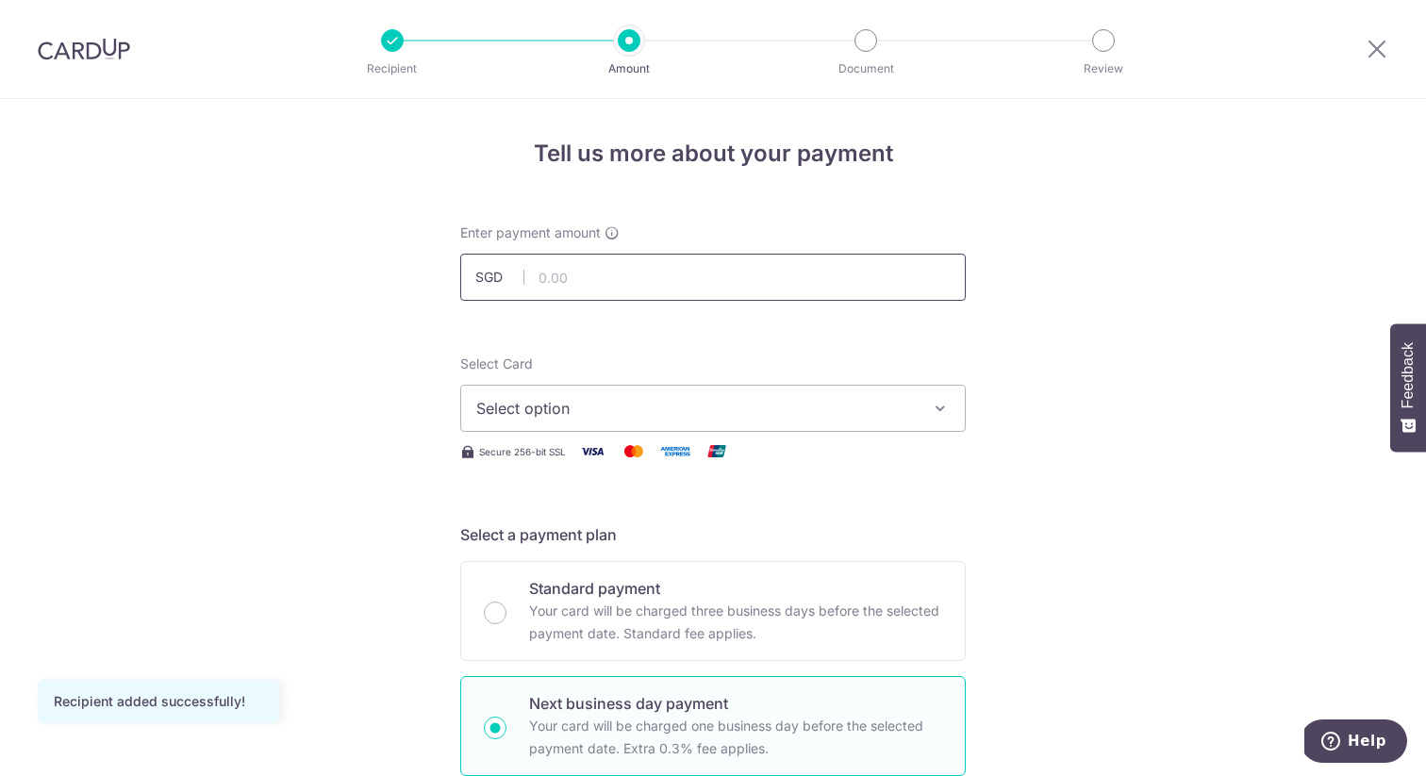
click at [737, 275] on input "text" at bounding box center [713, 277] width 506 height 47
type input "20,000.00"
click at [839, 389] on button "Select option" at bounding box center [713, 408] width 506 height 47
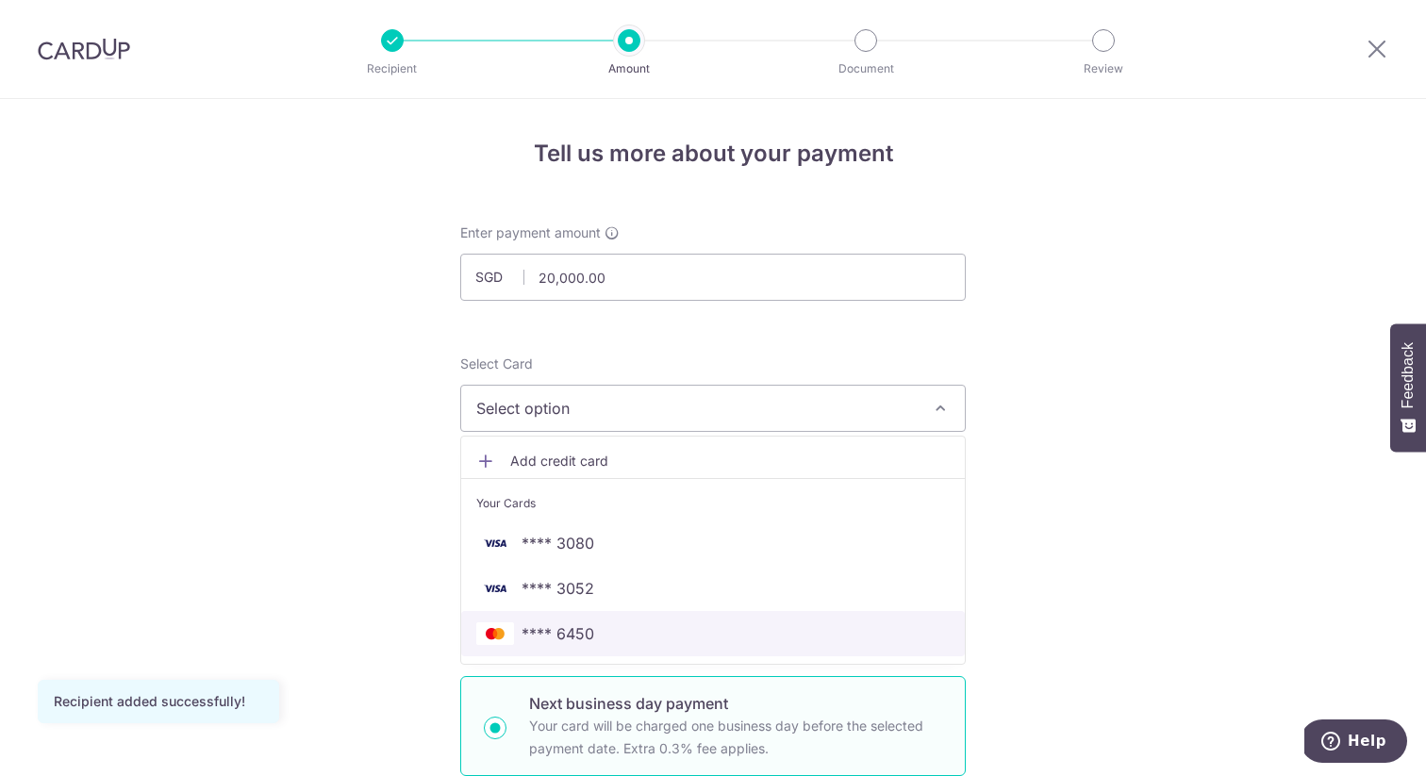
click at [795, 649] on link "**** 6450" at bounding box center [713, 633] width 504 height 45
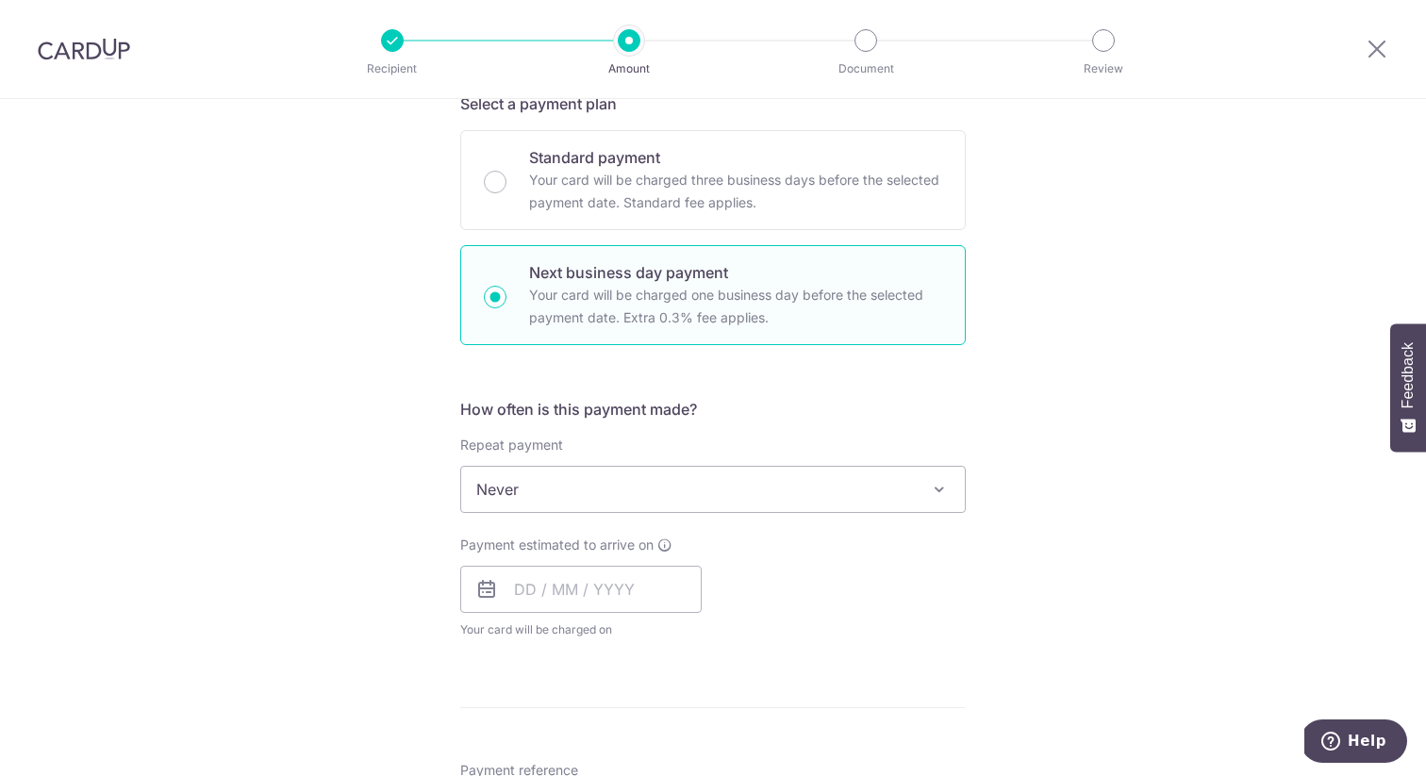
scroll to position [436, 0]
click at [617, 602] on input "text" at bounding box center [581, 584] width 242 height 47
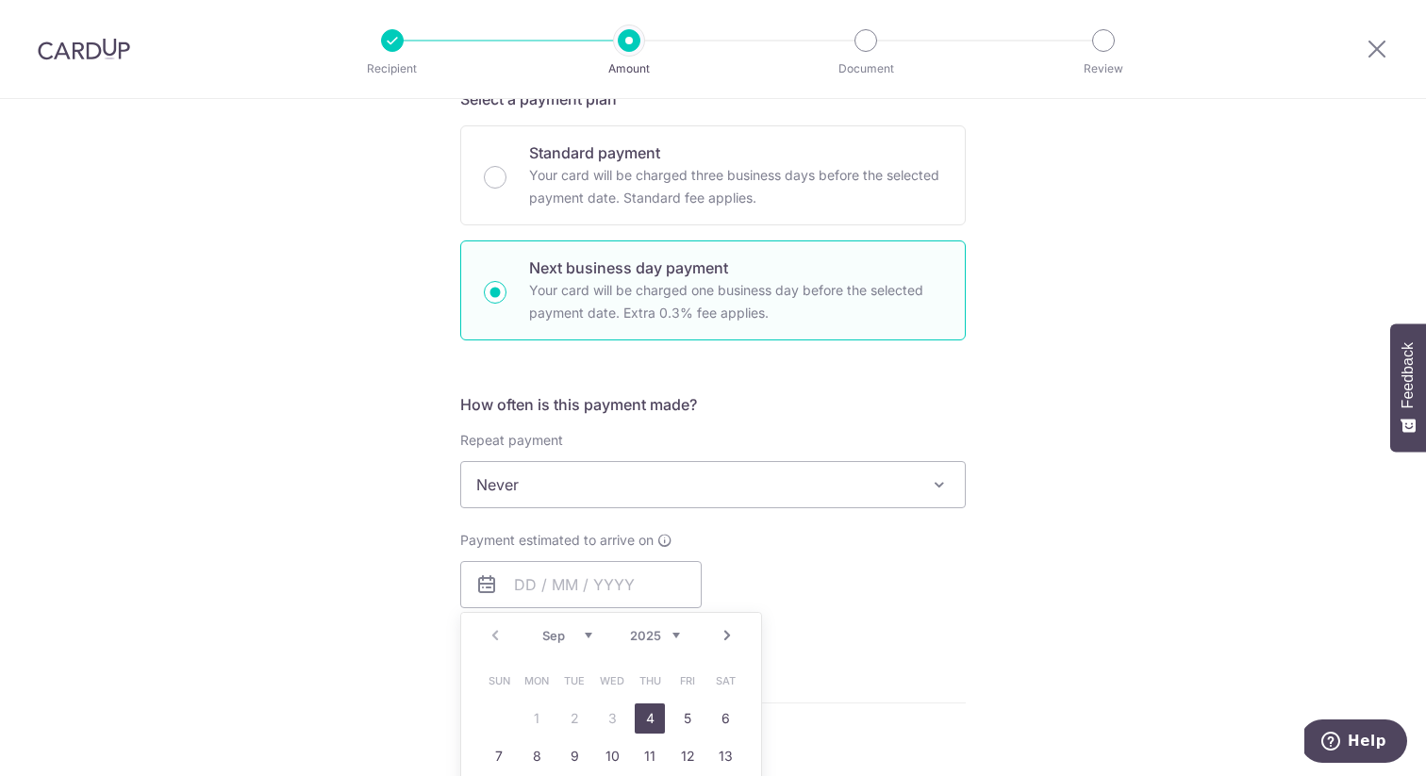
click at [651, 726] on link "4" at bounding box center [650, 719] width 30 height 30
type input "04/09/2025"
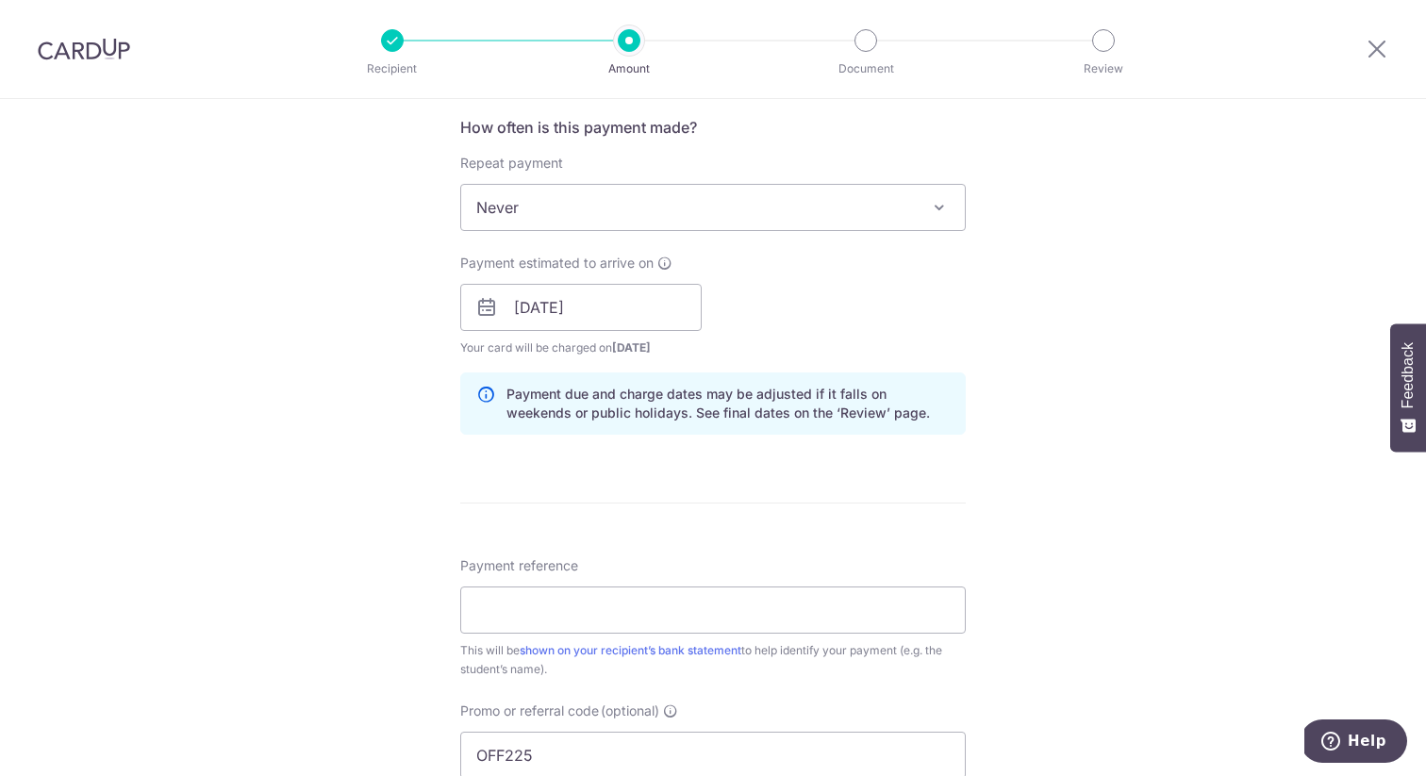
scroll to position [956, 0]
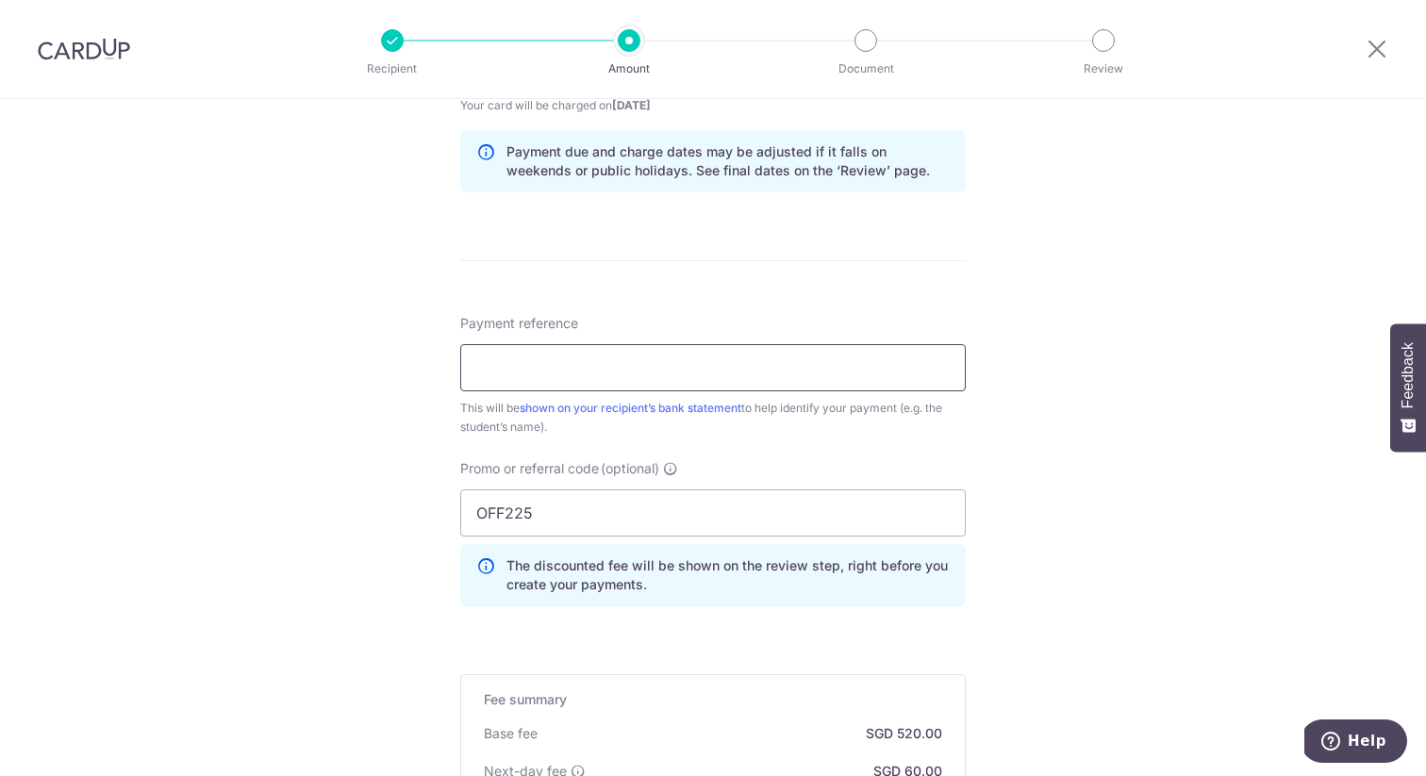
click at [763, 371] on input "Payment reference" at bounding box center [713, 367] width 506 height 47
type input "Sake tuition"
click at [770, 525] on input "OFF225" at bounding box center [713, 513] width 506 height 47
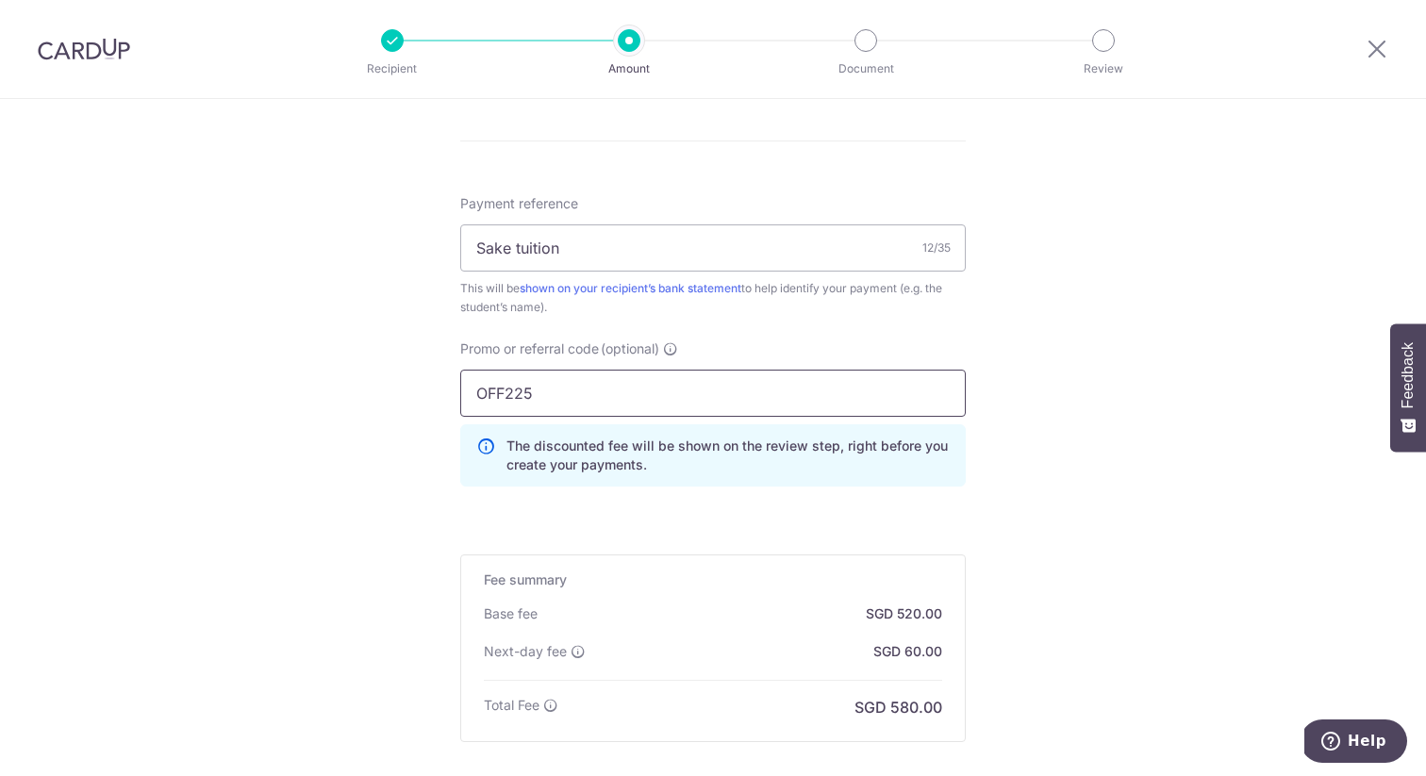
scroll to position [1283, 0]
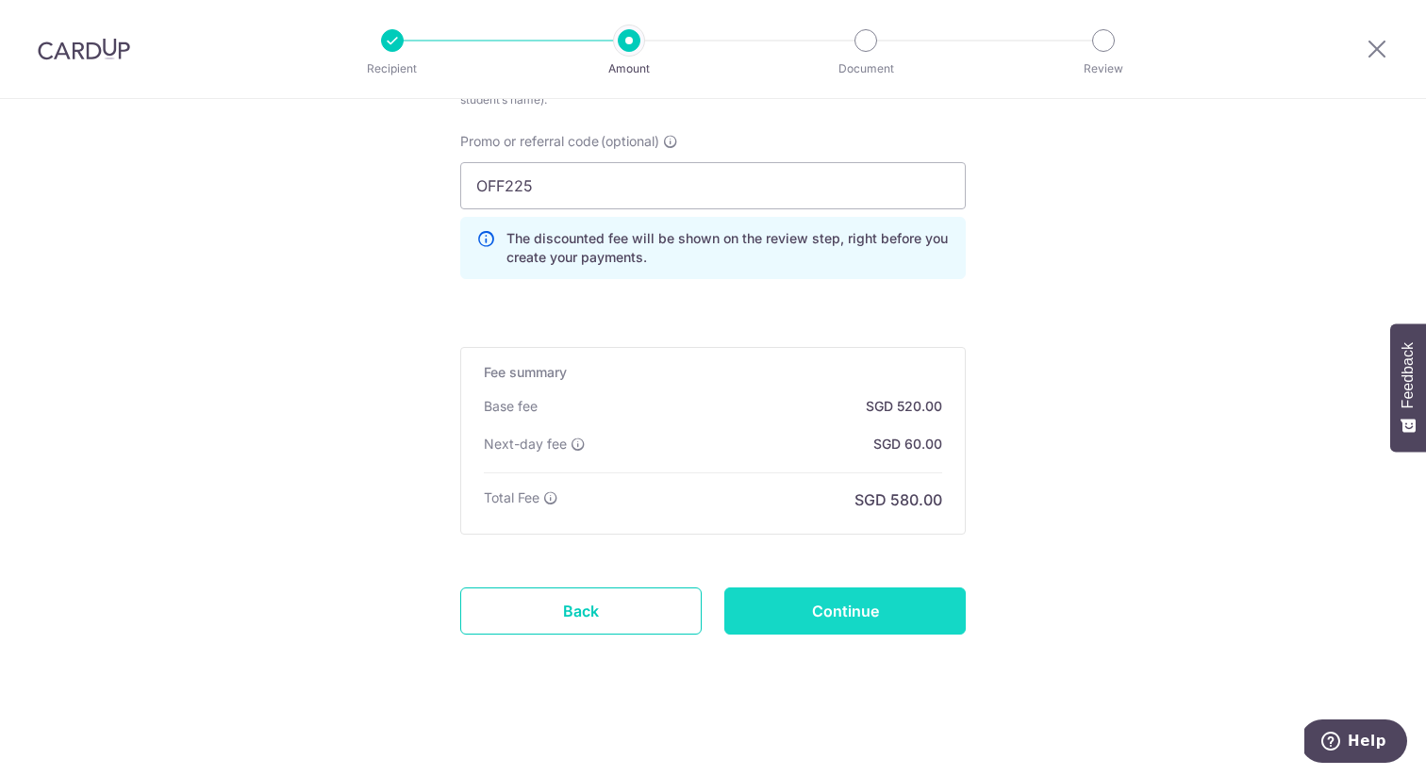
click at [841, 622] on input "Continue" at bounding box center [846, 611] width 242 height 47
type input "Create Schedule"
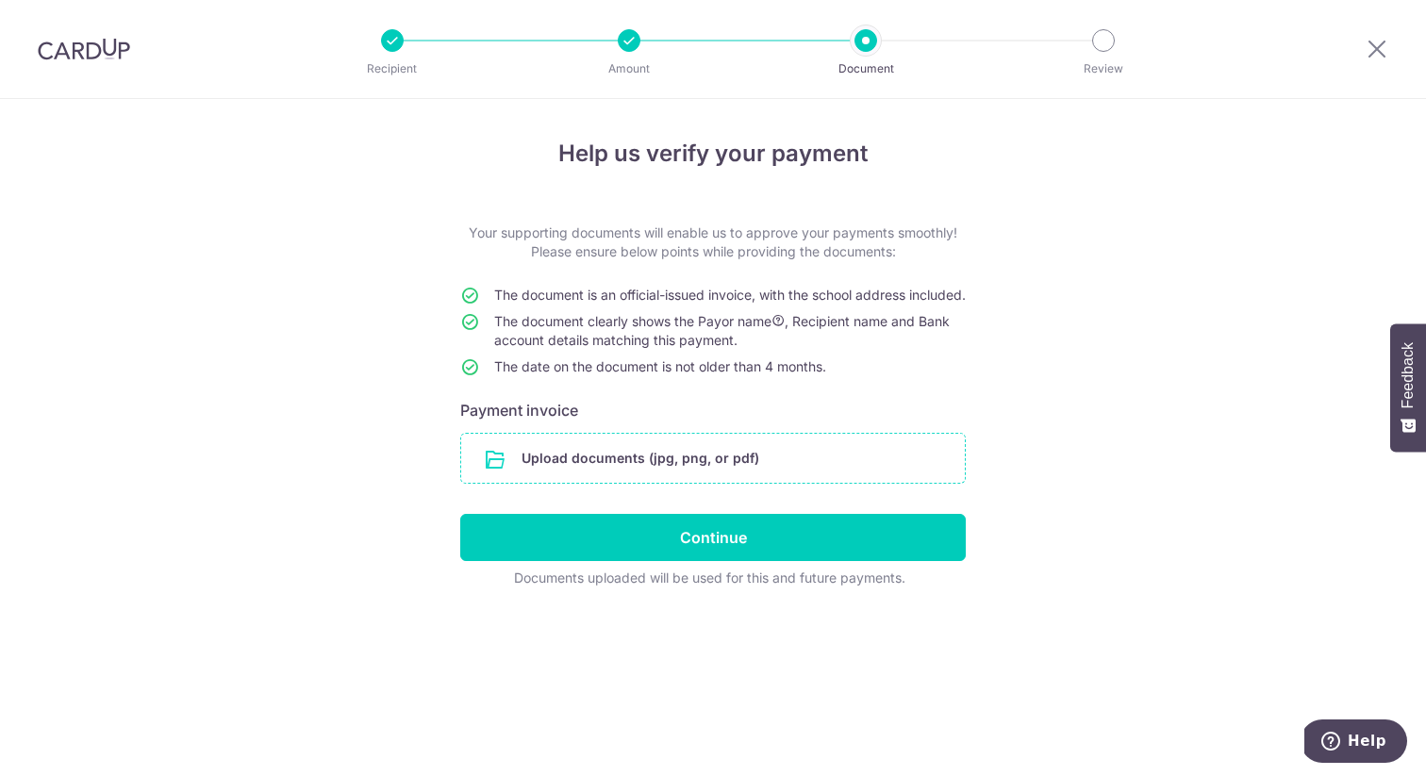
click at [736, 476] on input "file" at bounding box center [713, 458] width 504 height 49
